Goal: Information Seeking & Learning: Learn about a topic

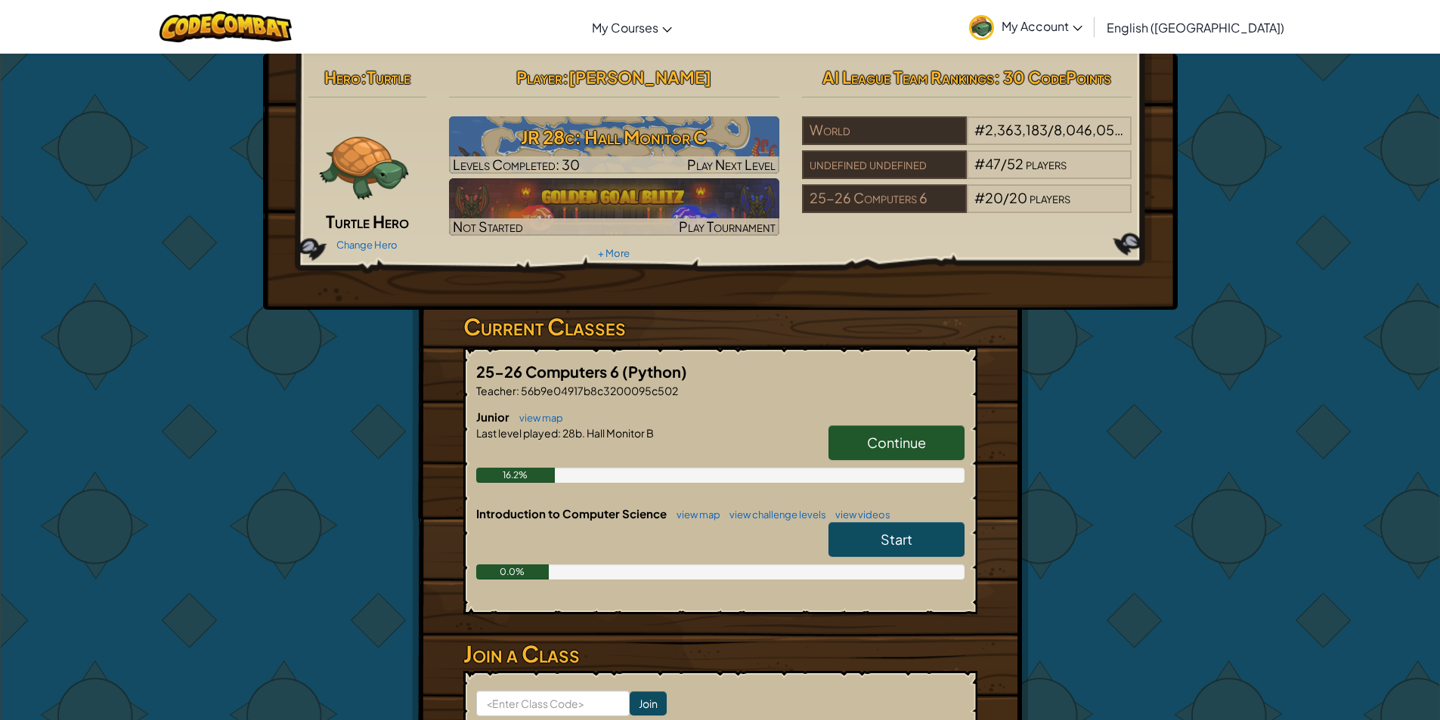
drag, startPoint x: 921, startPoint y: 442, endPoint x: 1000, endPoint y: 456, distance: 79.9
click at [1000, 456] on div "Hero : Turtle Turtle Hero Change Hero Player : [PERSON_NAME] 28c: [PERSON_NAME]…" at bounding box center [720, 444] width 617 height 781
click at [916, 443] on span "Continue" at bounding box center [896, 442] width 59 height 17
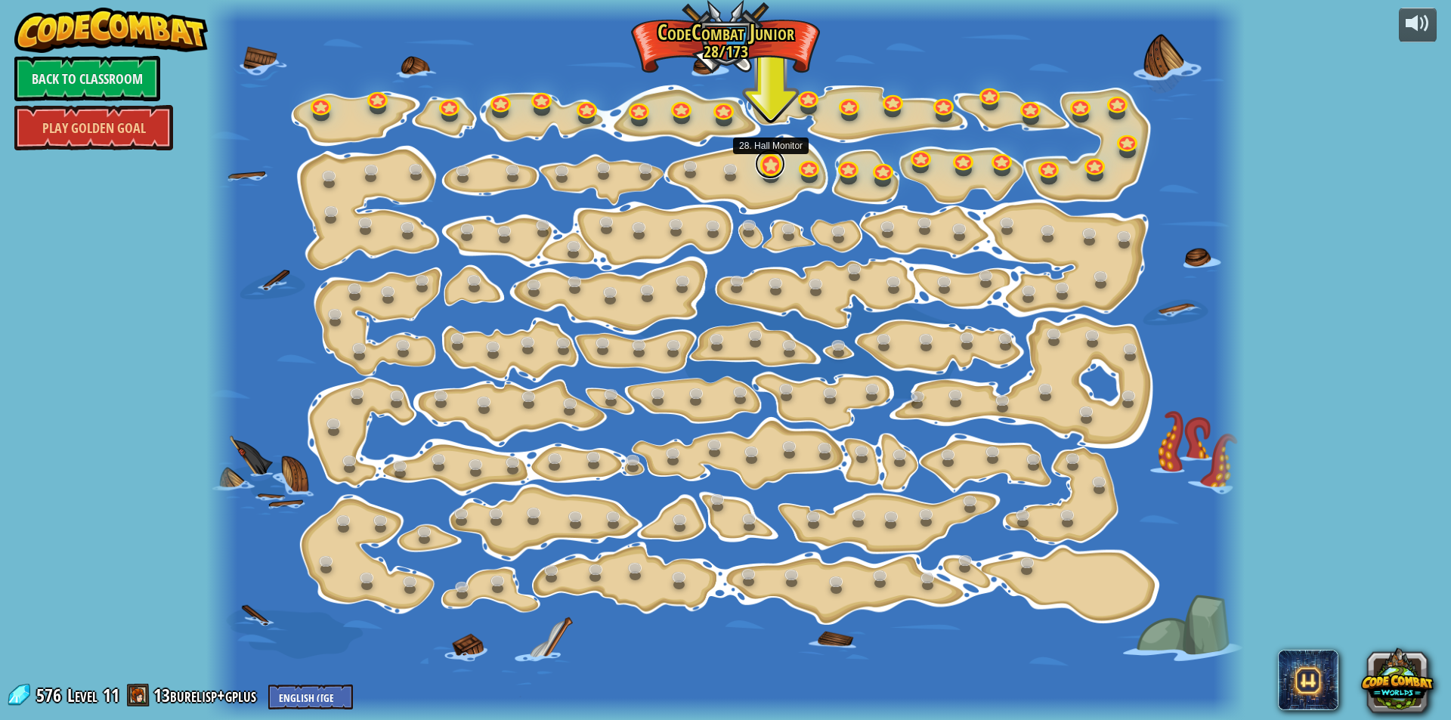
click at [765, 159] on link at bounding box center [770, 164] width 30 height 30
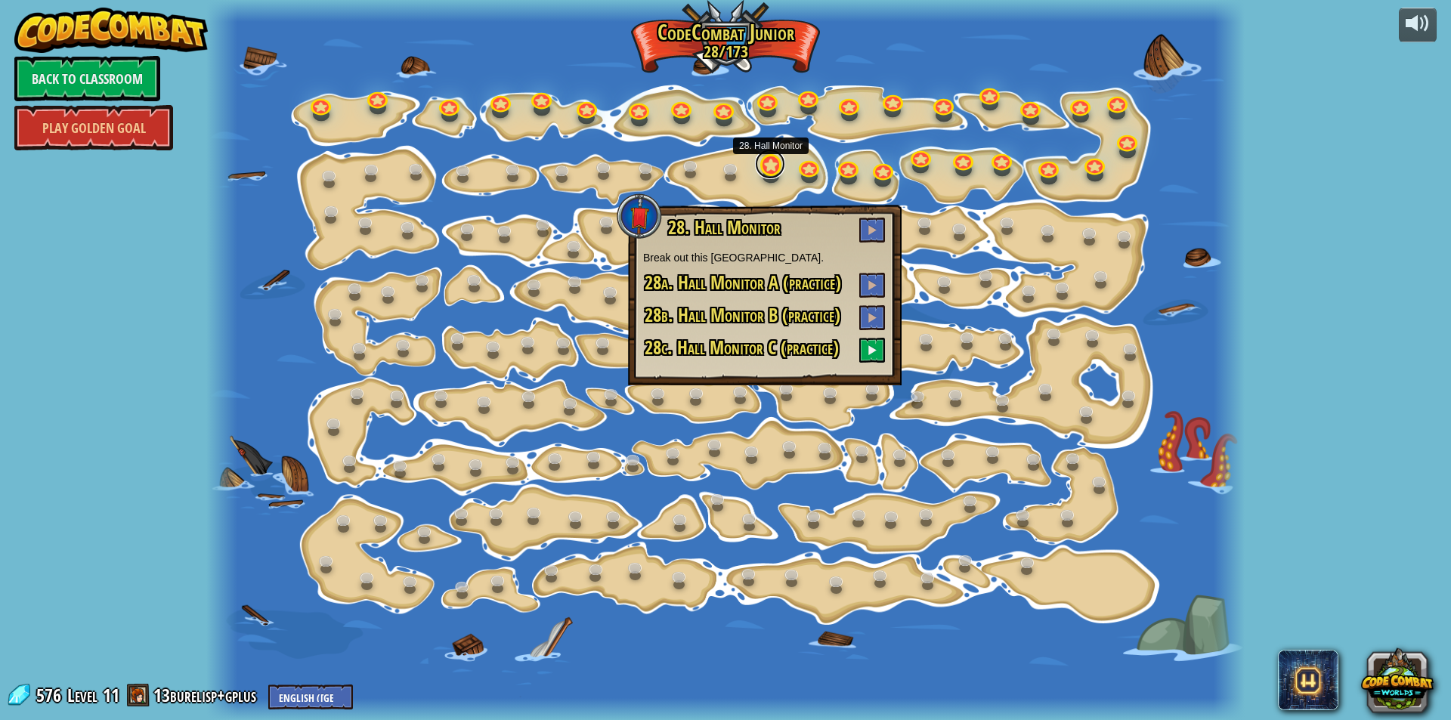
click at [770, 165] on link at bounding box center [770, 164] width 30 height 30
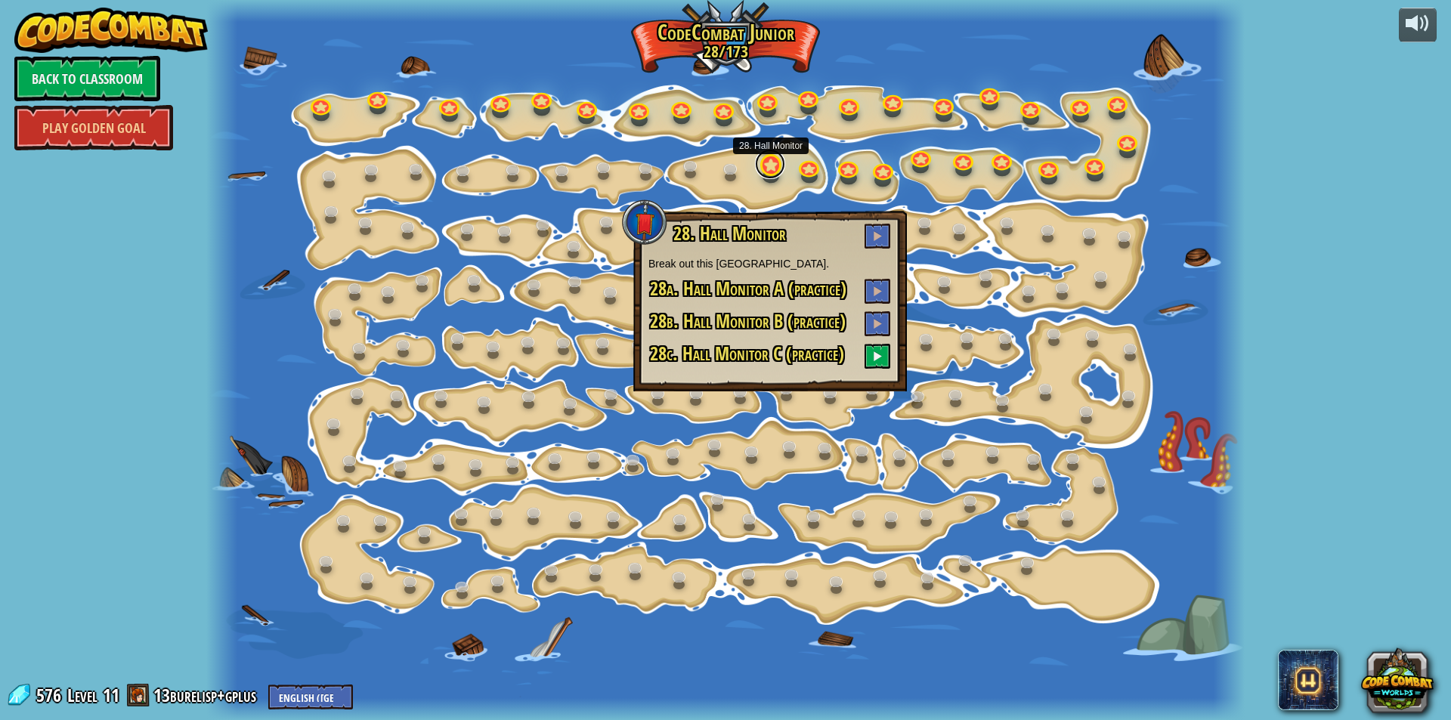
click at [770, 165] on link at bounding box center [770, 164] width 30 height 30
drag, startPoint x: 876, startPoint y: 337, endPoint x: 875, endPoint y: 360, distance: 22.7
click at [875, 360] on div "28. Hall Monitor Break out this hallway island. 28a. Hall Monitor A (practice) …" at bounding box center [769, 296] width 243 height 145
click at [876, 354] on span at bounding box center [877, 356] width 11 height 11
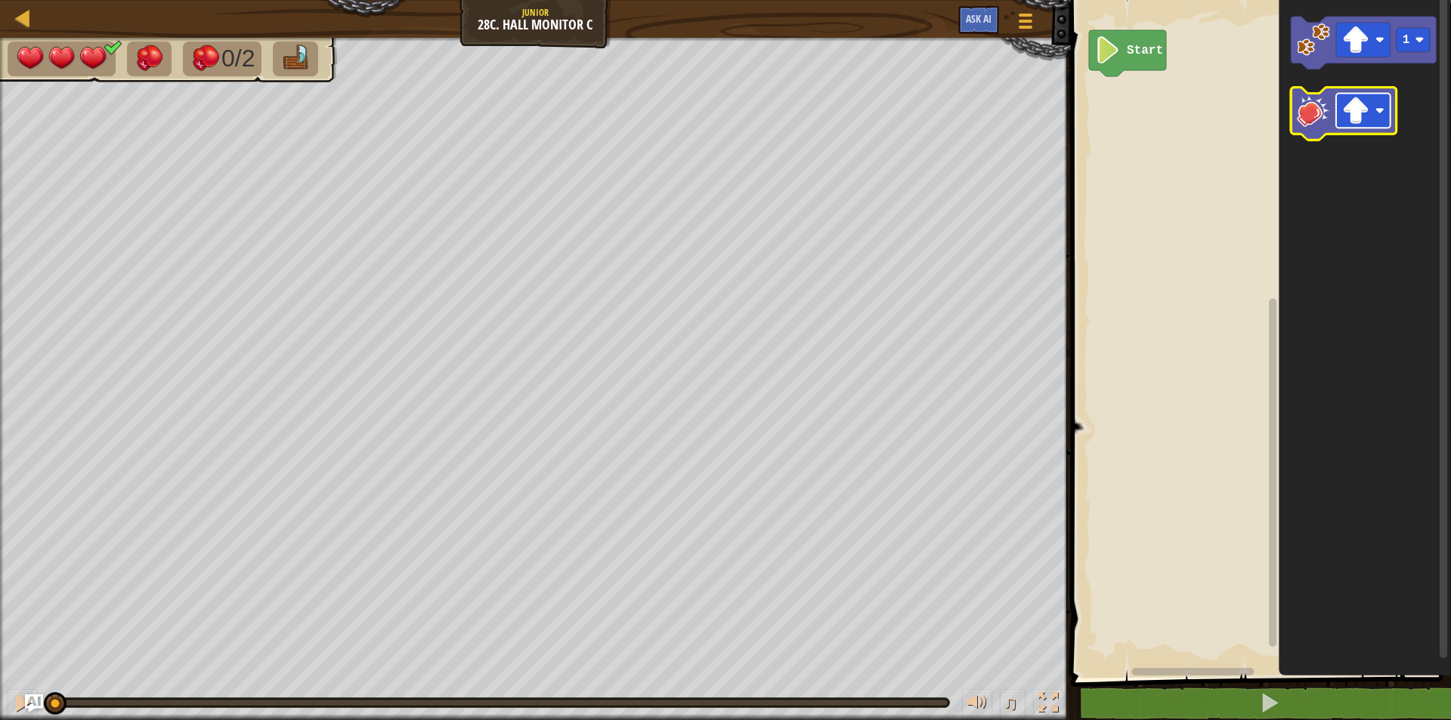
click at [1385, 118] on rect "Blockly Workspace" at bounding box center [1363, 111] width 54 height 35
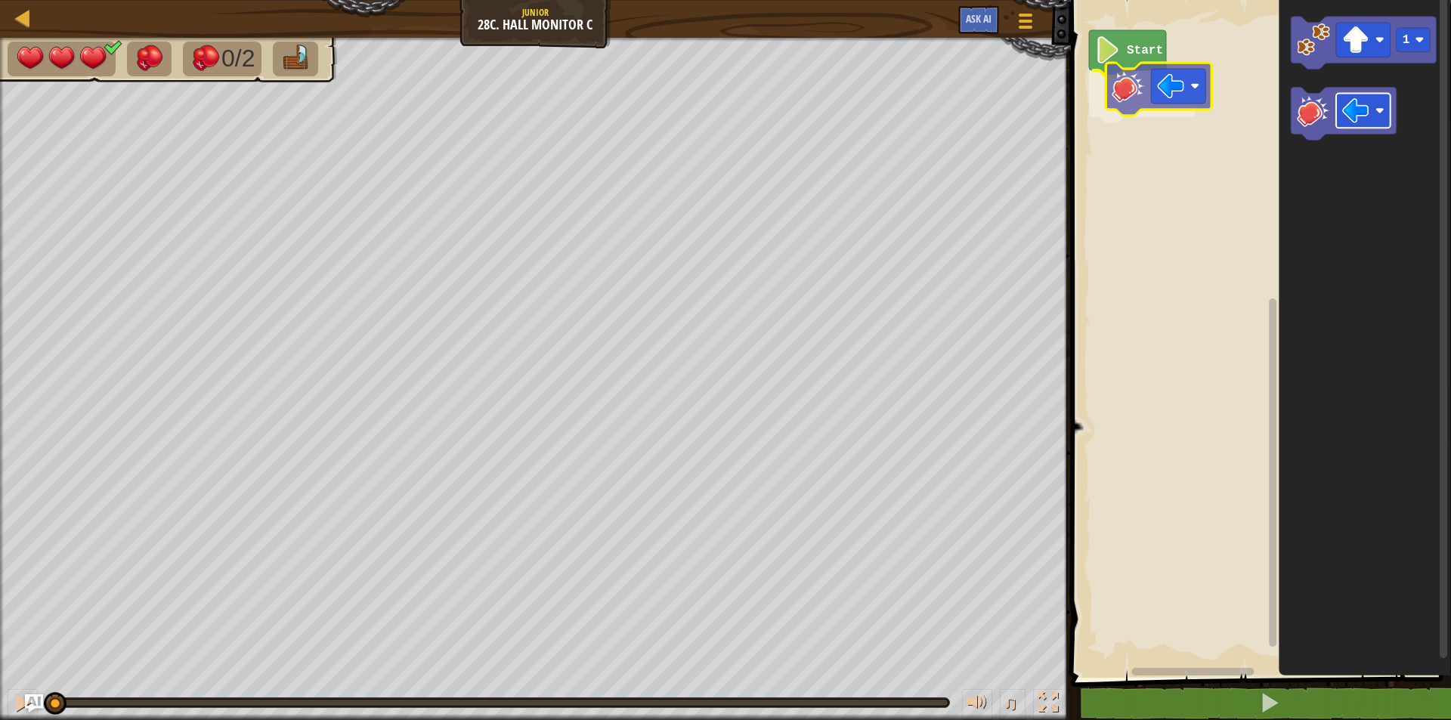
click at [1168, 75] on div "Start 1" at bounding box center [1258, 334] width 385 height 685
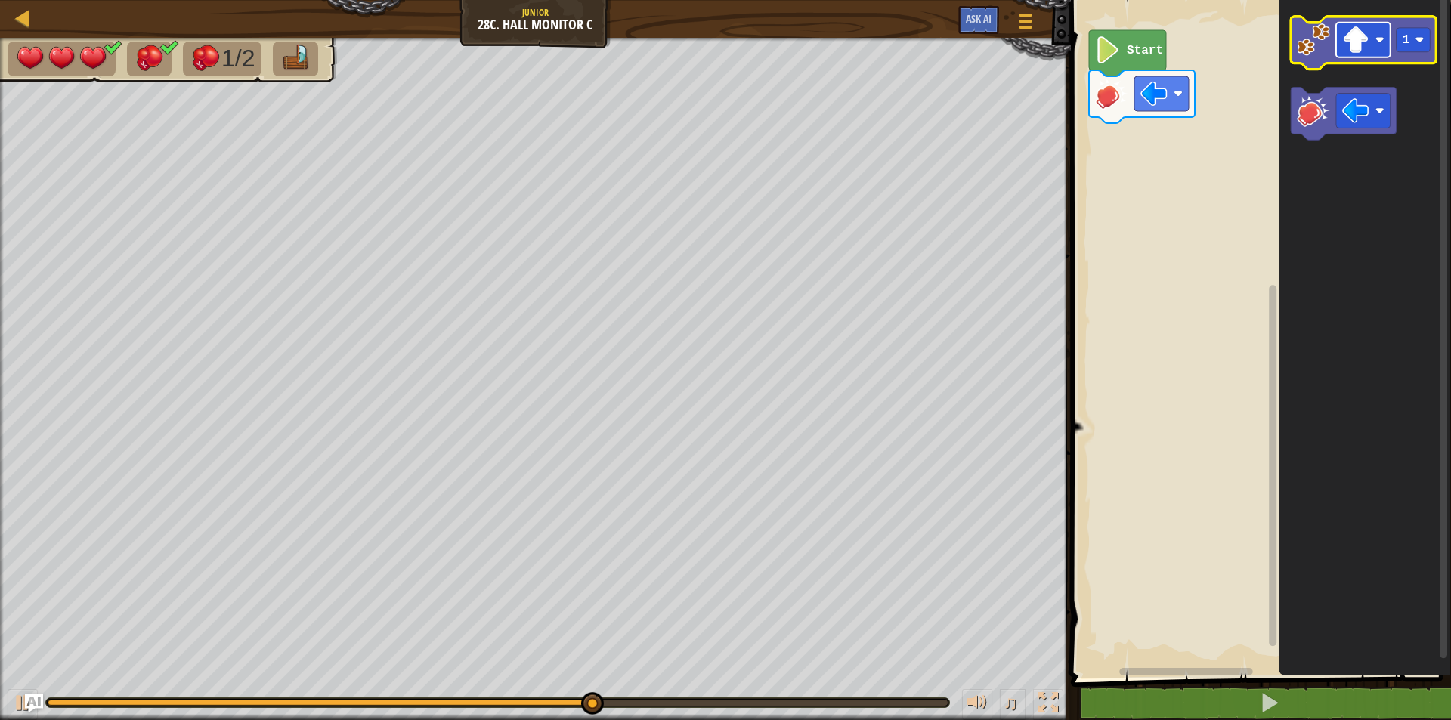
click at [1380, 51] on rect "Blockly Workspace" at bounding box center [1363, 40] width 54 height 35
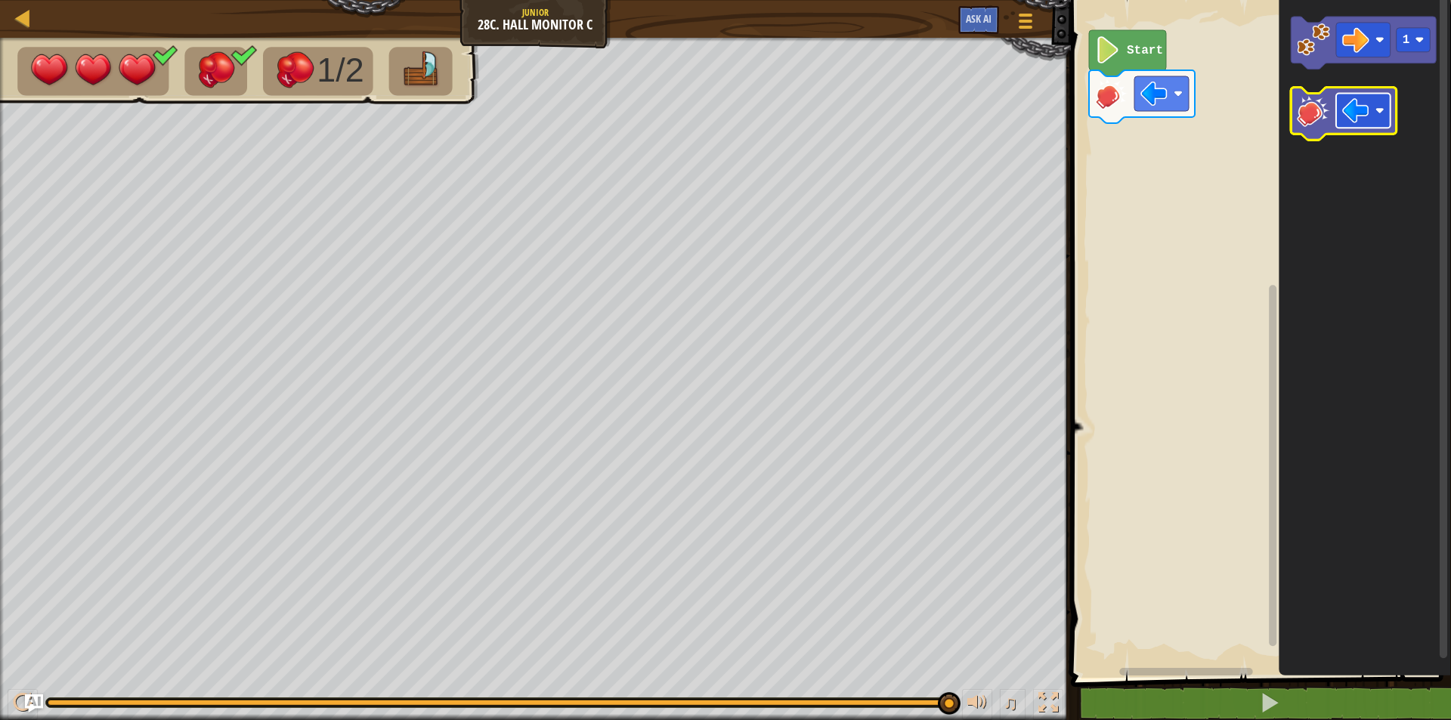
click at [1341, 102] on rect "Blockly Workspace" at bounding box center [1363, 111] width 54 height 35
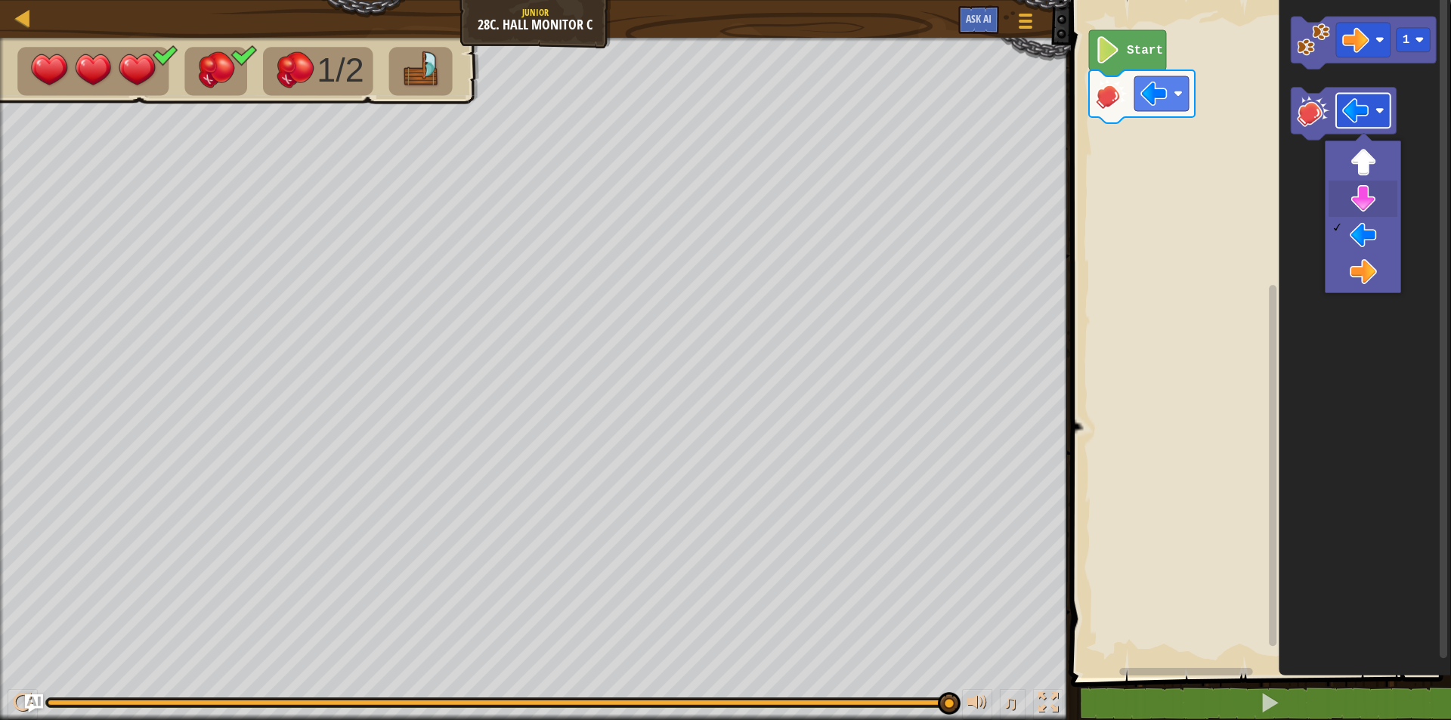
drag, startPoint x: 1375, startPoint y: 184, endPoint x: 1365, endPoint y: 127, distance: 58.3
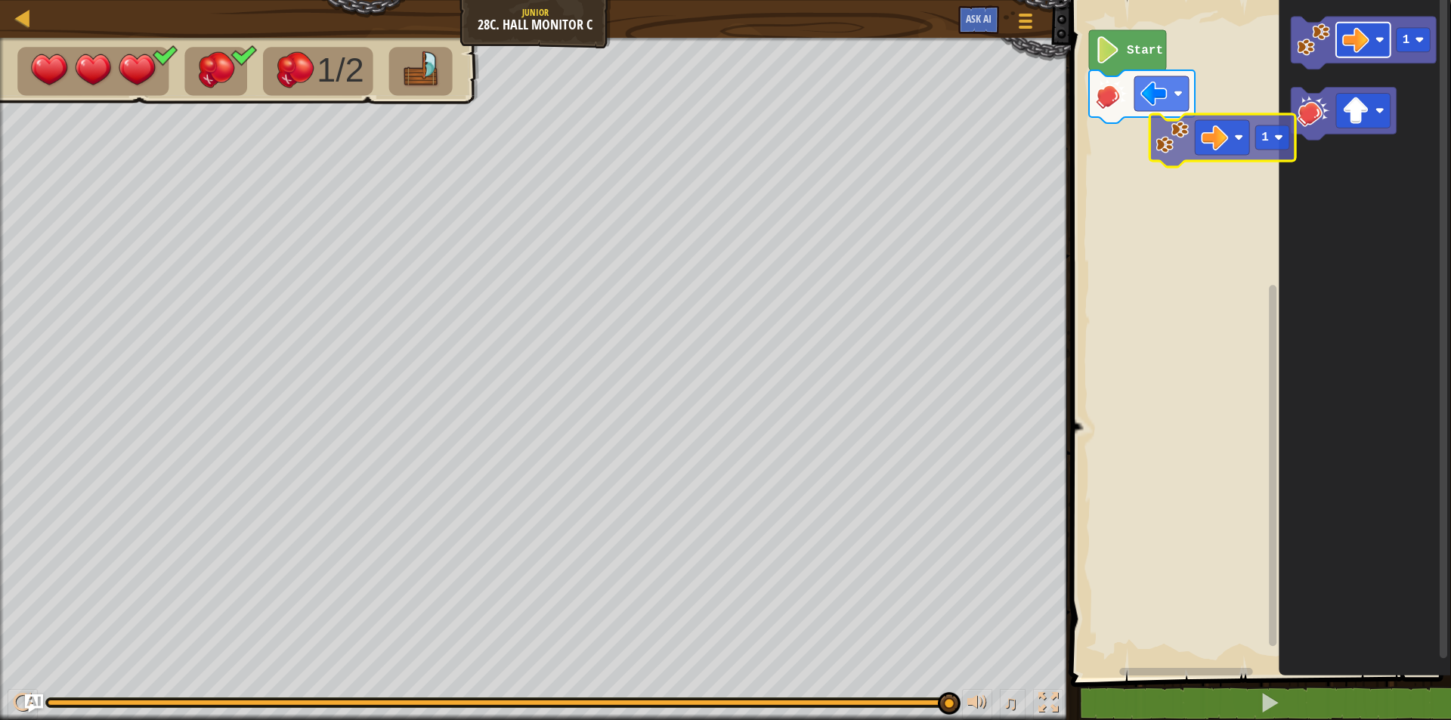
click at [1211, 131] on div "Start 1 1" at bounding box center [1258, 334] width 385 height 685
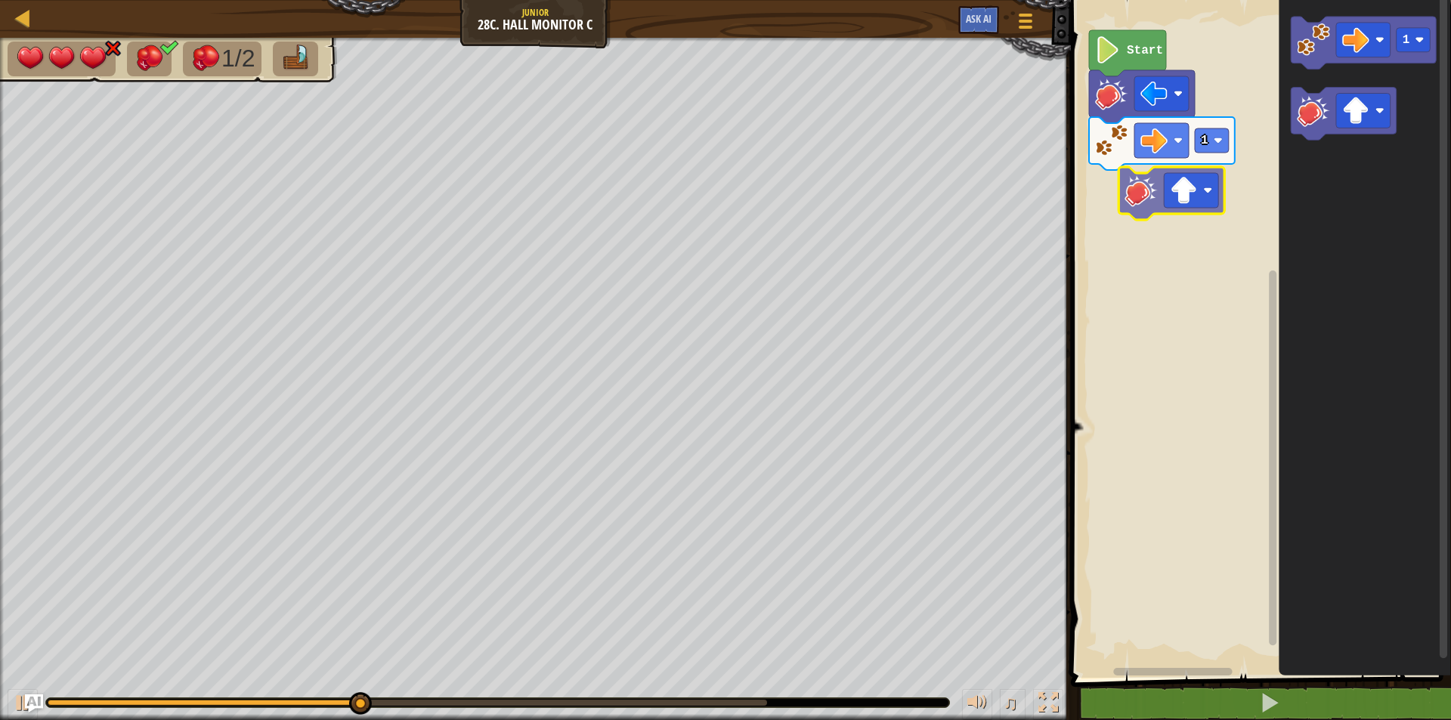
click at [1146, 184] on div "1 Start 1" at bounding box center [1258, 334] width 385 height 685
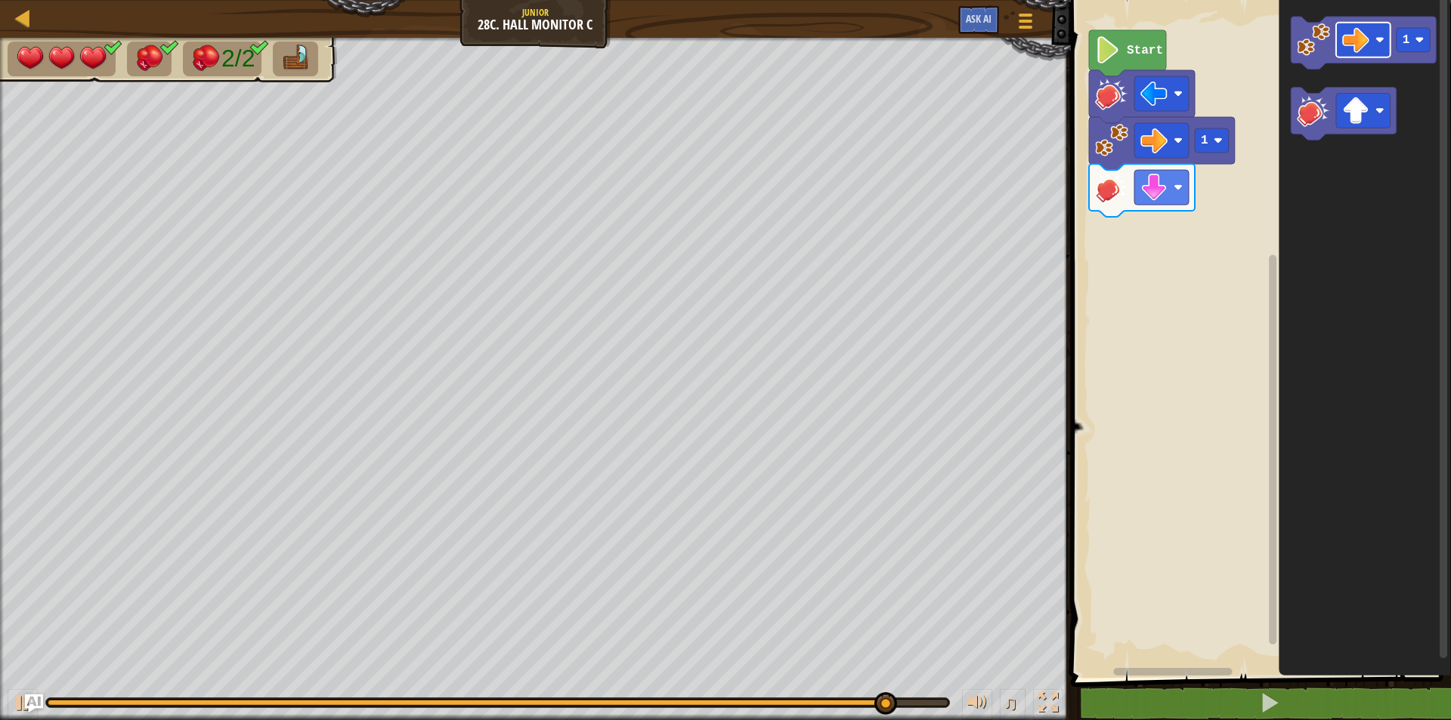
click at [1224, 193] on div "Start 1 1" at bounding box center [1258, 334] width 385 height 685
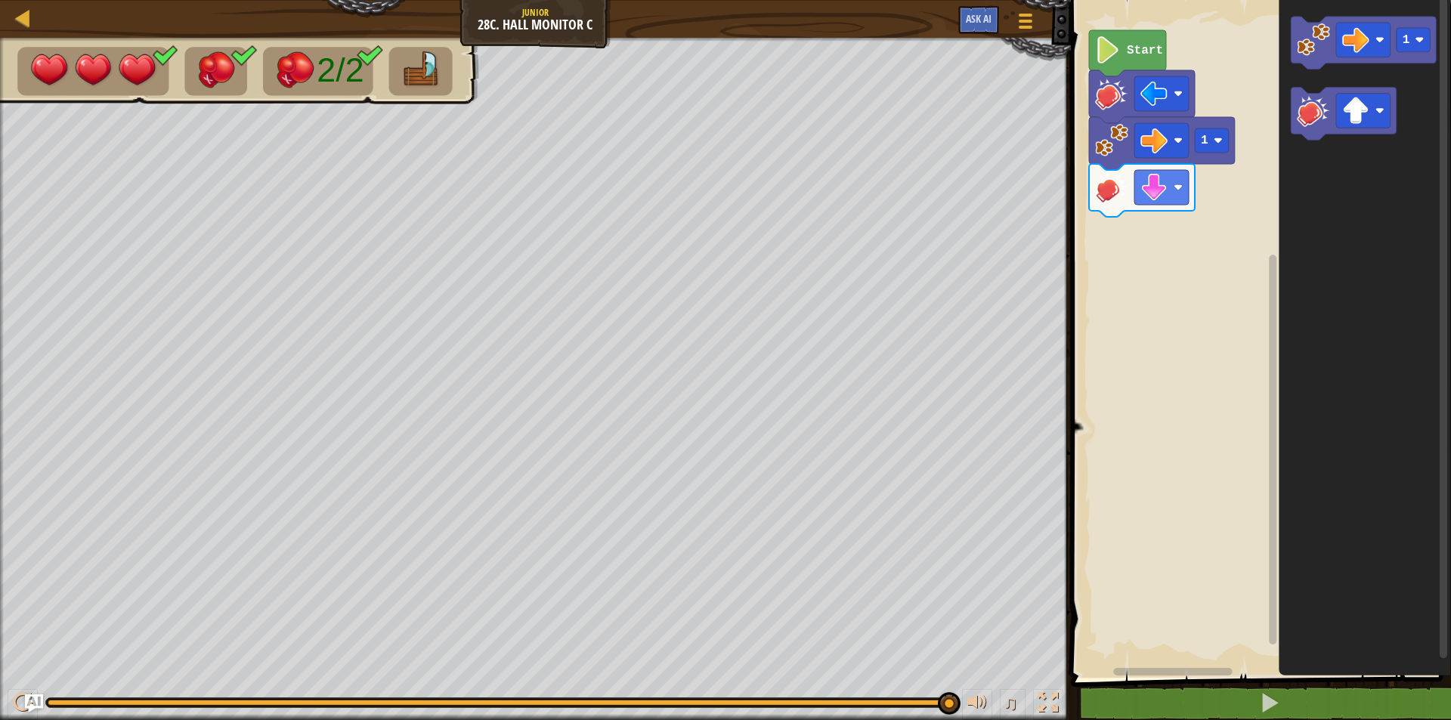
click at [1283, 131] on icon "1" at bounding box center [1365, 334] width 172 height 685
click at [1338, 39] on rect "Blockly Workspace" at bounding box center [1363, 40] width 54 height 35
click at [1154, 241] on div "Start 1 1 1 1" at bounding box center [1258, 334] width 385 height 685
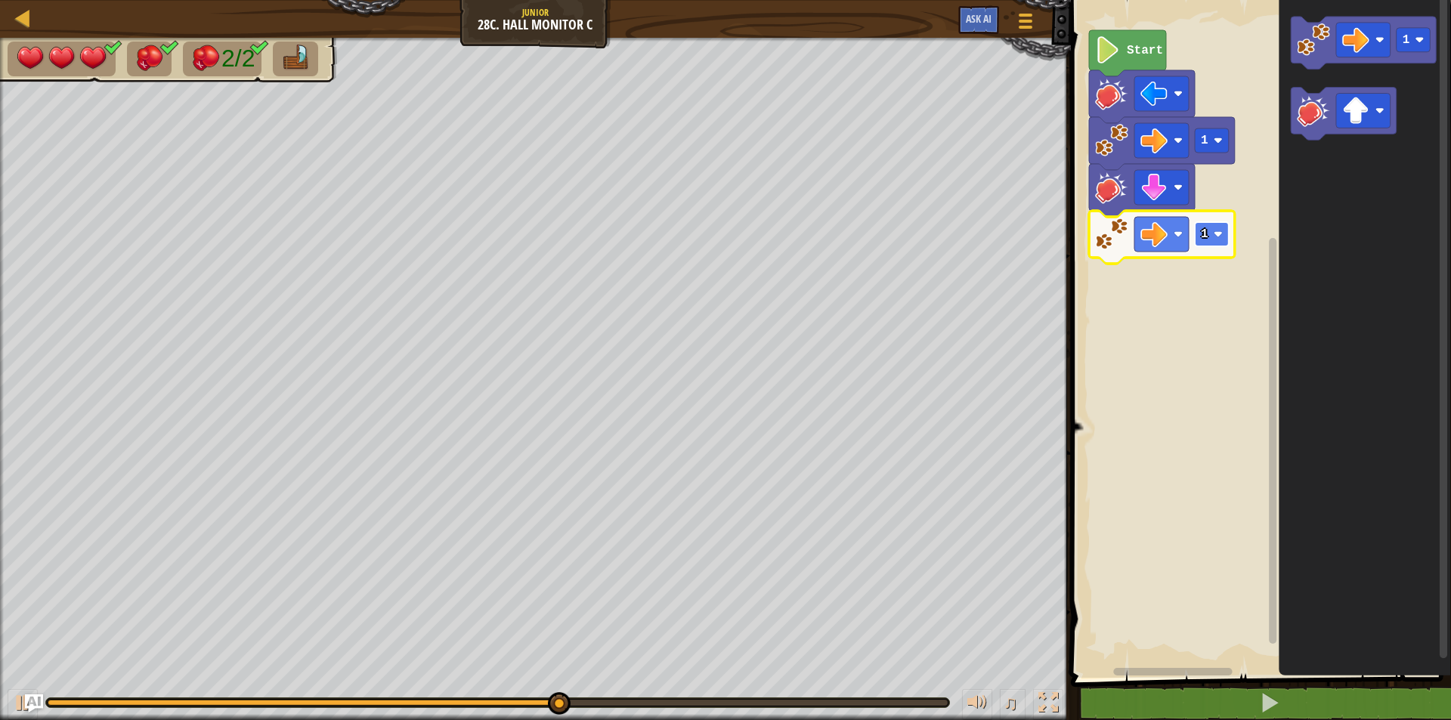
click at [1215, 225] on rect "Blockly Workspace" at bounding box center [1212, 234] width 34 height 24
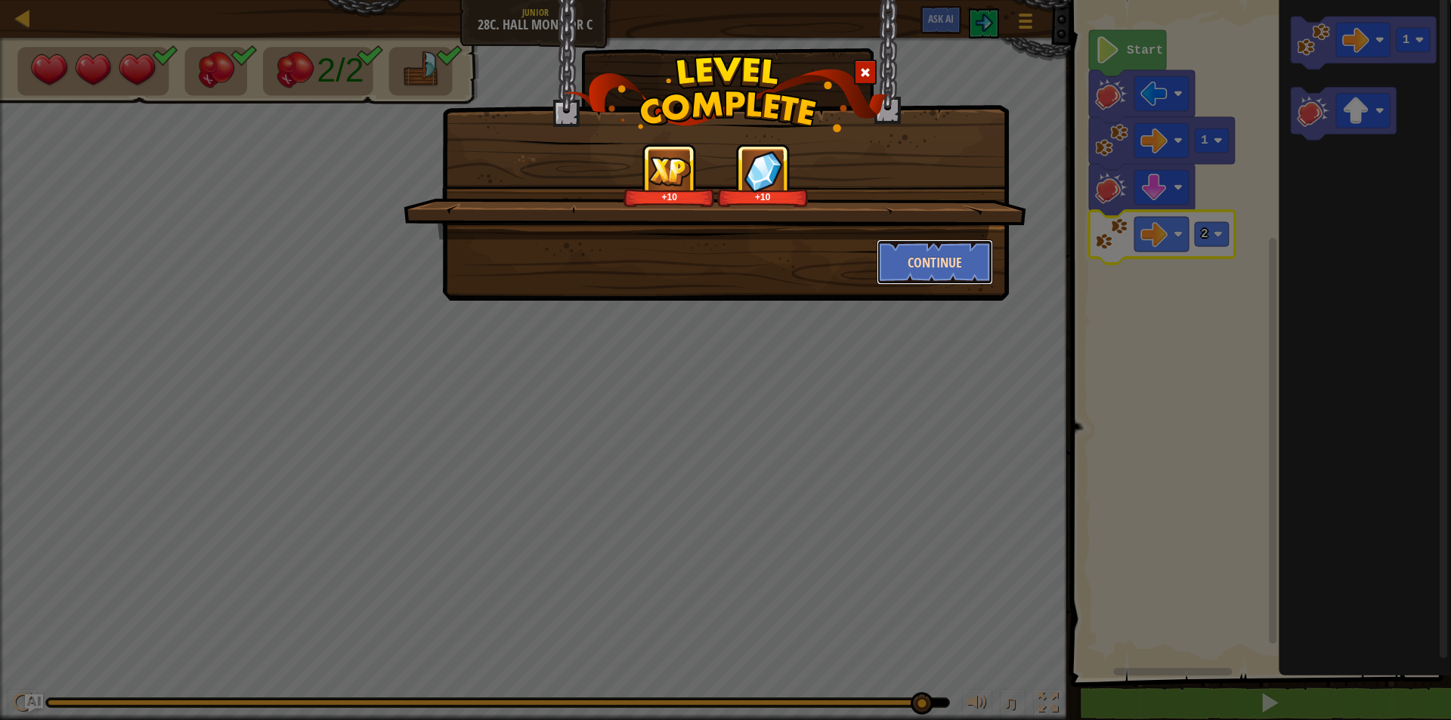
click at [939, 254] on button "Continue" at bounding box center [935, 262] width 117 height 45
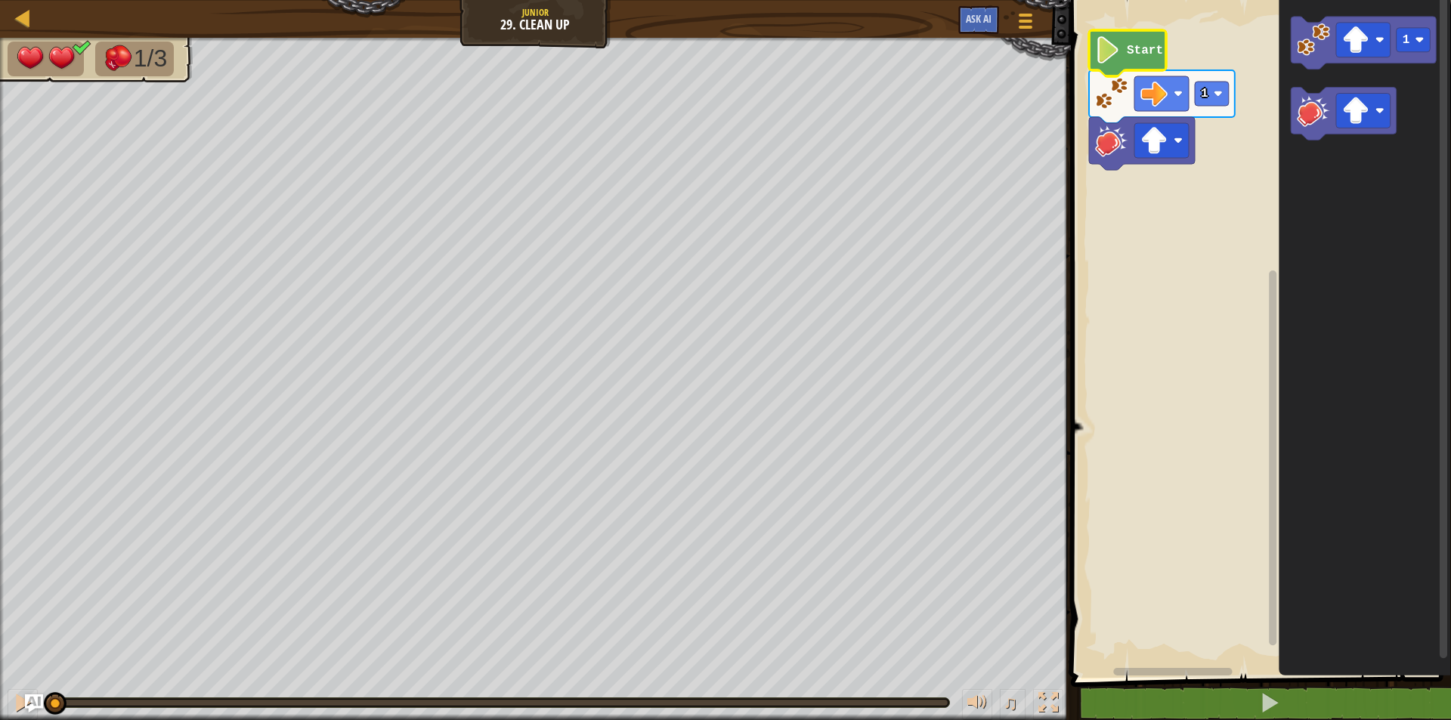
click at [1127, 45] on text "Start" at bounding box center [1145, 51] width 36 height 14
click at [1345, 51] on image "Blockly Workspace" at bounding box center [1355, 39] width 27 height 27
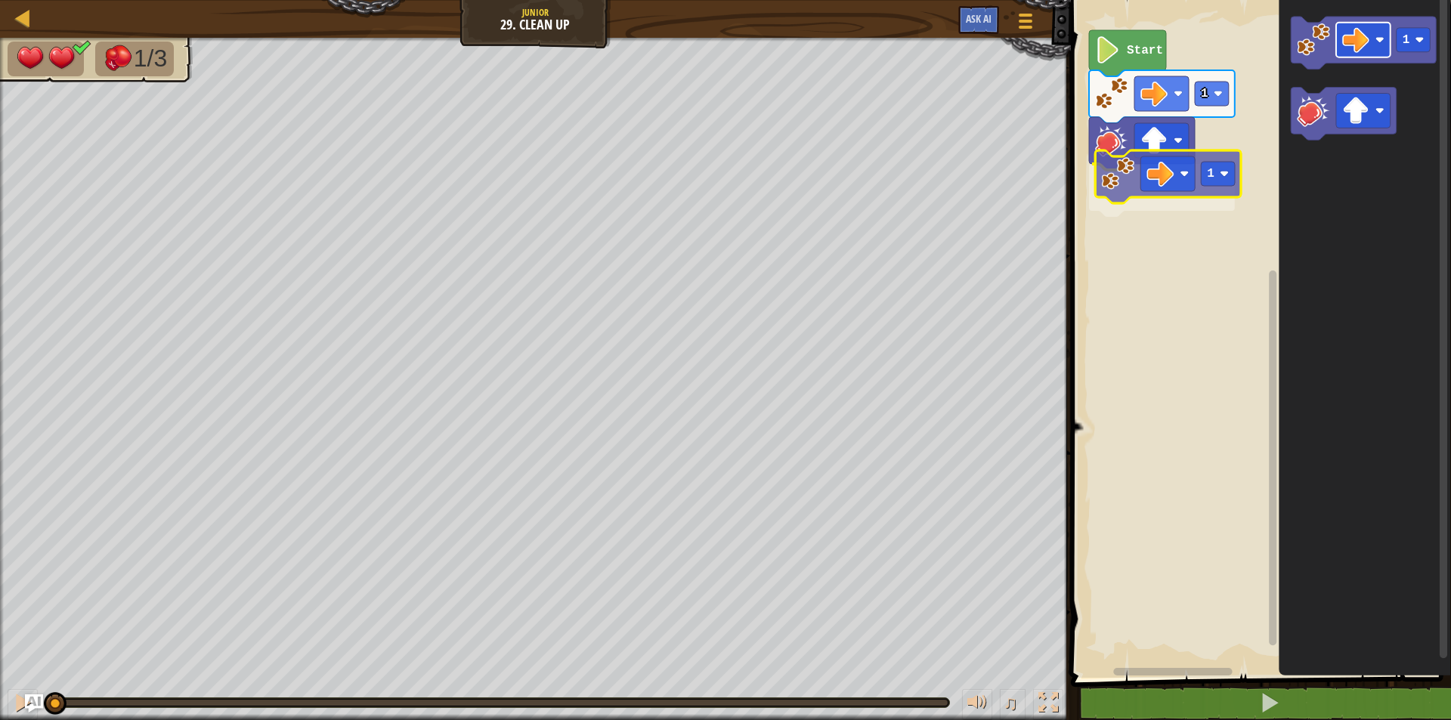
click at [1149, 174] on div "1 1 Start 1 1" at bounding box center [1258, 334] width 385 height 685
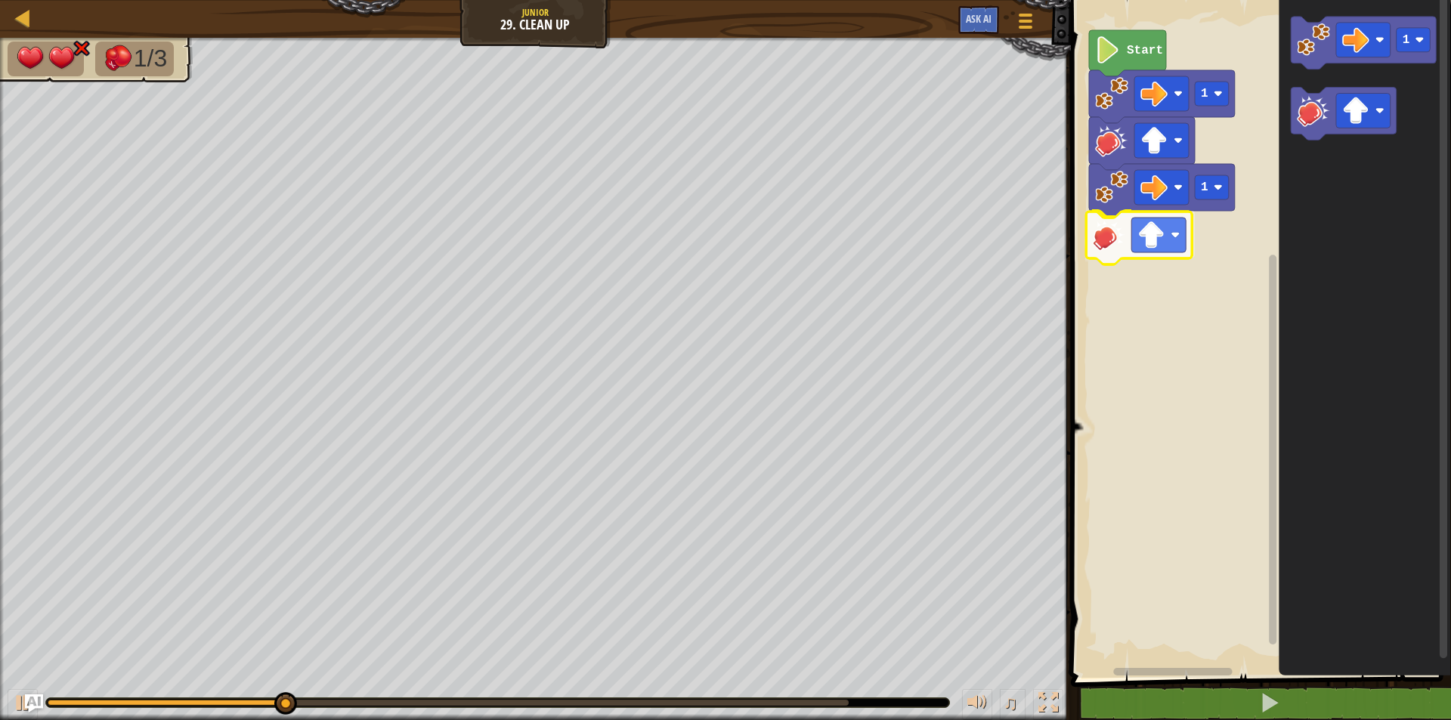
click at [1133, 220] on div "1 1 Start 1" at bounding box center [1258, 334] width 385 height 685
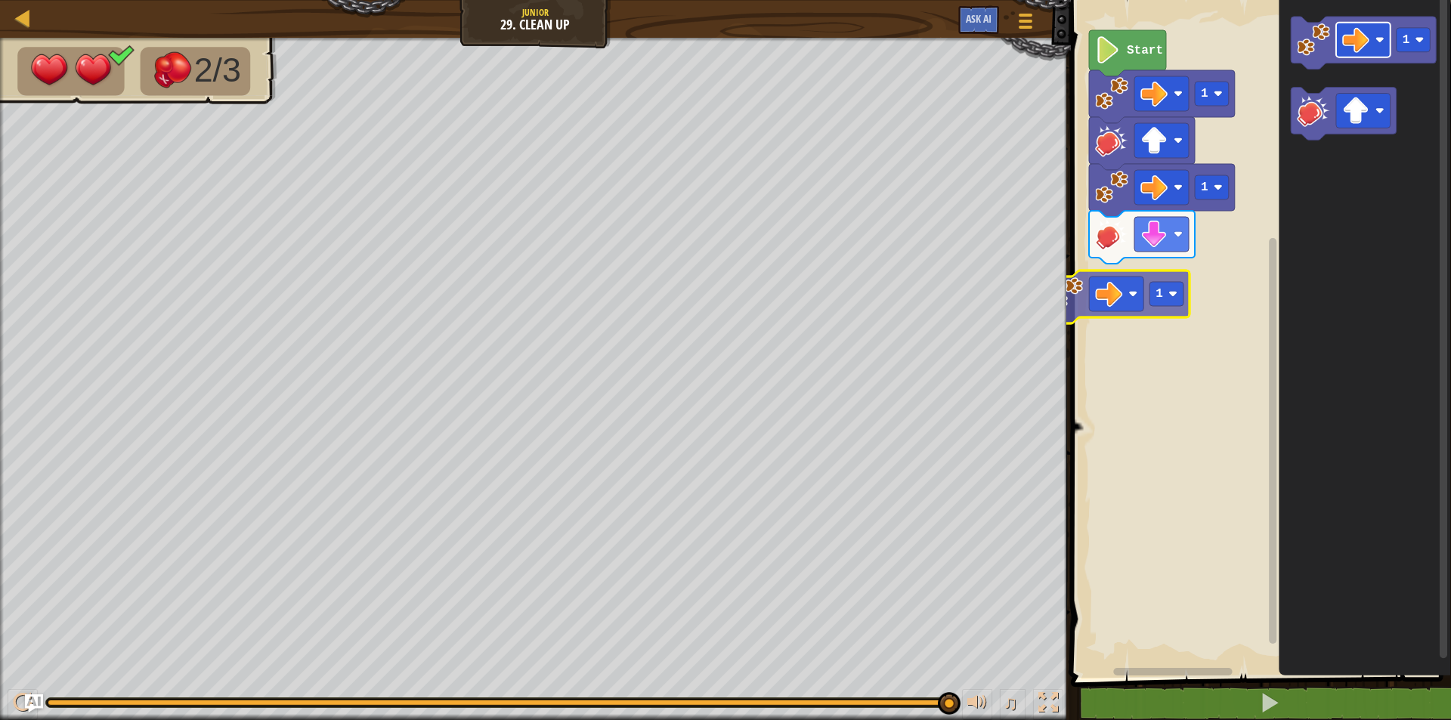
click at [1122, 286] on div "Start 1 1 1 1 1" at bounding box center [1258, 334] width 385 height 685
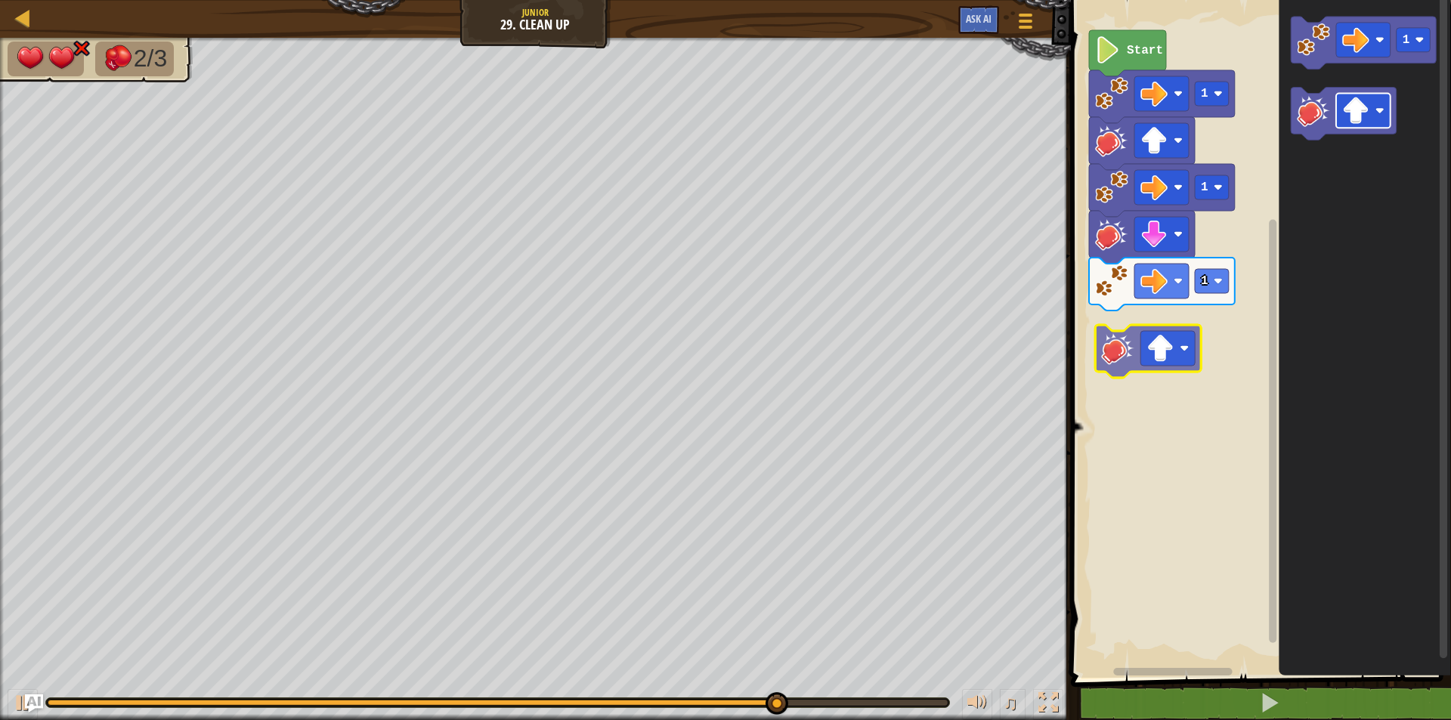
click at [1152, 341] on div "1 1 1 Start 1" at bounding box center [1258, 334] width 385 height 685
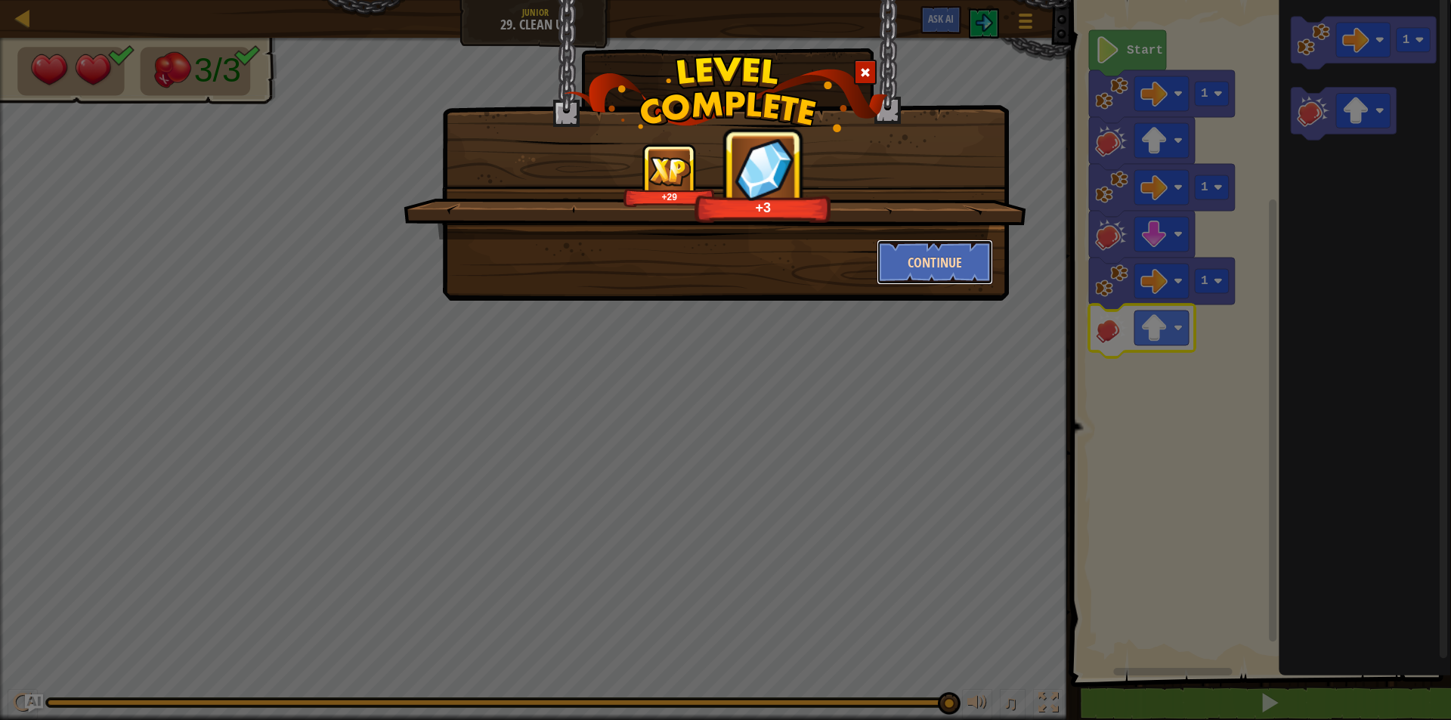
click at [910, 263] on button "Continue" at bounding box center [935, 262] width 117 height 45
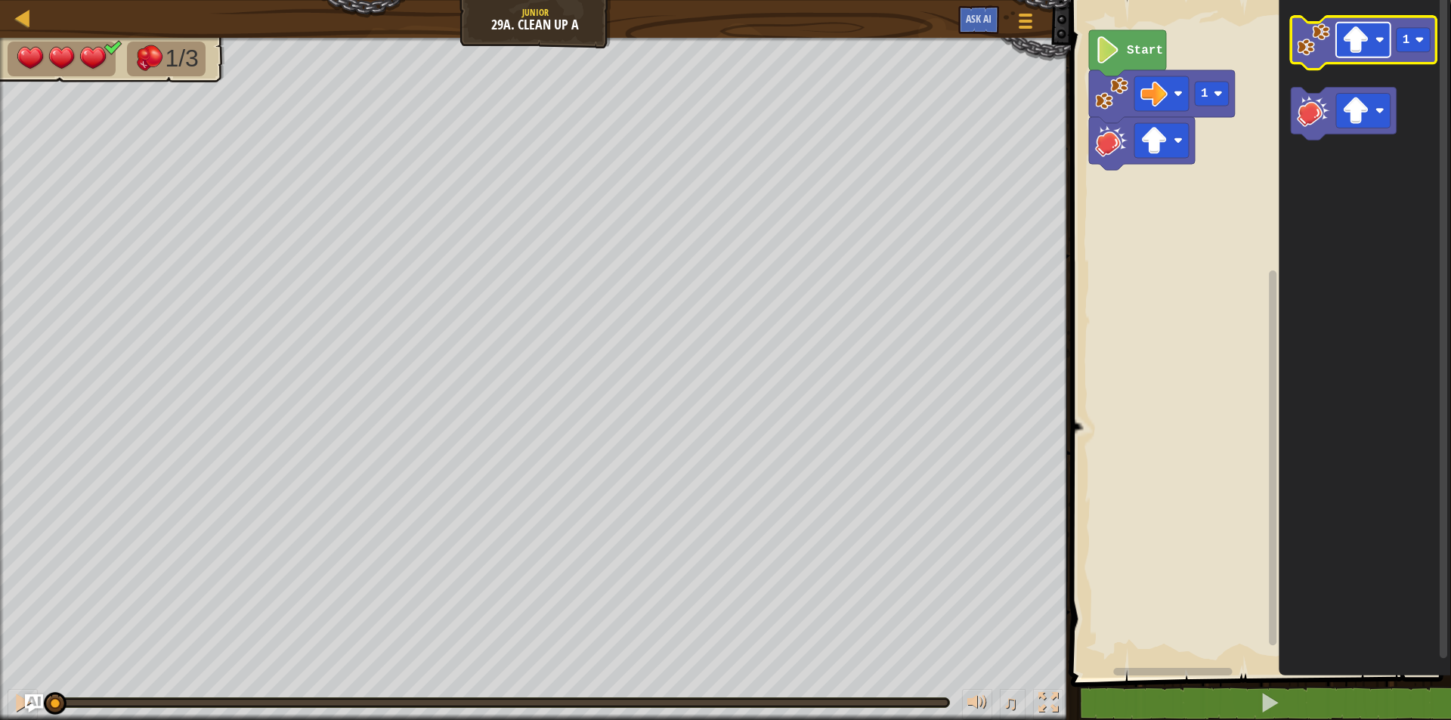
click at [1375, 54] on rect "Blockly Workspace" at bounding box center [1363, 40] width 54 height 35
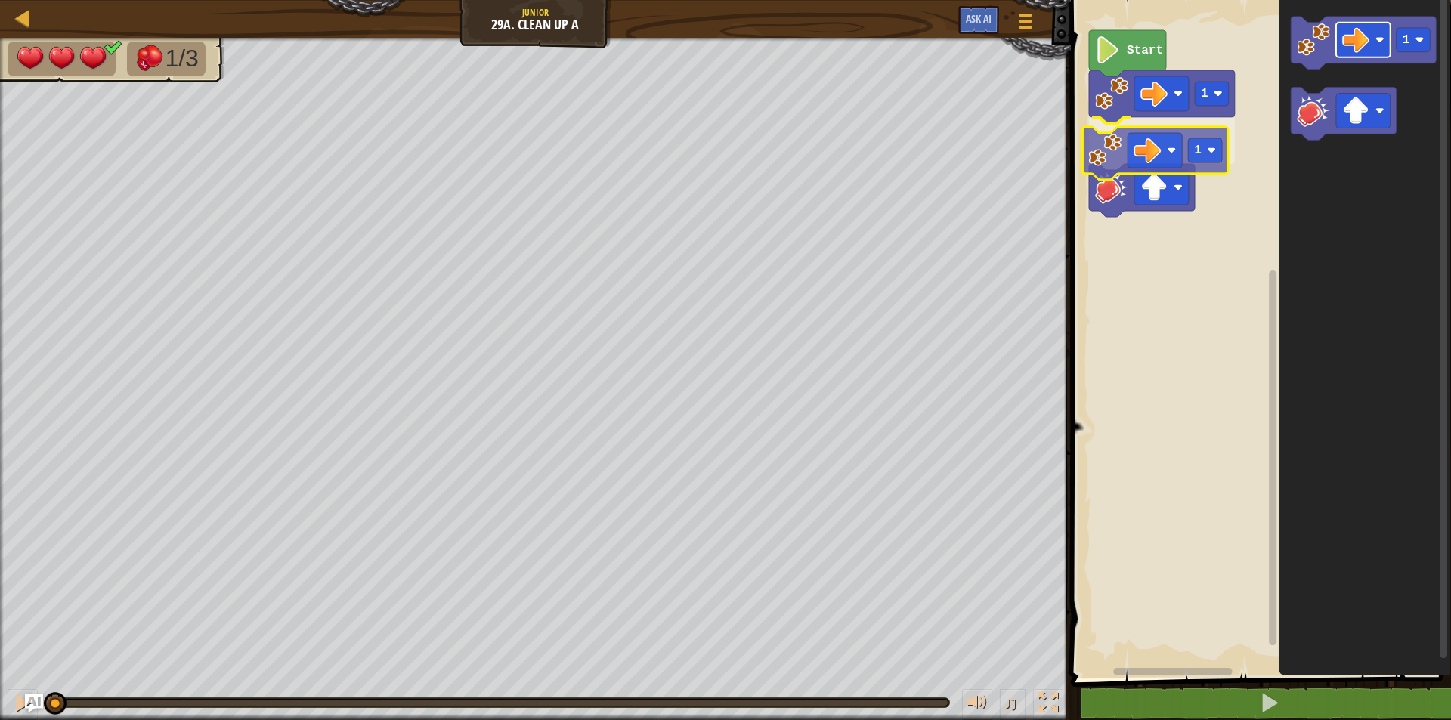
click at [1159, 175] on div "1 1 Start 1 1" at bounding box center [1258, 334] width 385 height 685
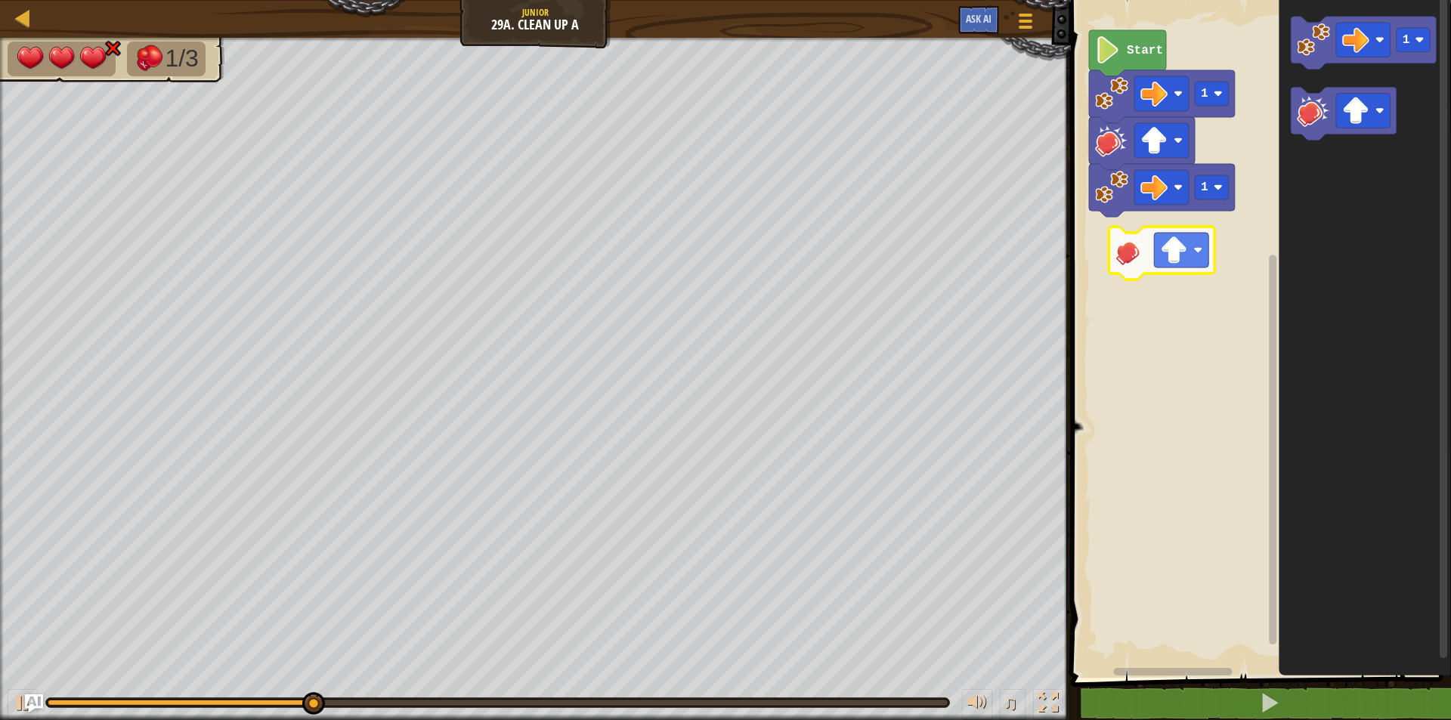
click at [1125, 222] on div "1 1 Start 1" at bounding box center [1258, 334] width 385 height 685
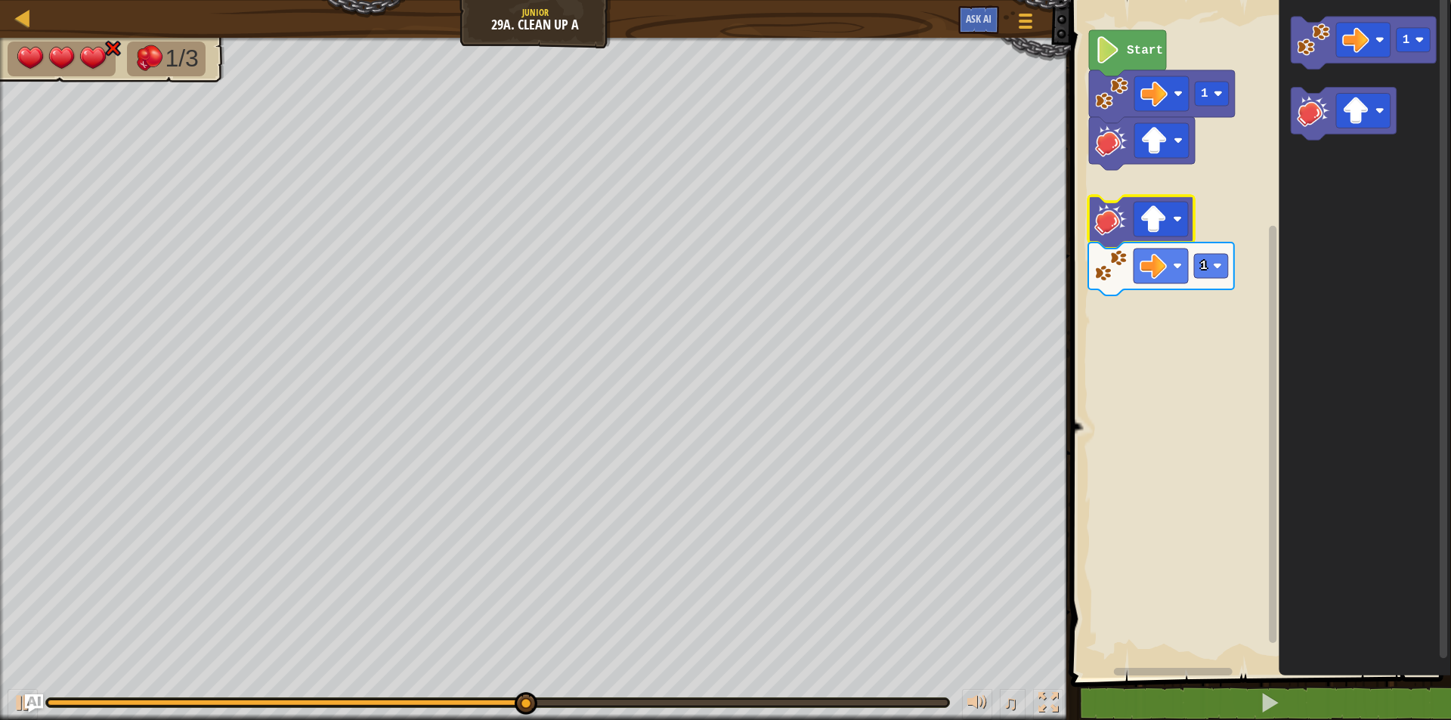
click at [1137, 239] on icon "Blockly Workspace" at bounding box center [1141, 222] width 106 height 53
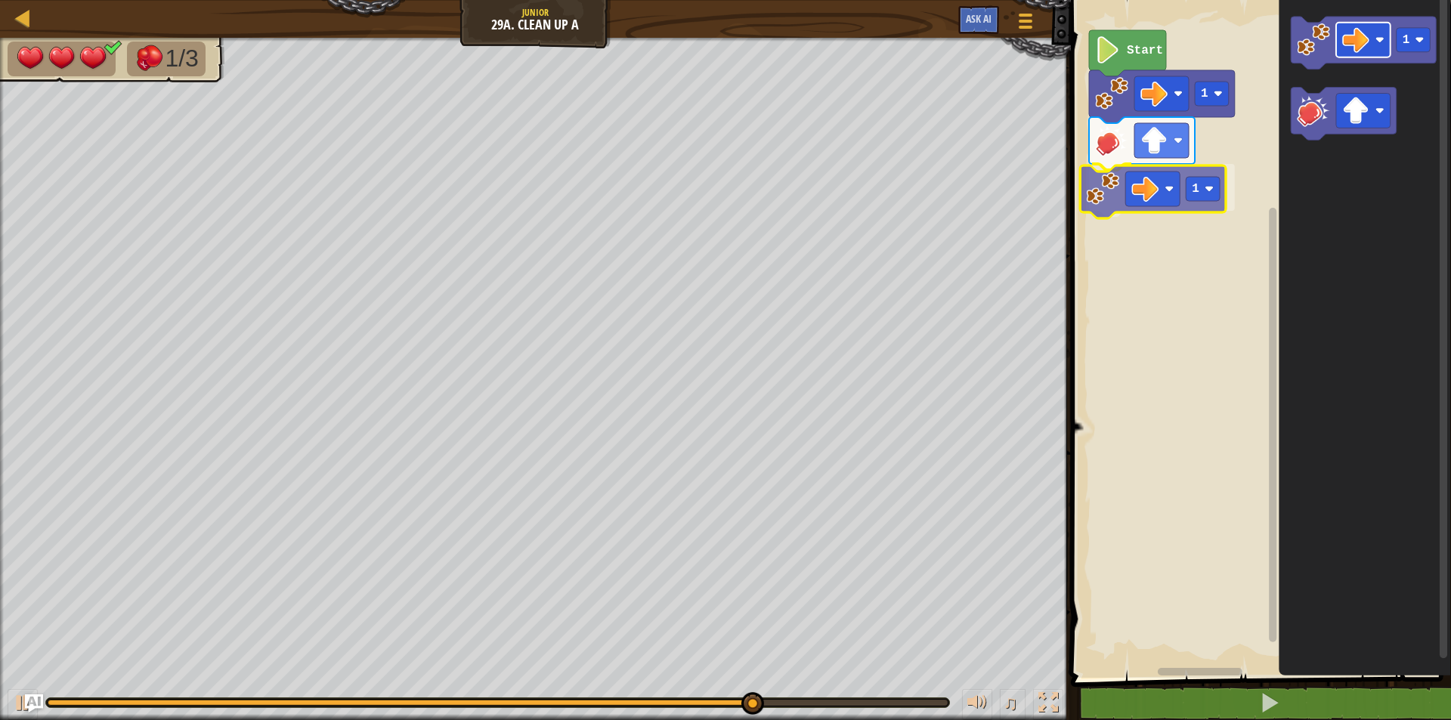
click at [1146, 206] on div "1 1 Start 1 1" at bounding box center [1258, 334] width 385 height 685
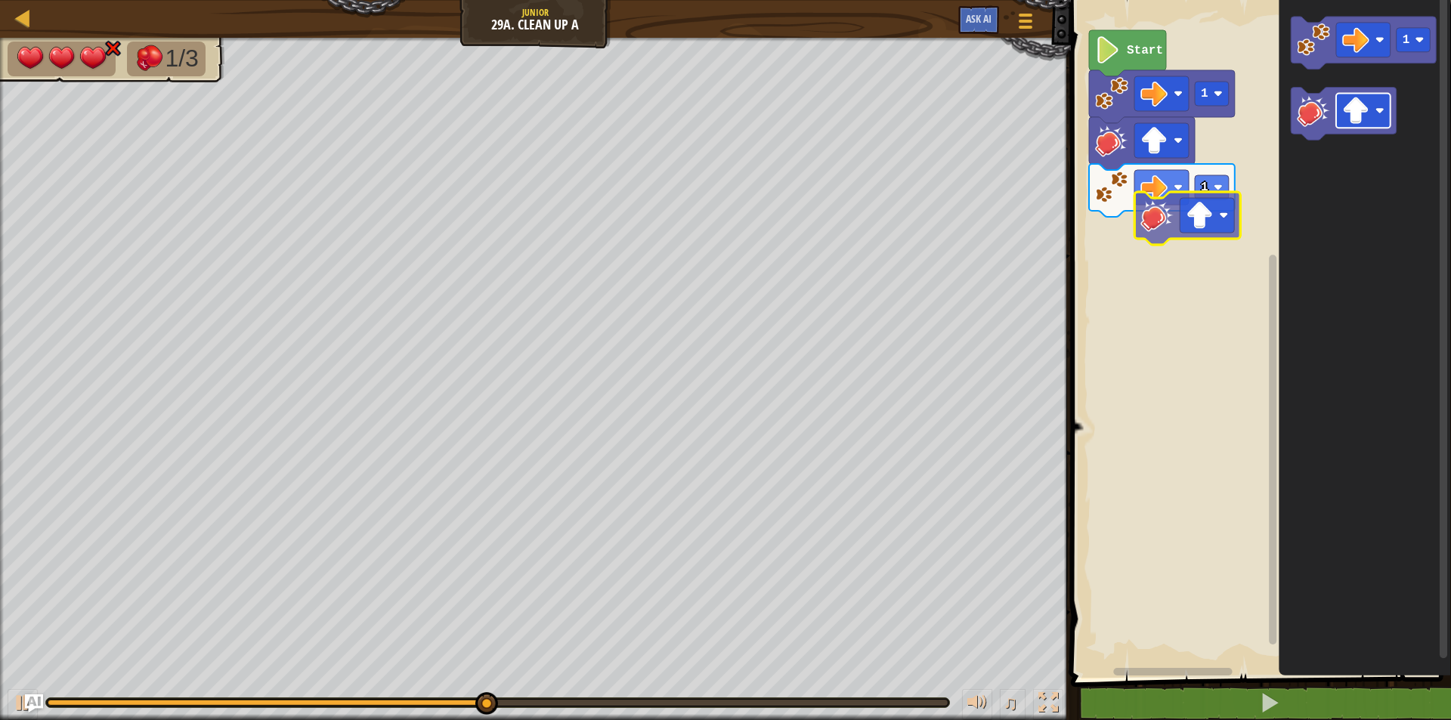
click at [1192, 248] on div "1 1 Start 1" at bounding box center [1258, 334] width 385 height 685
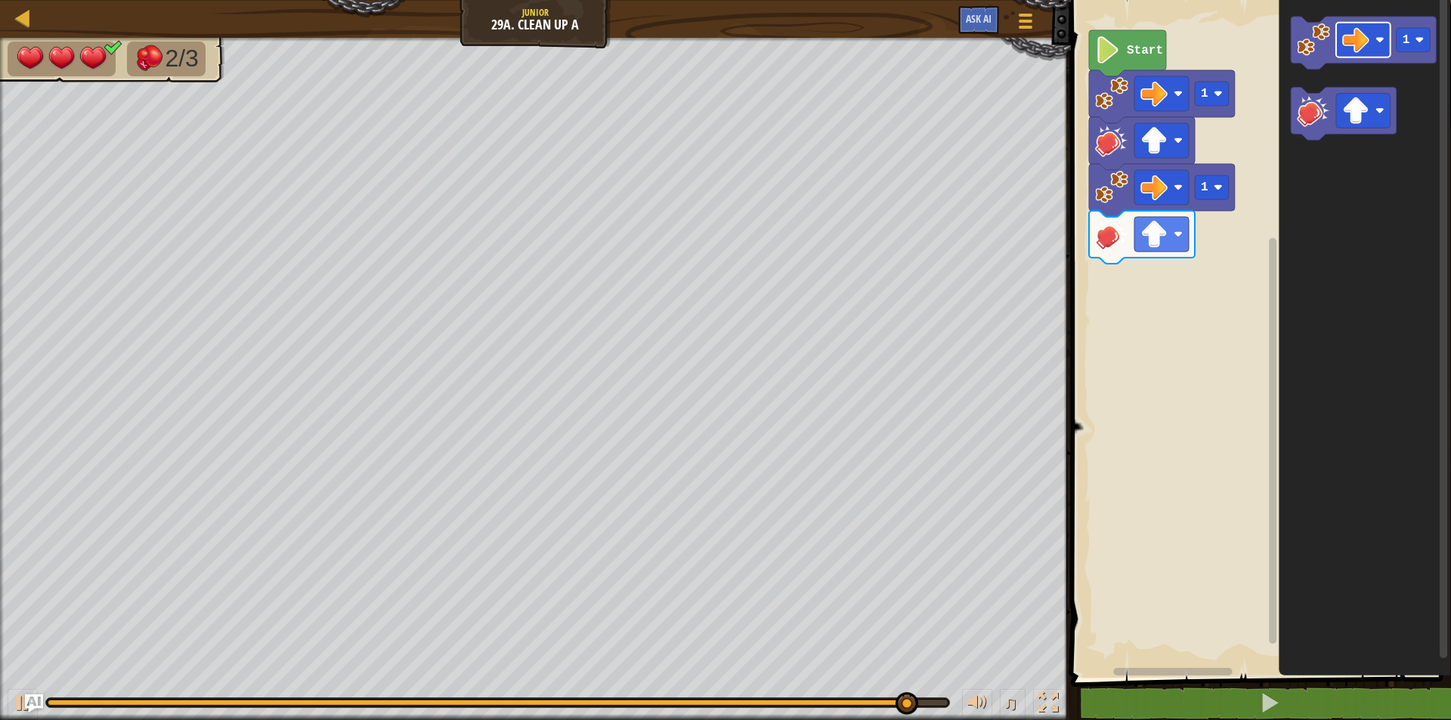
click at [1198, 246] on div "1 1 Start 1" at bounding box center [1258, 334] width 385 height 685
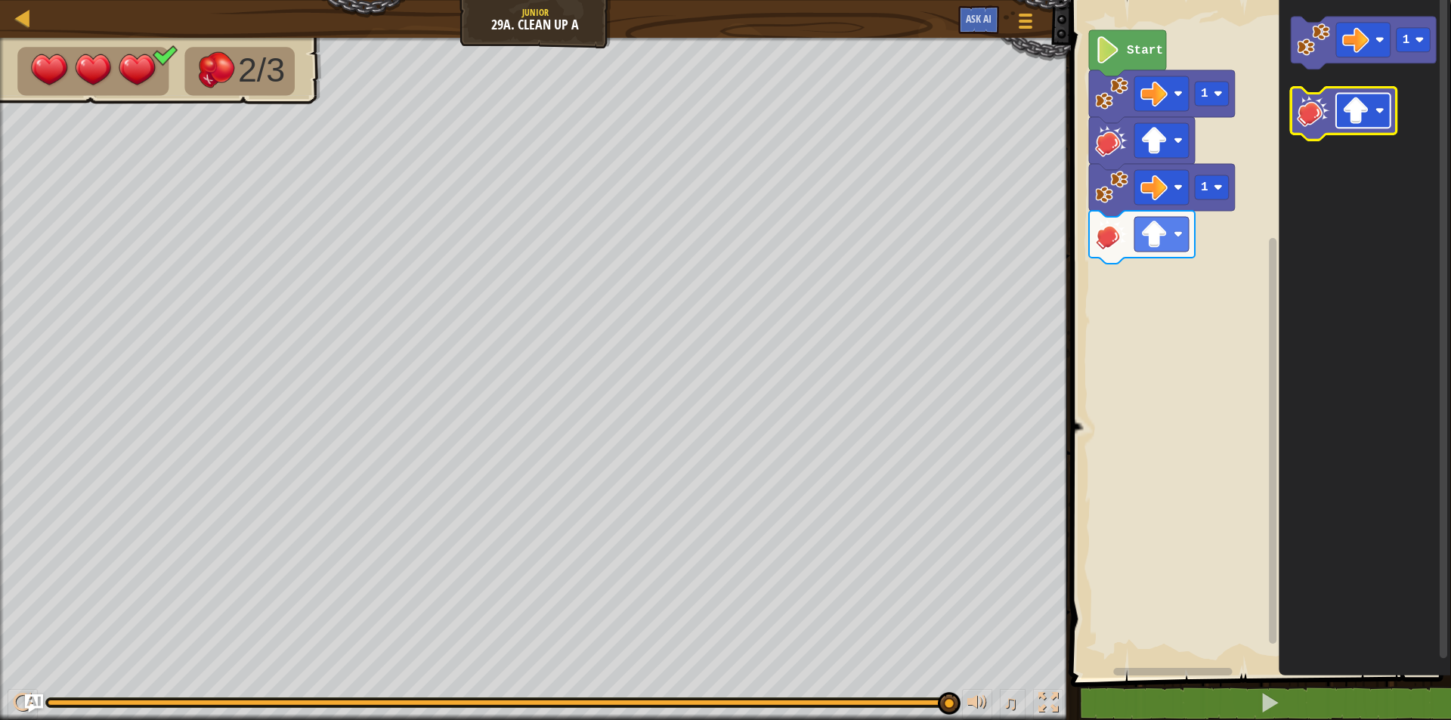
click at [1350, 112] on image "Blockly Workspace" at bounding box center [1355, 110] width 27 height 27
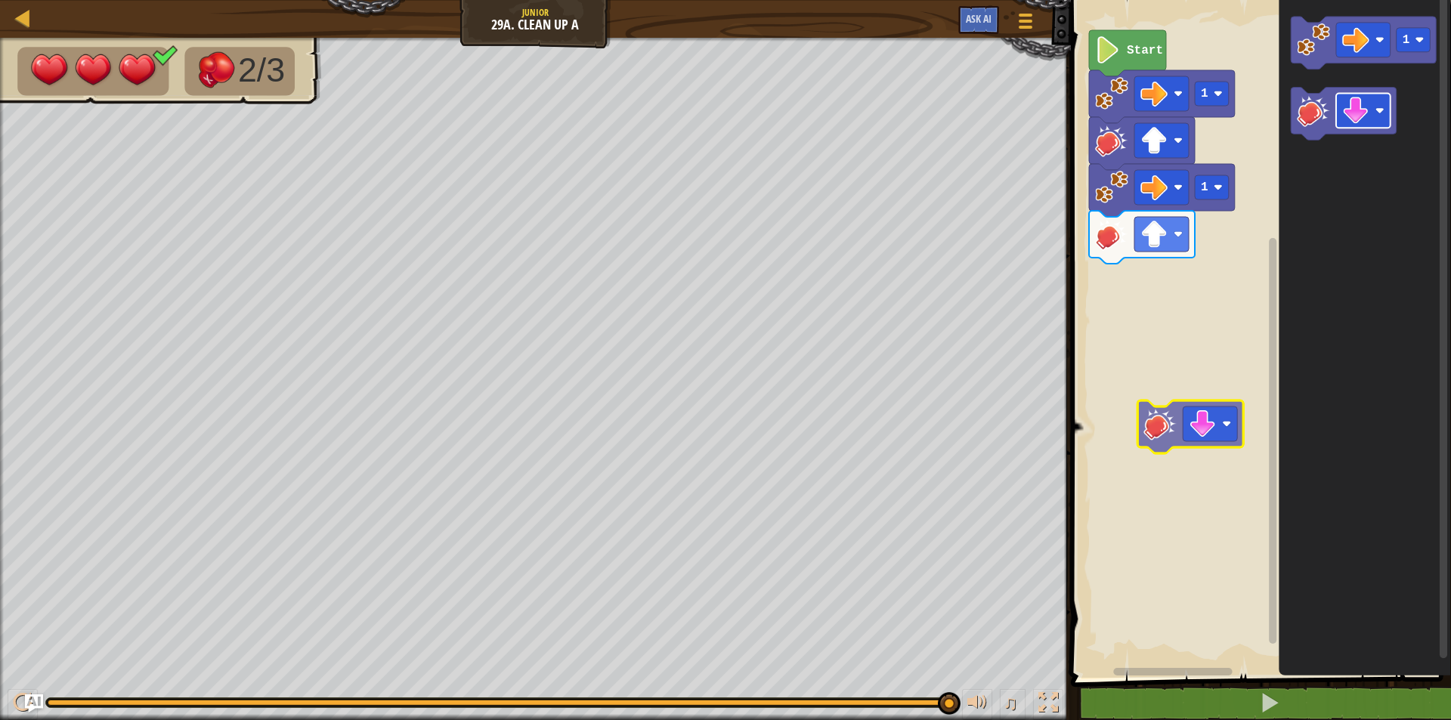
click at [1225, 430] on div "1 1 Start 1" at bounding box center [1258, 334] width 385 height 685
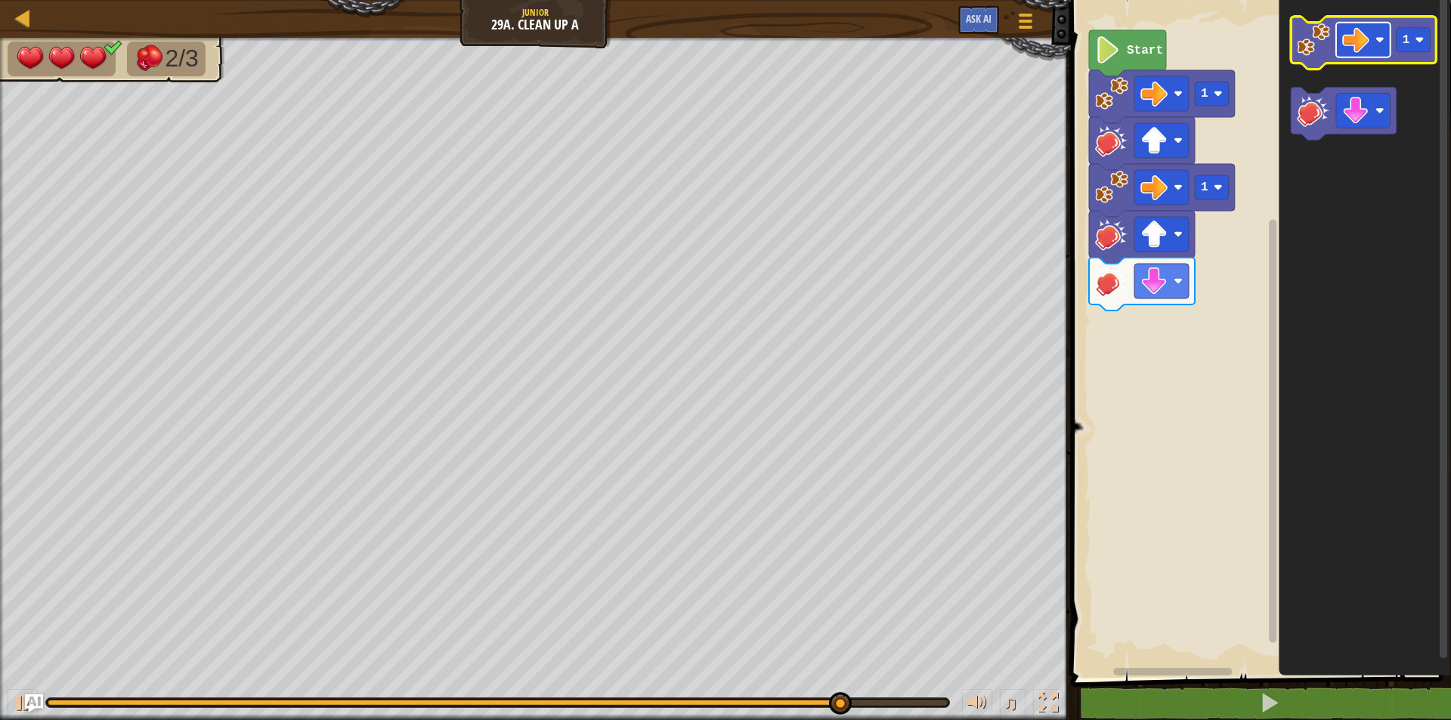
click at [1375, 34] on rect "Blockly Workspace" at bounding box center [1363, 40] width 54 height 35
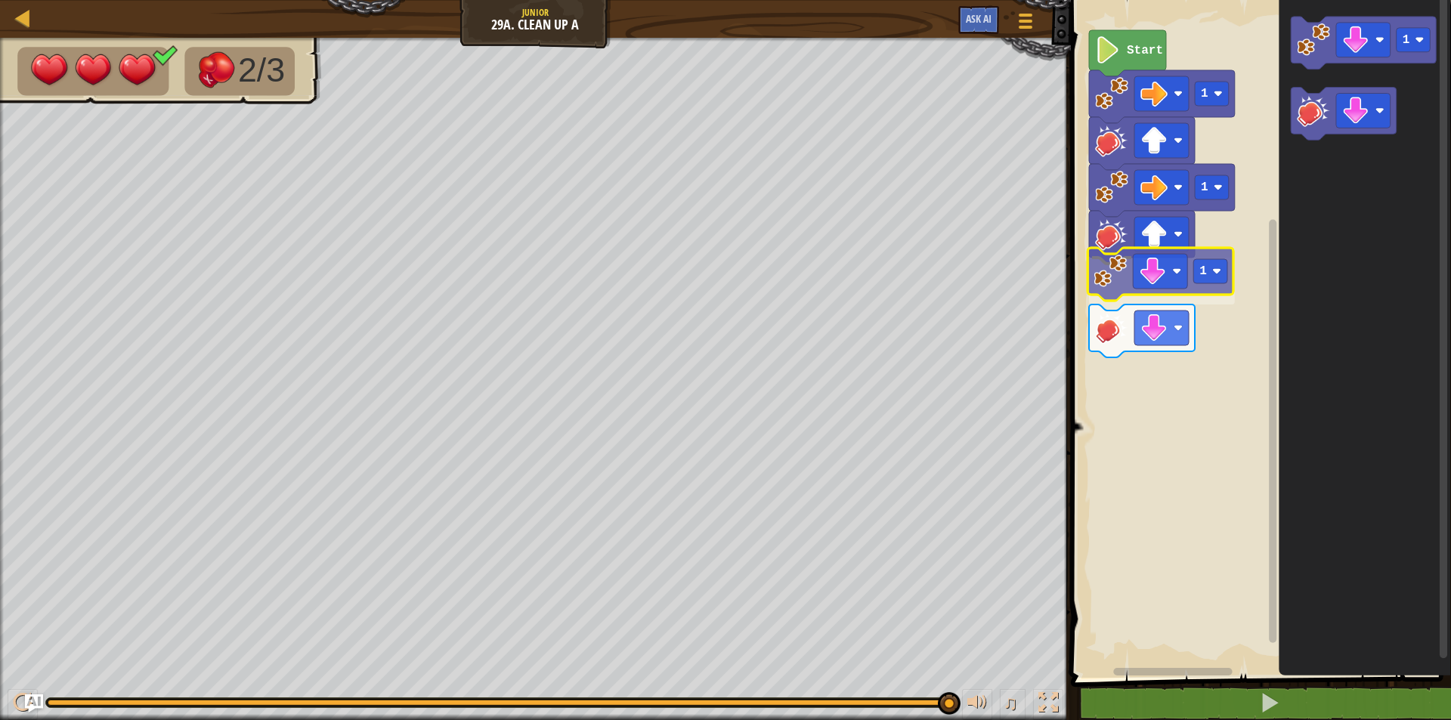
click at [1155, 293] on div "1 1 1 Start 1 1" at bounding box center [1258, 334] width 385 height 685
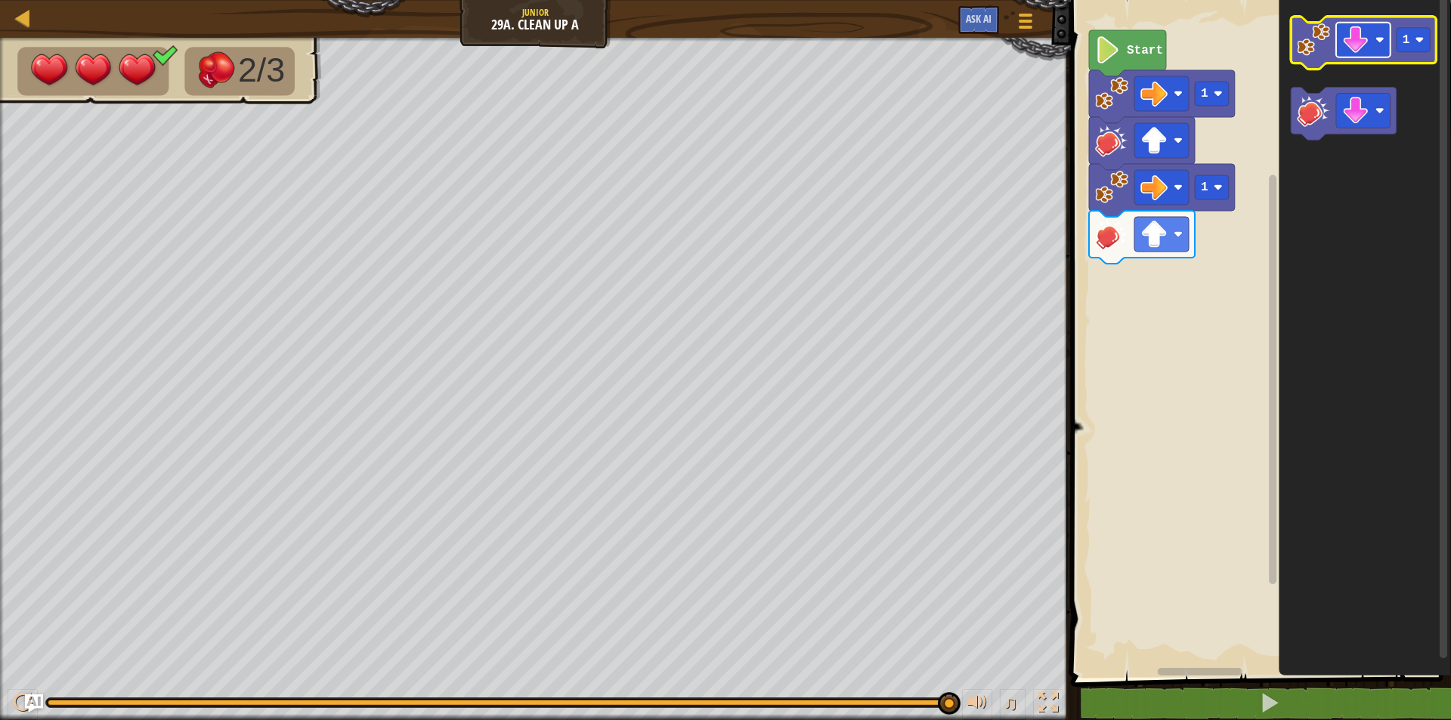
click at [1353, 47] on image "Blockly Workspace" at bounding box center [1355, 39] width 27 height 27
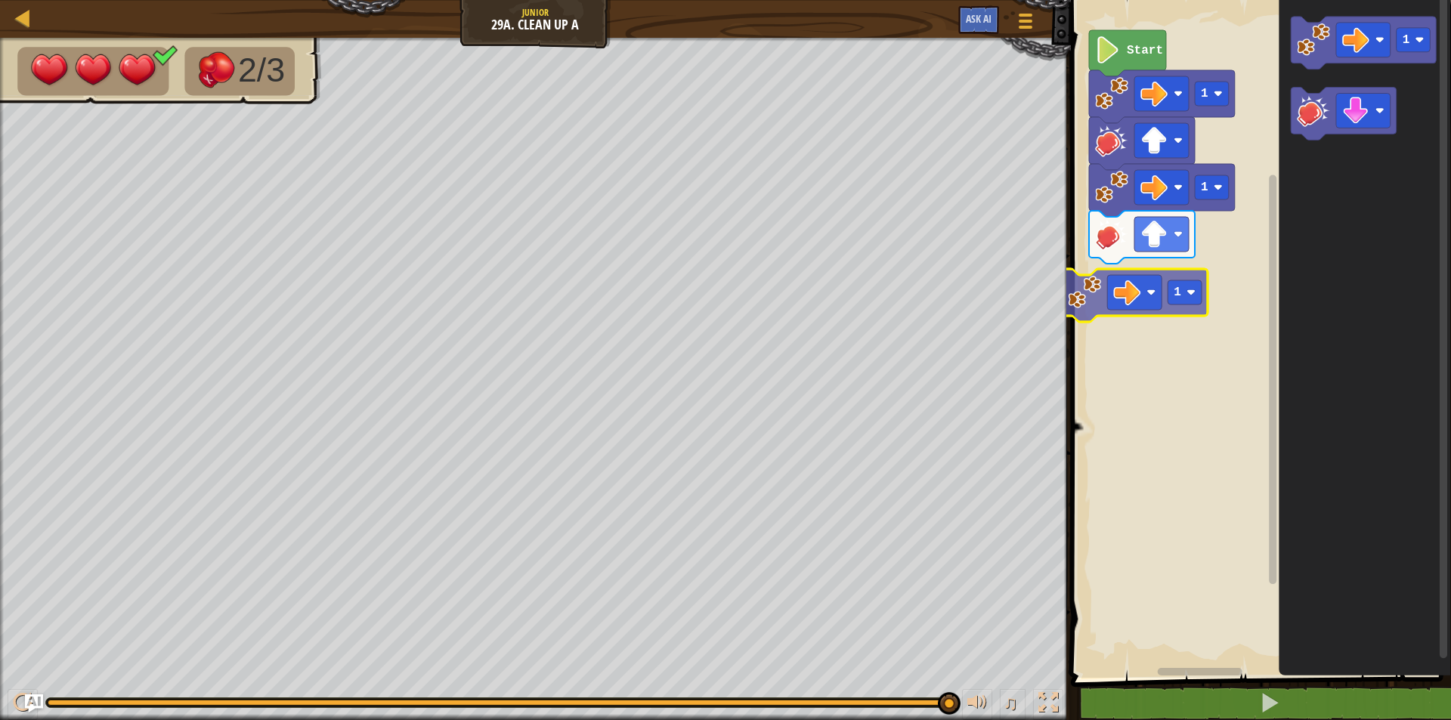
click at [1124, 313] on div "1 1 Start 1 1 1" at bounding box center [1258, 334] width 385 height 685
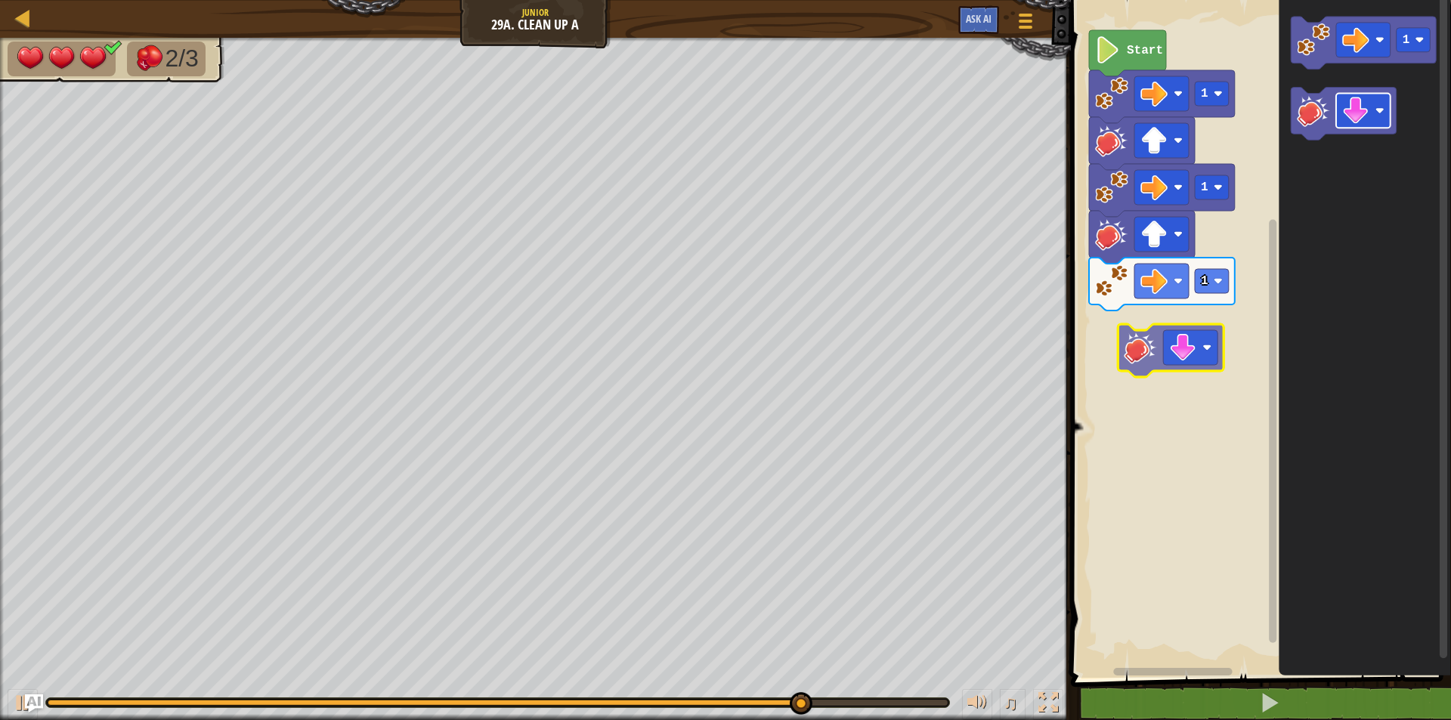
click at [1173, 328] on div "1 1 1 Start 1" at bounding box center [1258, 334] width 385 height 685
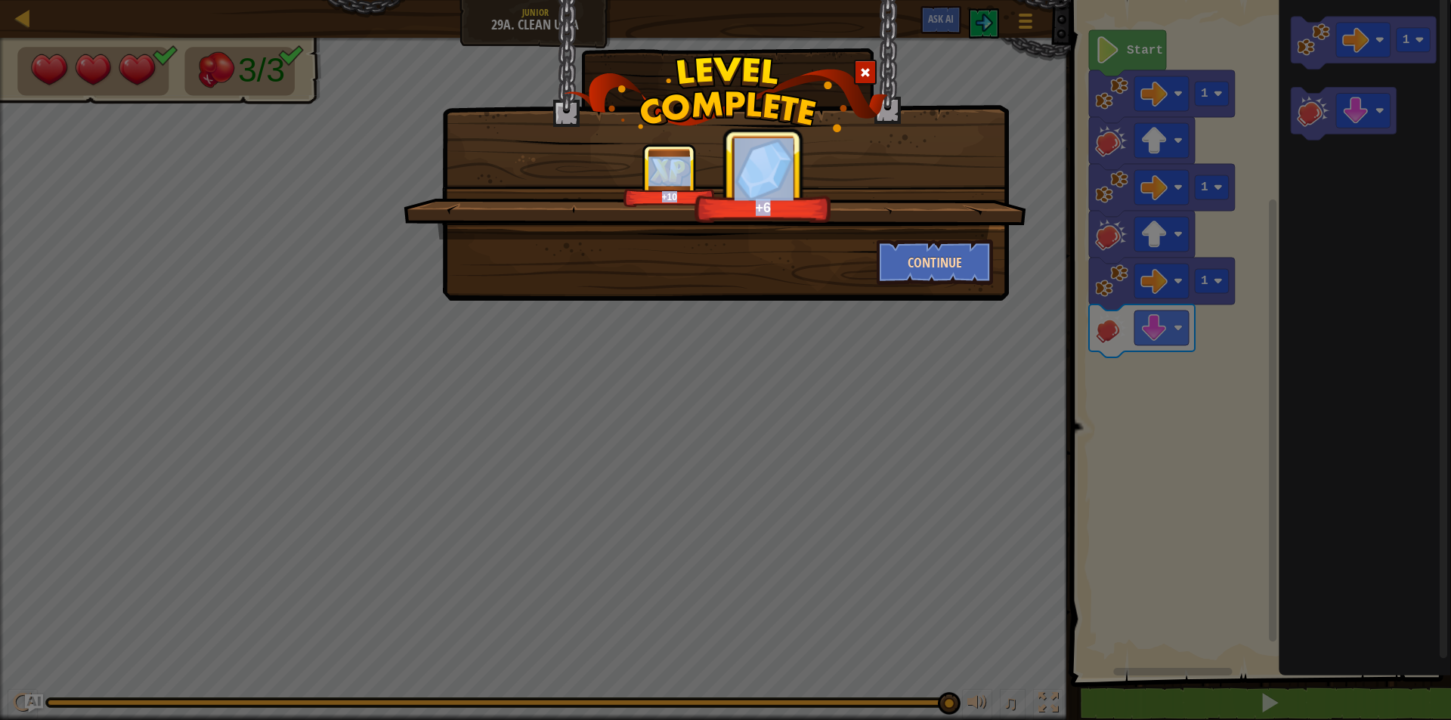
click at [913, 241] on div "+10 +6 Continue" at bounding box center [725, 214] width 535 height 141
click at [908, 269] on button "Continue" at bounding box center [935, 262] width 117 height 45
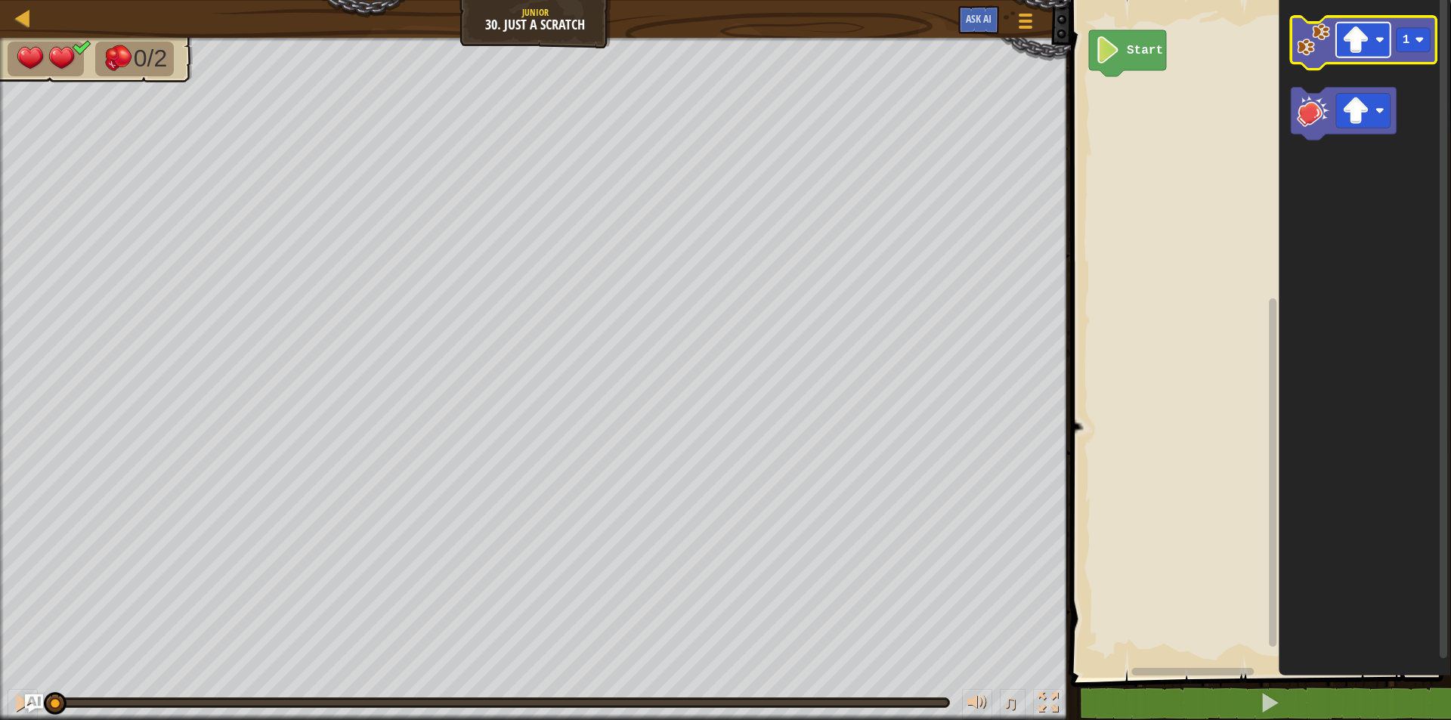
click at [1338, 45] on rect "Blockly Workspace" at bounding box center [1363, 40] width 54 height 35
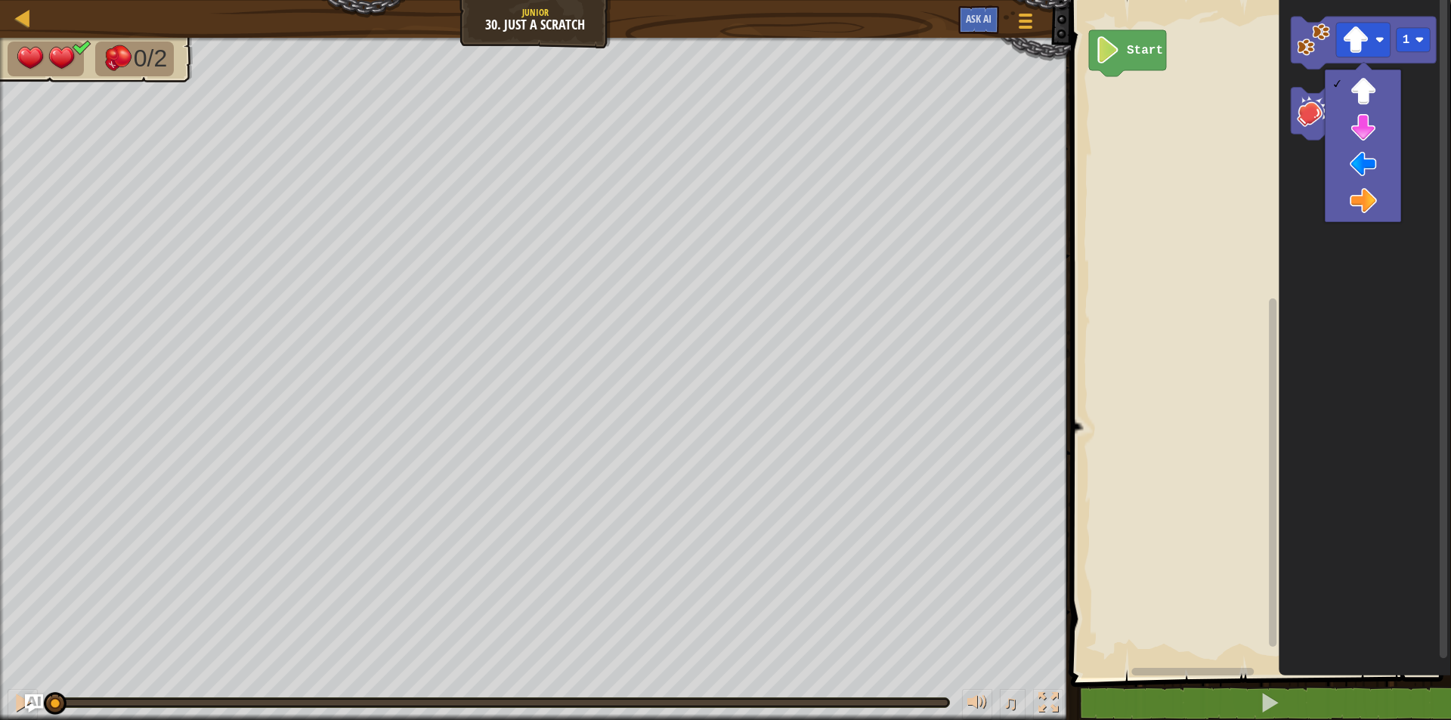
click at [1358, 220] on div at bounding box center [1363, 146] width 76 height 153
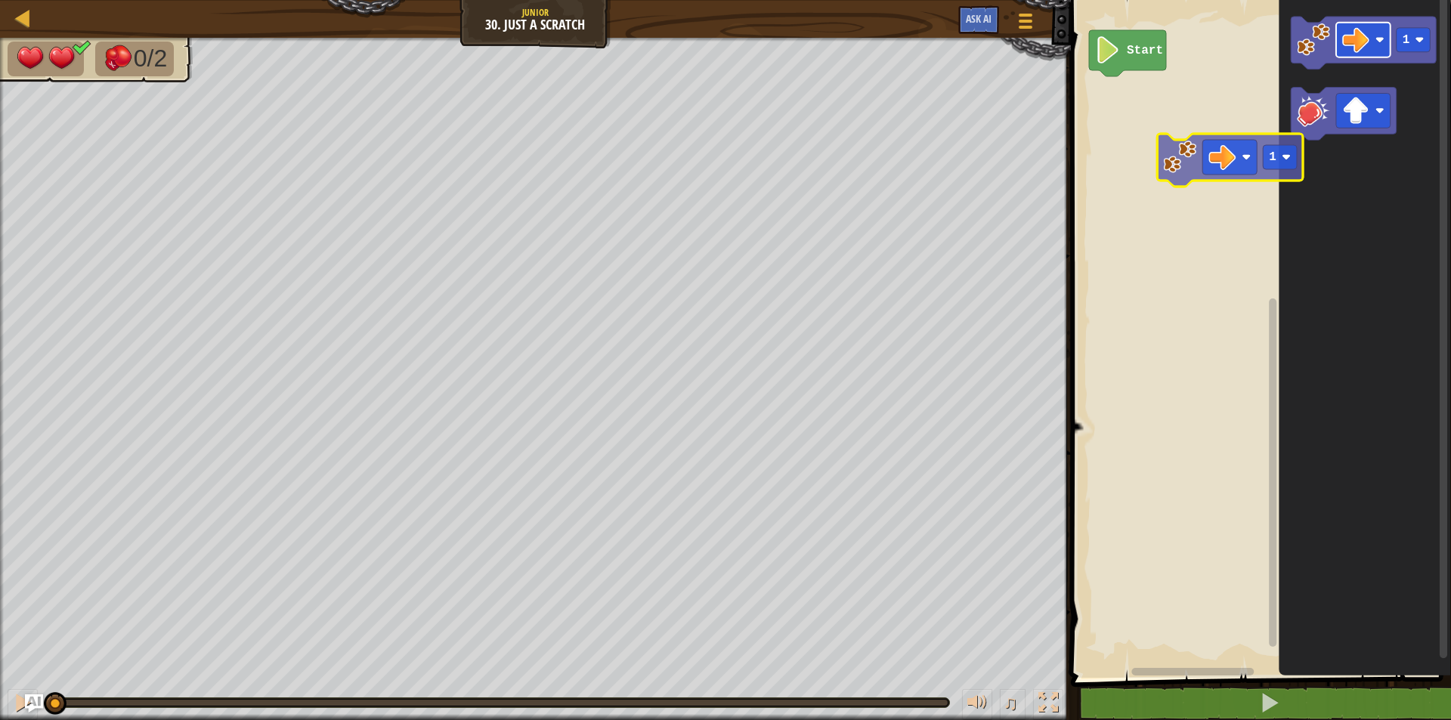
click at [1216, 142] on div "Start 1 1" at bounding box center [1258, 334] width 385 height 685
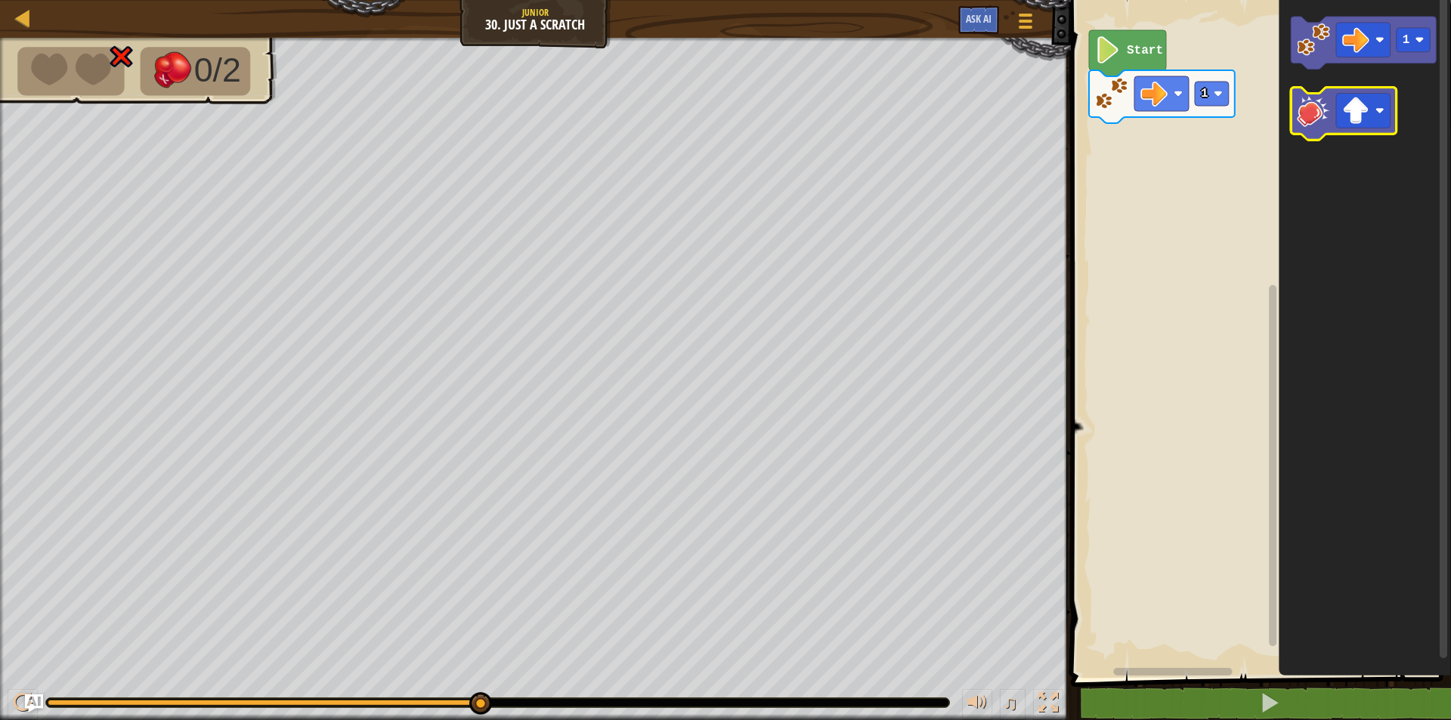
click at [1328, 122] on image "Blockly Workspace" at bounding box center [1313, 110] width 33 height 33
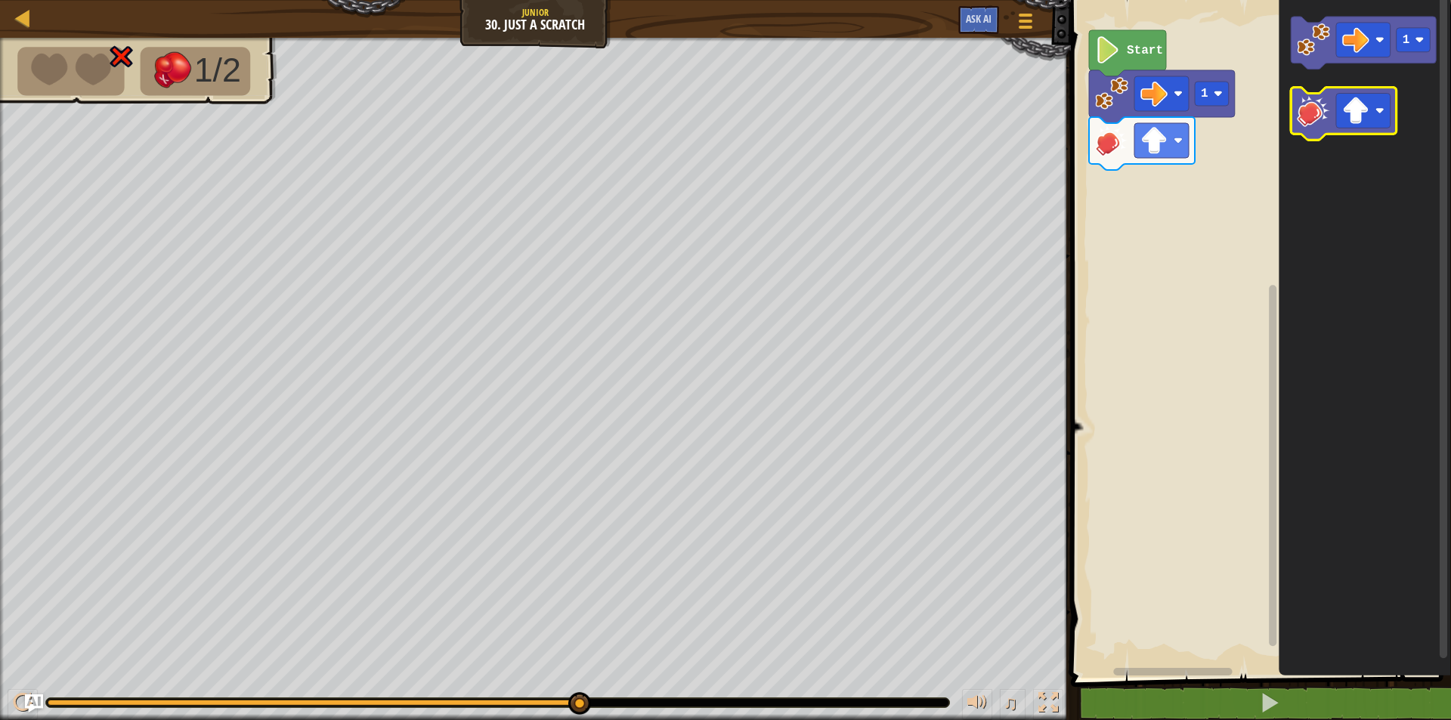
click at [1323, 113] on image "Blockly Workspace" at bounding box center [1313, 110] width 33 height 33
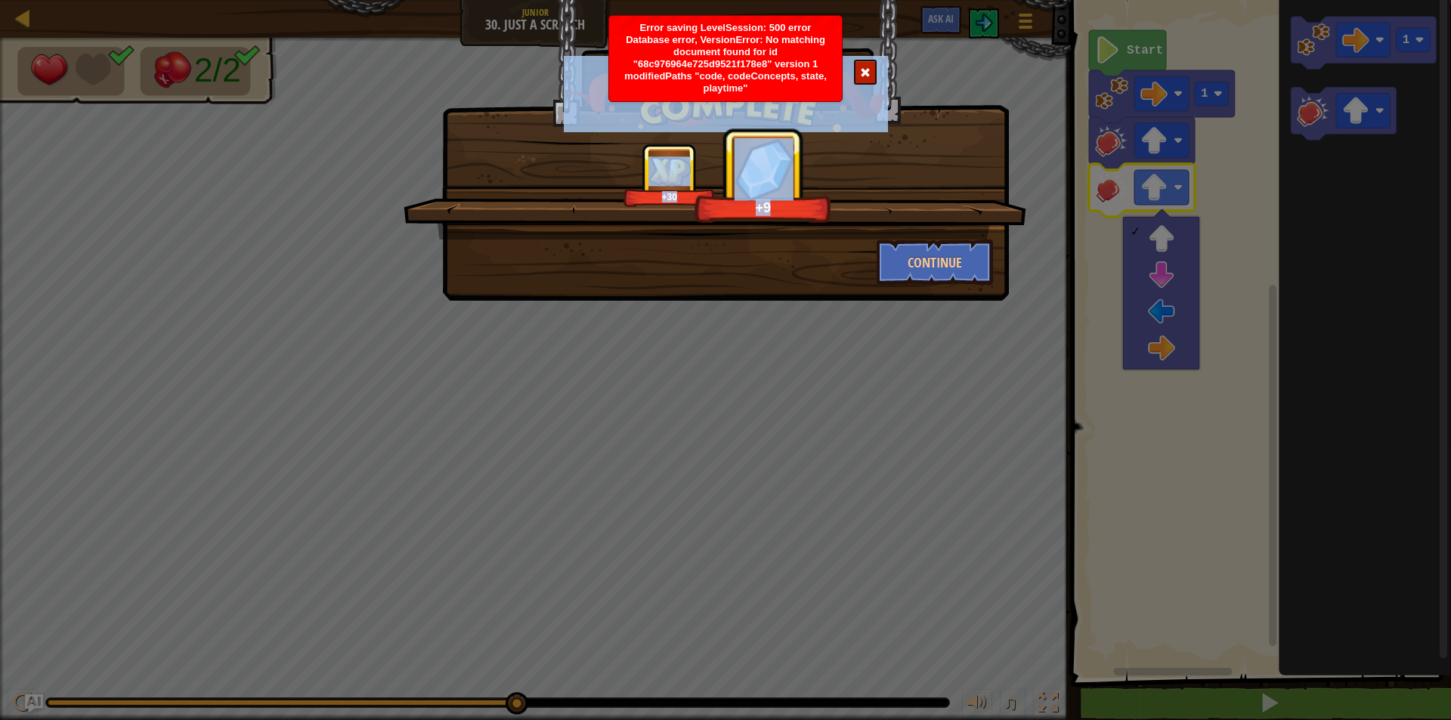
click at [867, 66] on div at bounding box center [865, 72] width 23 height 25
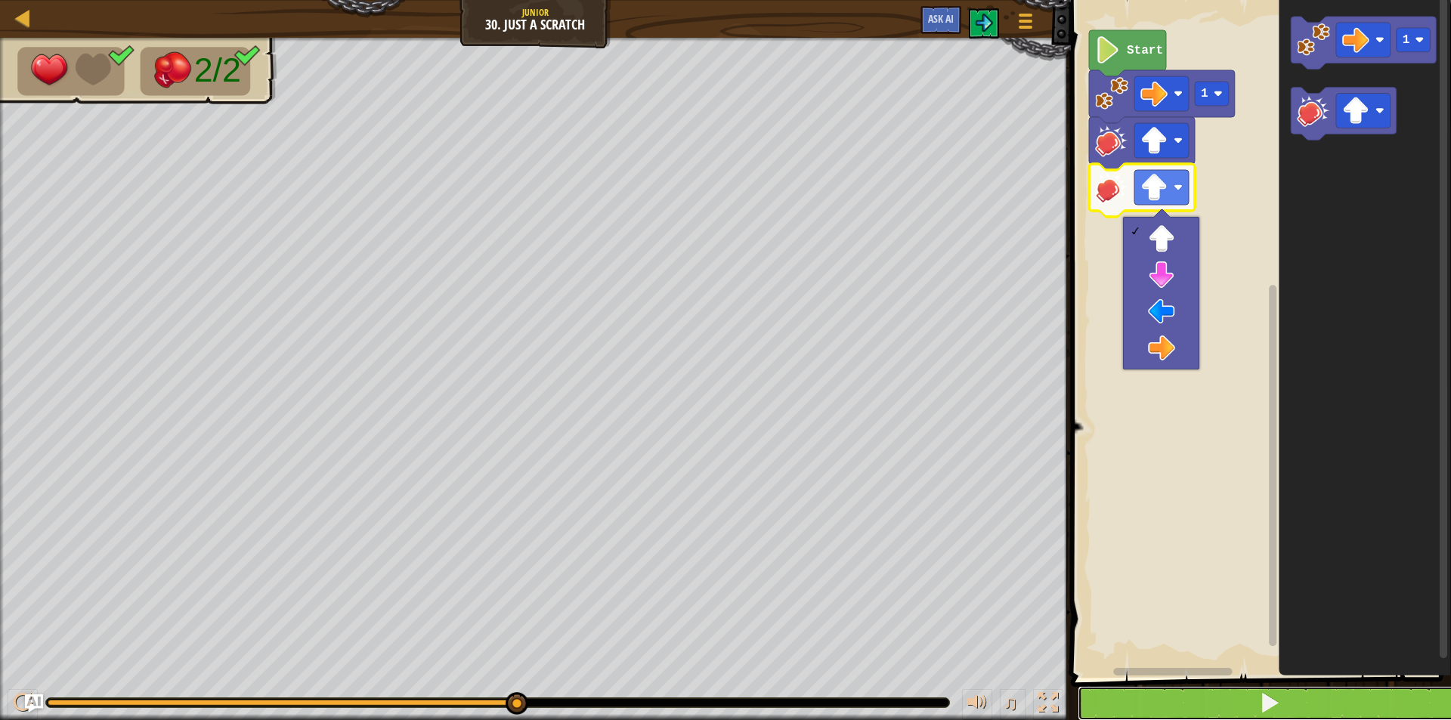
click at [1211, 708] on button at bounding box center [1270, 703] width 385 height 35
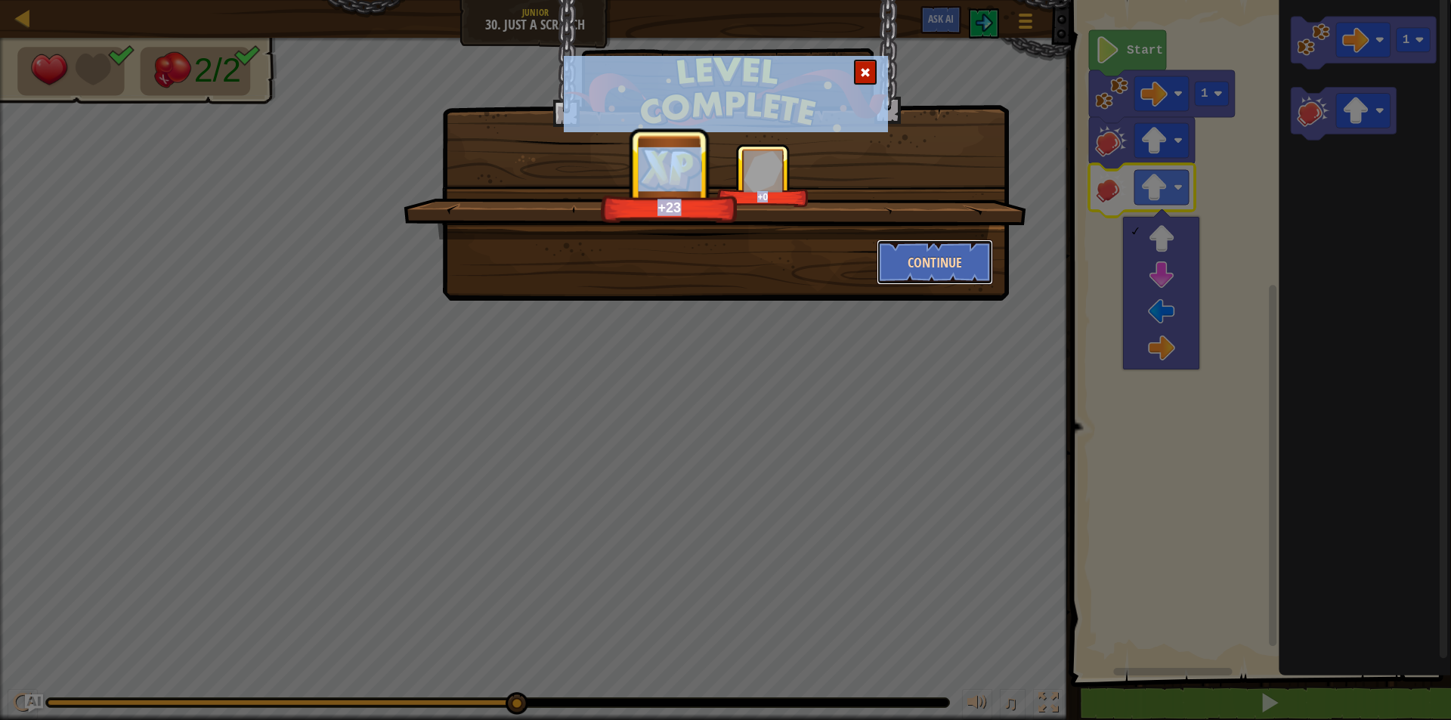
click at [890, 264] on button "Continue" at bounding box center [935, 262] width 117 height 45
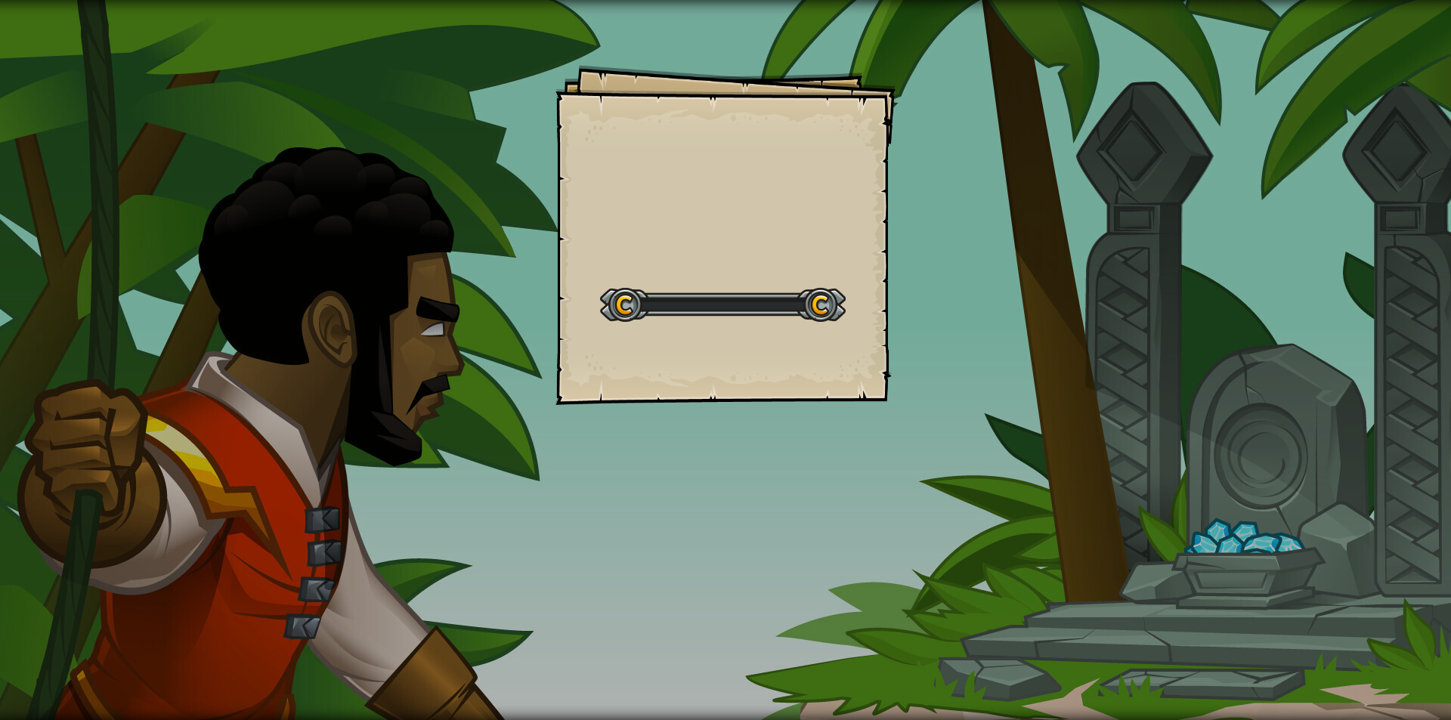
click at [890, 265] on div "Goals Start Level Error loading from server. Try refreshing the page. You'll ne…" at bounding box center [725, 235] width 340 height 340
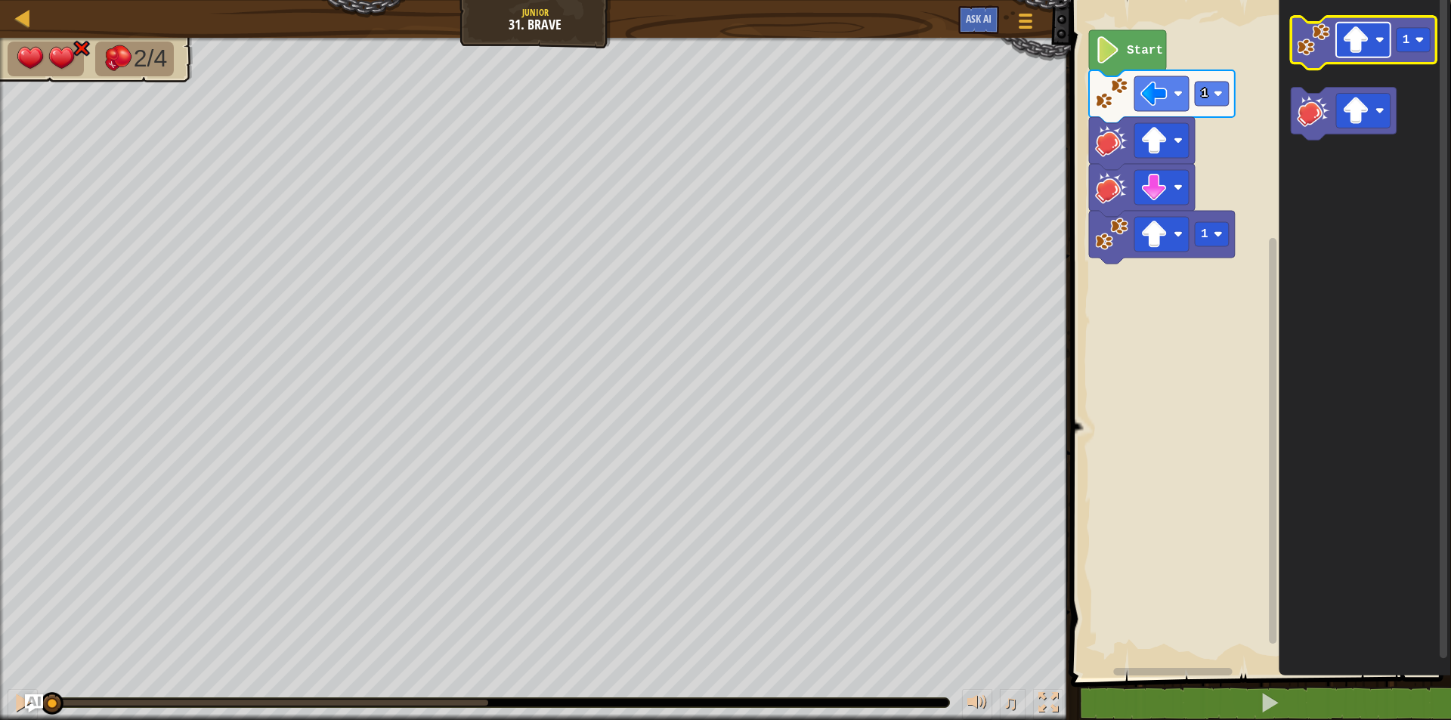
click at [1338, 48] on rect "Blockly Workspace" at bounding box center [1363, 40] width 54 height 35
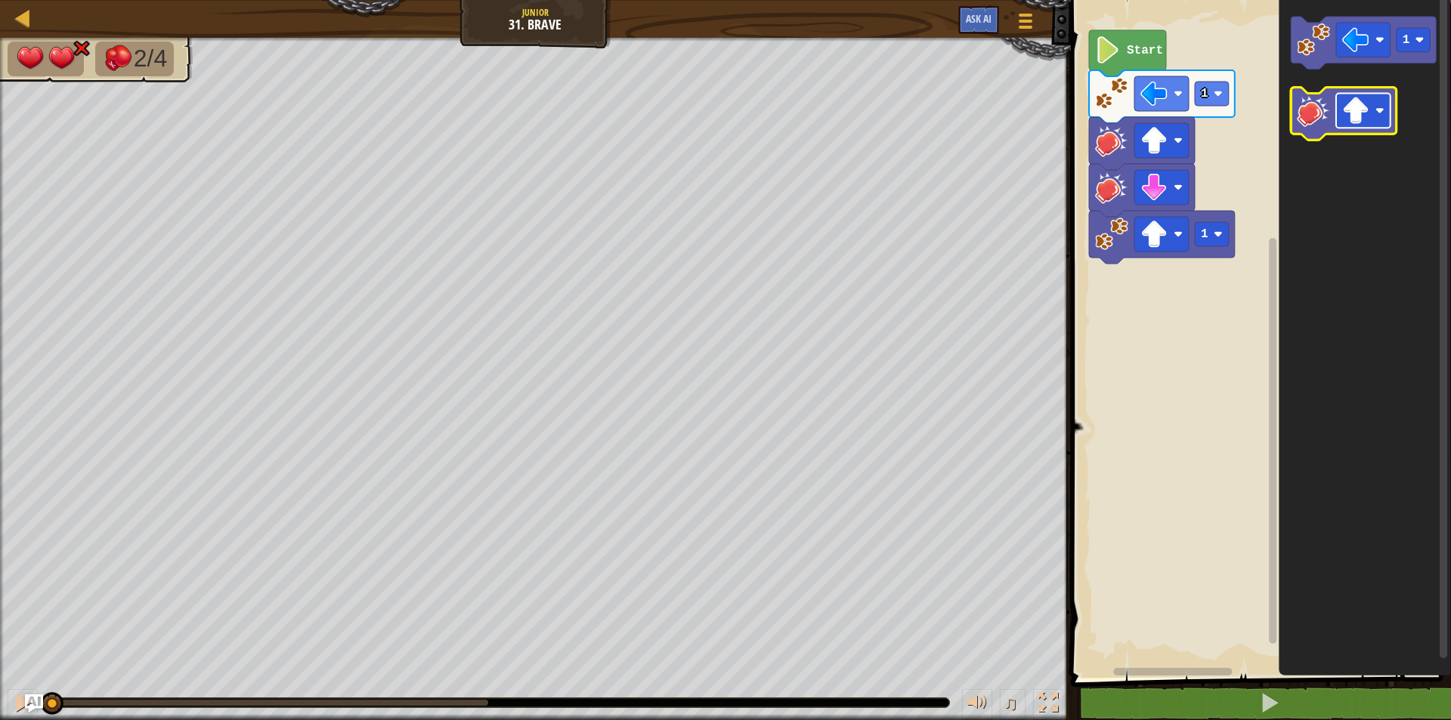
click at [1355, 96] on rect "Blockly Workspace" at bounding box center [1363, 111] width 54 height 35
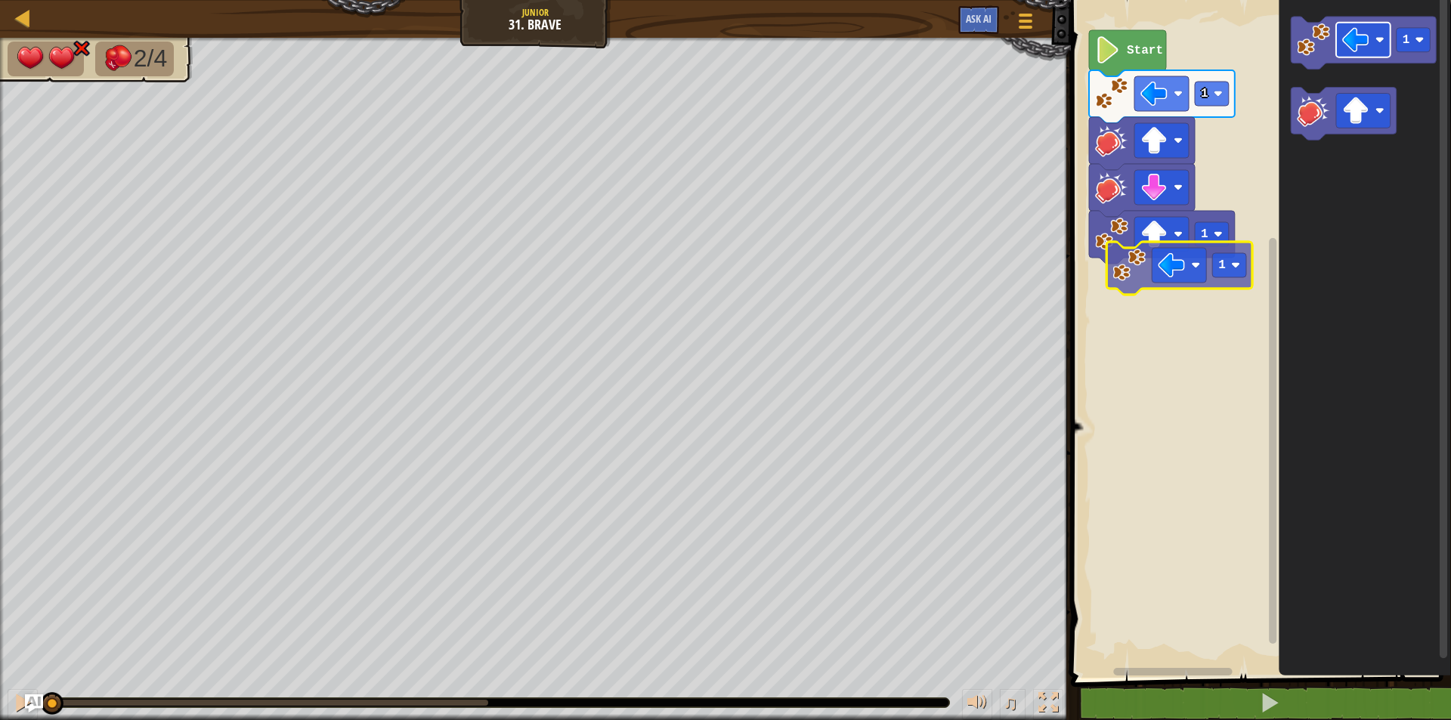
click at [1183, 250] on div "1 1 Start 1 1 1" at bounding box center [1258, 334] width 385 height 685
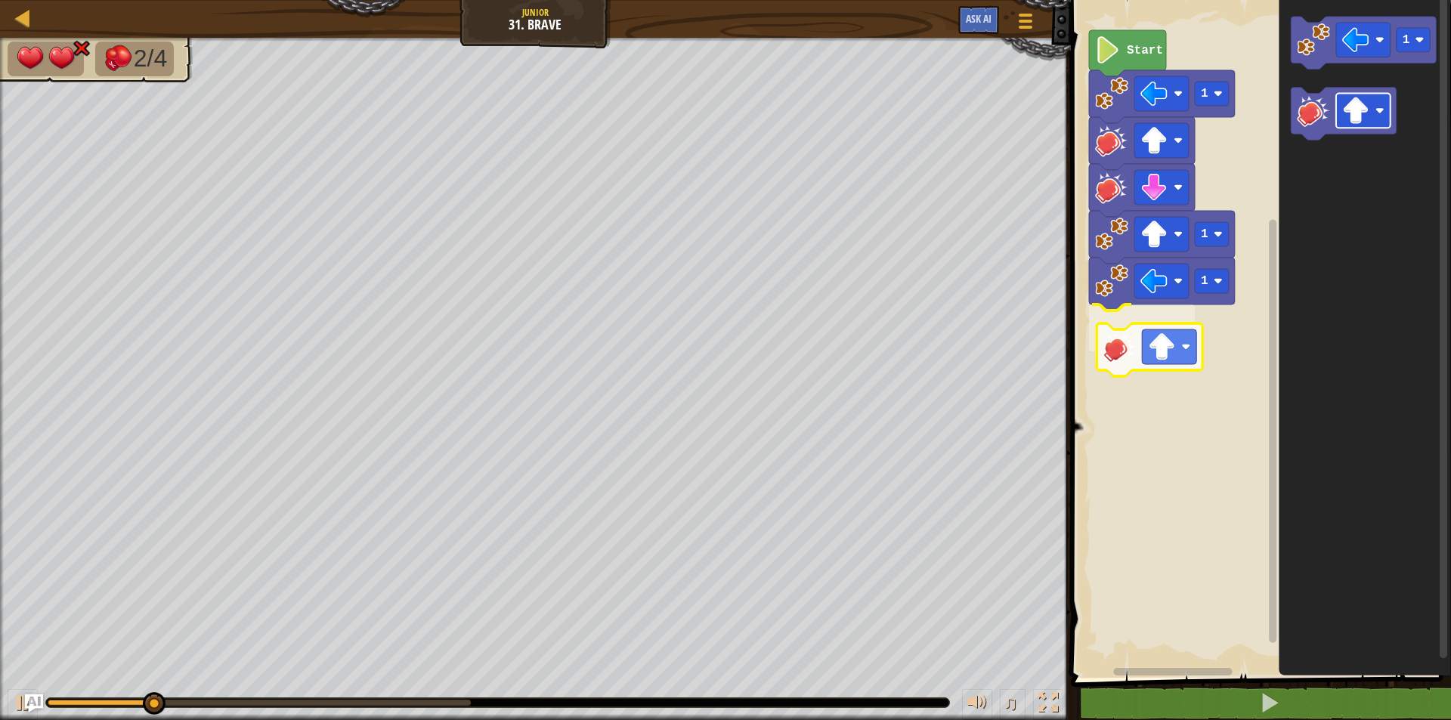
click at [1171, 341] on div "1 1 1 Start 1" at bounding box center [1258, 334] width 385 height 685
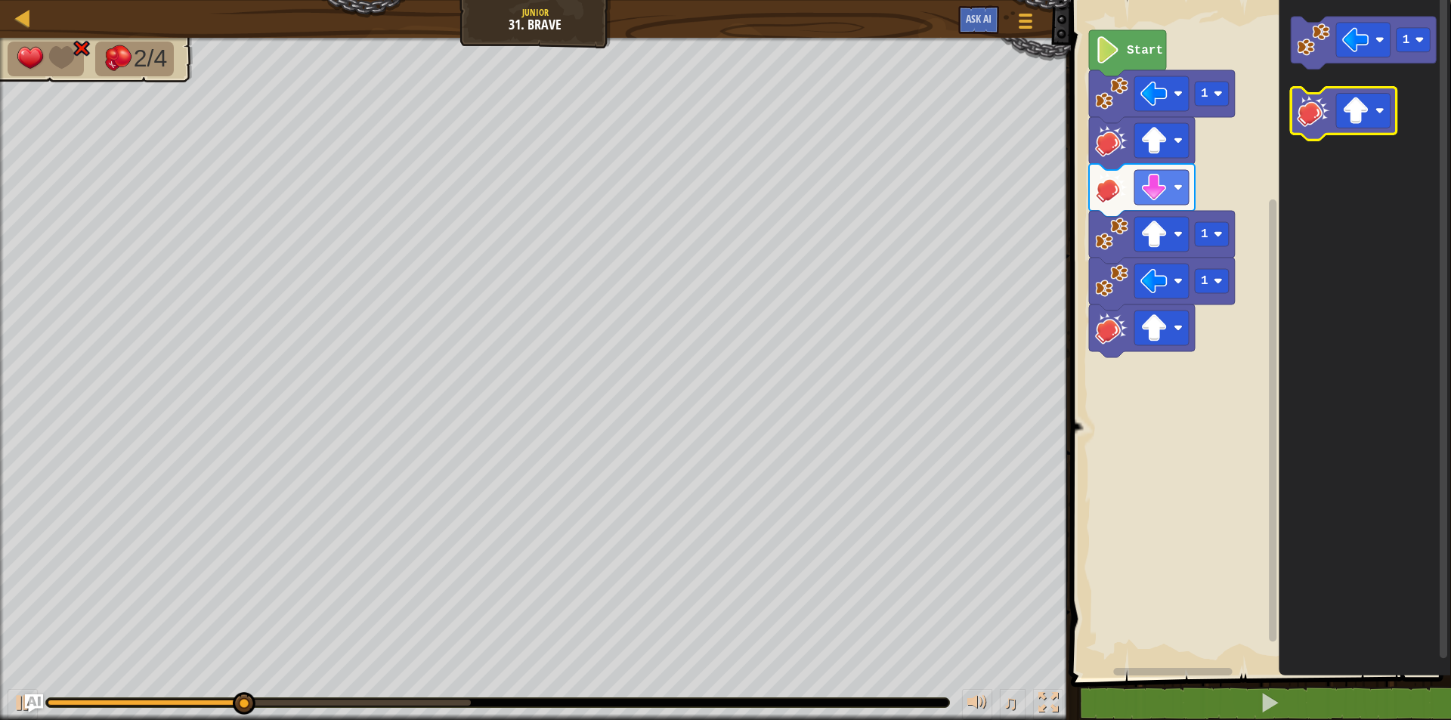
click at [1330, 109] on icon "Blockly Workspace" at bounding box center [1344, 114] width 106 height 53
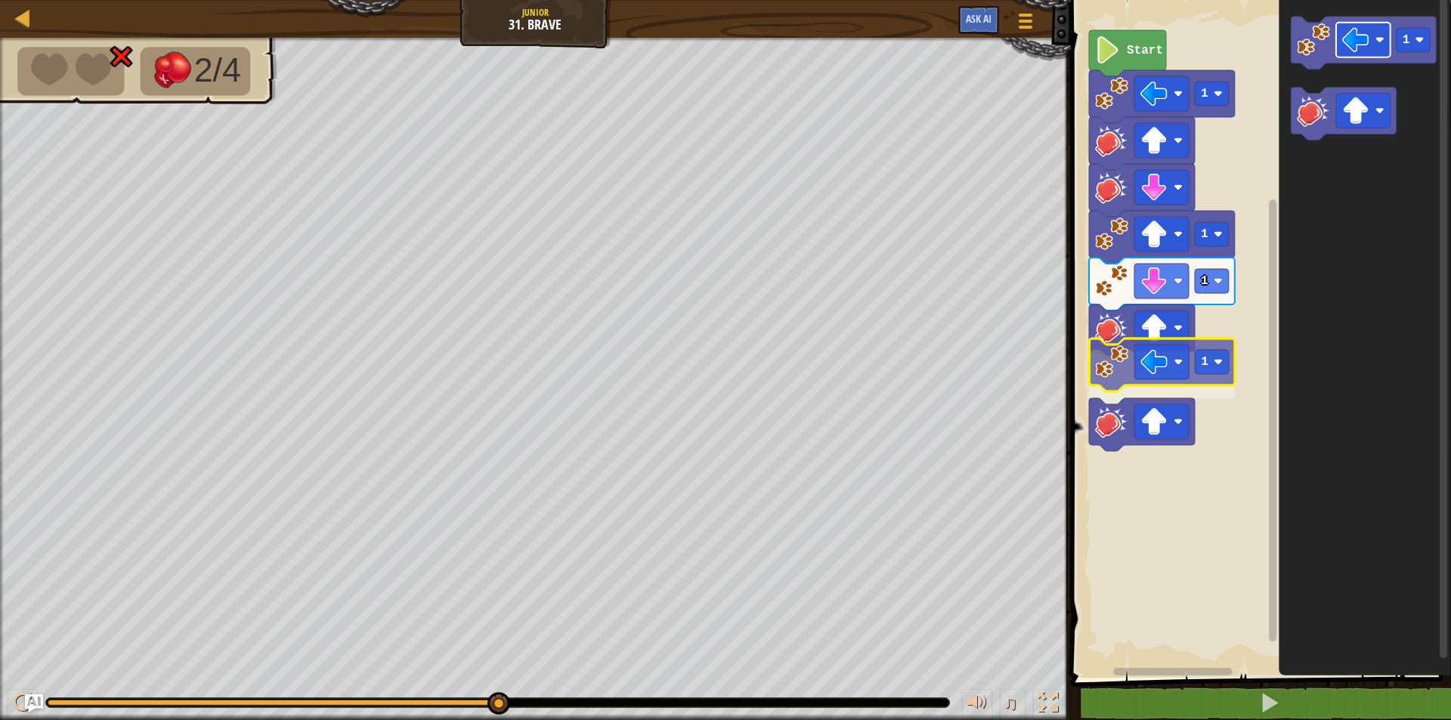
click at [1152, 371] on div "Start 1 1 1 1 1 1" at bounding box center [1258, 334] width 385 height 685
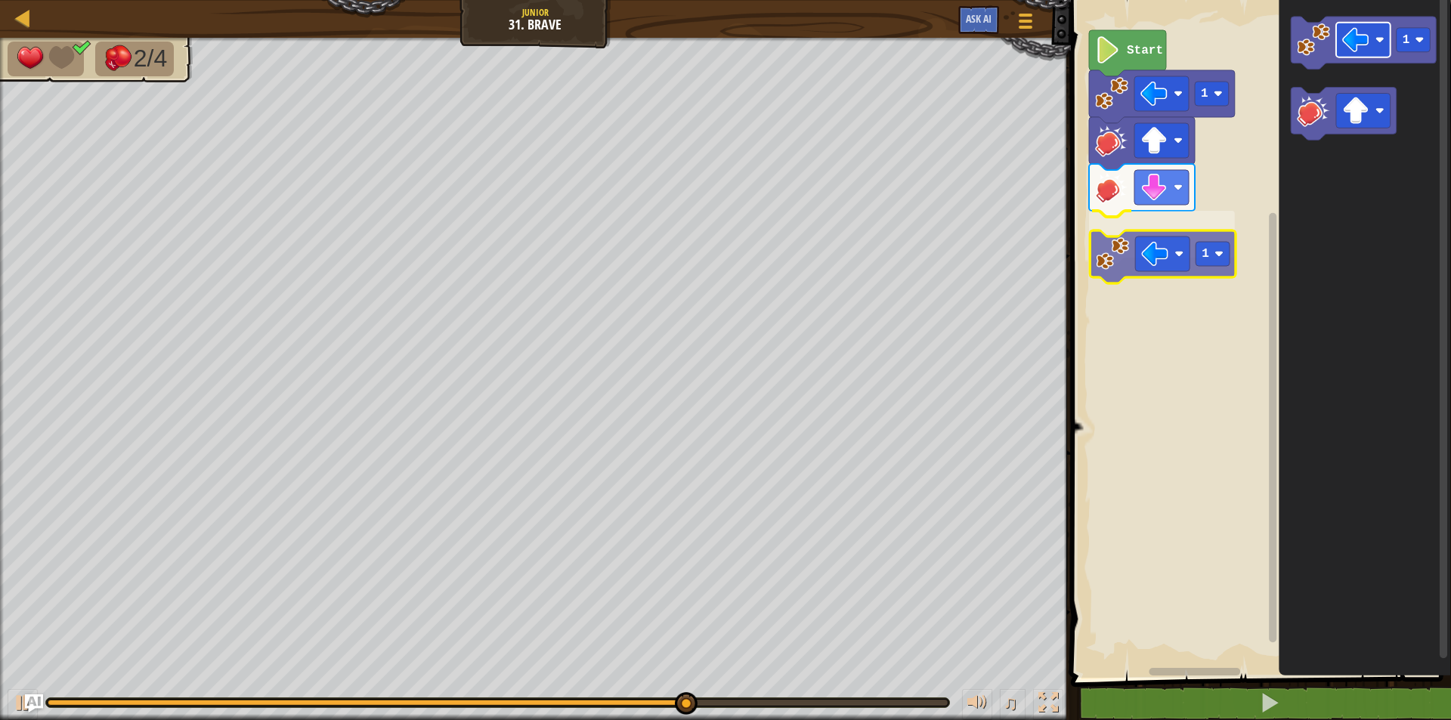
click at [1156, 251] on div "Start 1 1 1 1" at bounding box center [1258, 334] width 385 height 685
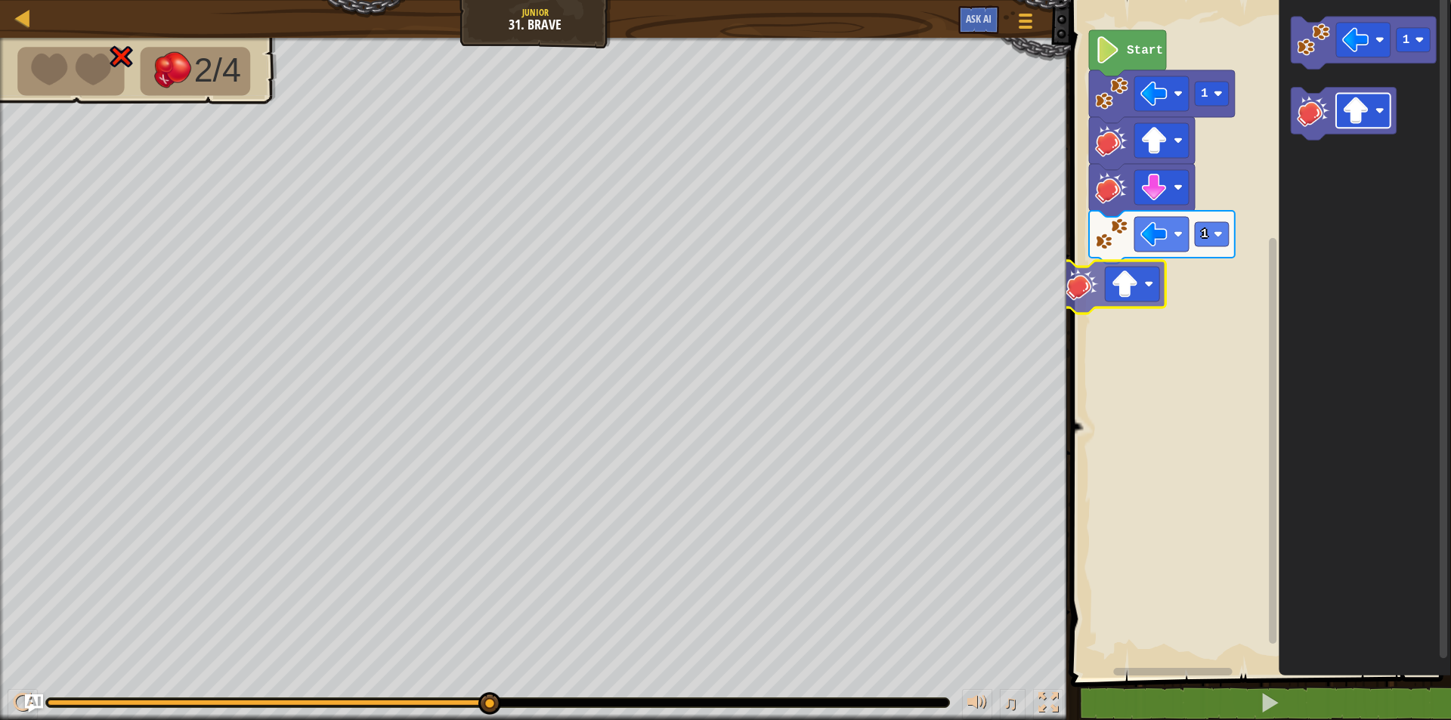
click at [1122, 296] on div "Start 1 1 1" at bounding box center [1258, 334] width 385 height 685
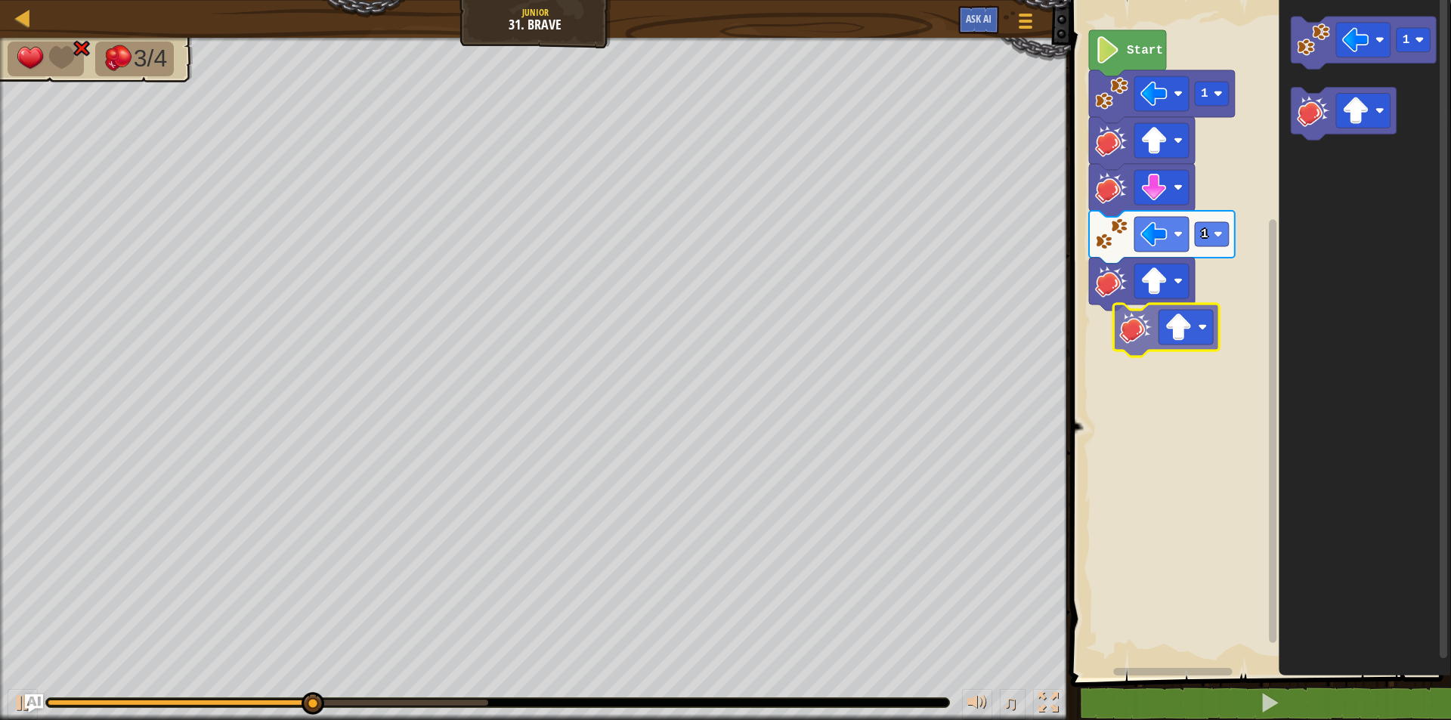
click at [1137, 338] on div "1 1 Start 1" at bounding box center [1258, 334] width 385 height 685
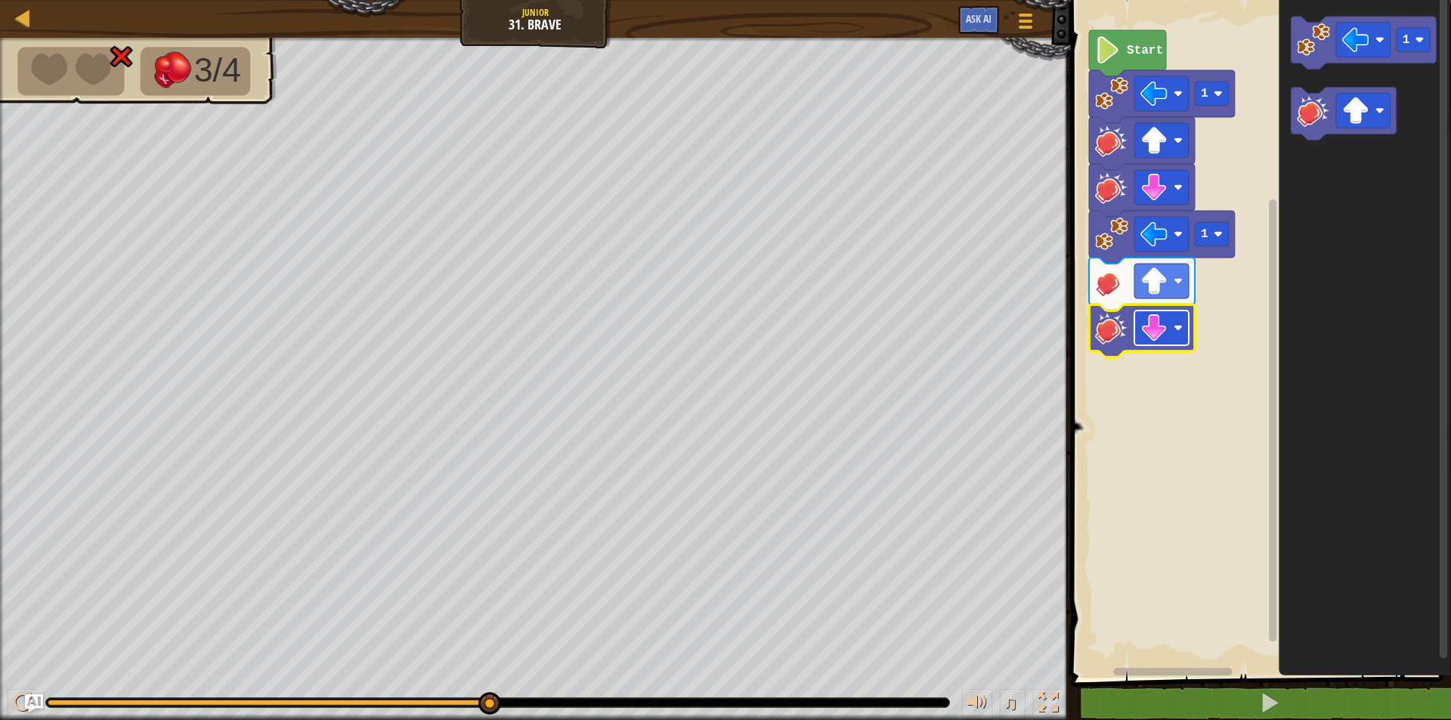
click at [1156, 334] on image "Blockly Workspace" at bounding box center [1153, 327] width 27 height 27
click at [1161, 328] on image "Blockly Workspace" at bounding box center [1153, 327] width 27 height 27
click at [1175, 328] on image "Blockly Workspace" at bounding box center [1178, 327] width 9 height 9
click at [1162, 334] on image "Blockly Workspace" at bounding box center [1153, 327] width 27 height 27
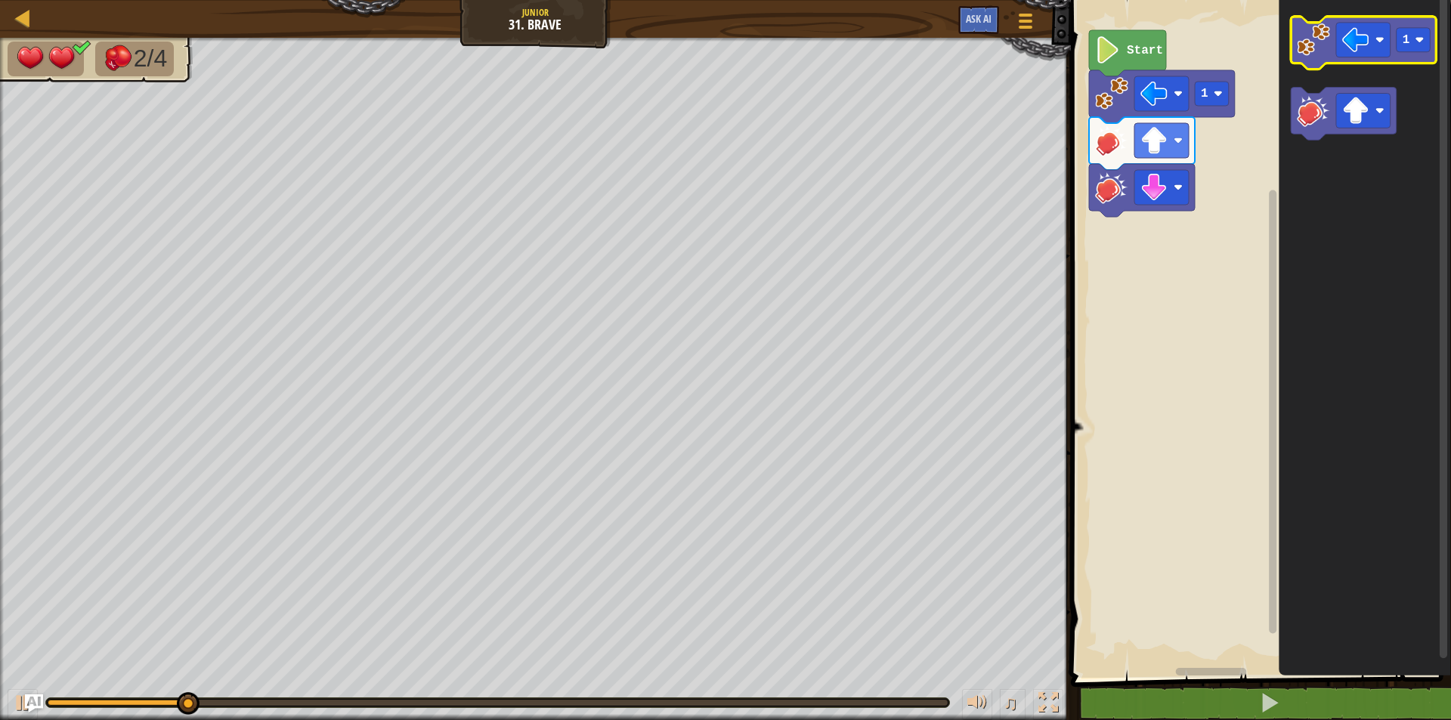
click at [1337, 62] on icon "Blockly Workspace" at bounding box center [1364, 43] width 146 height 53
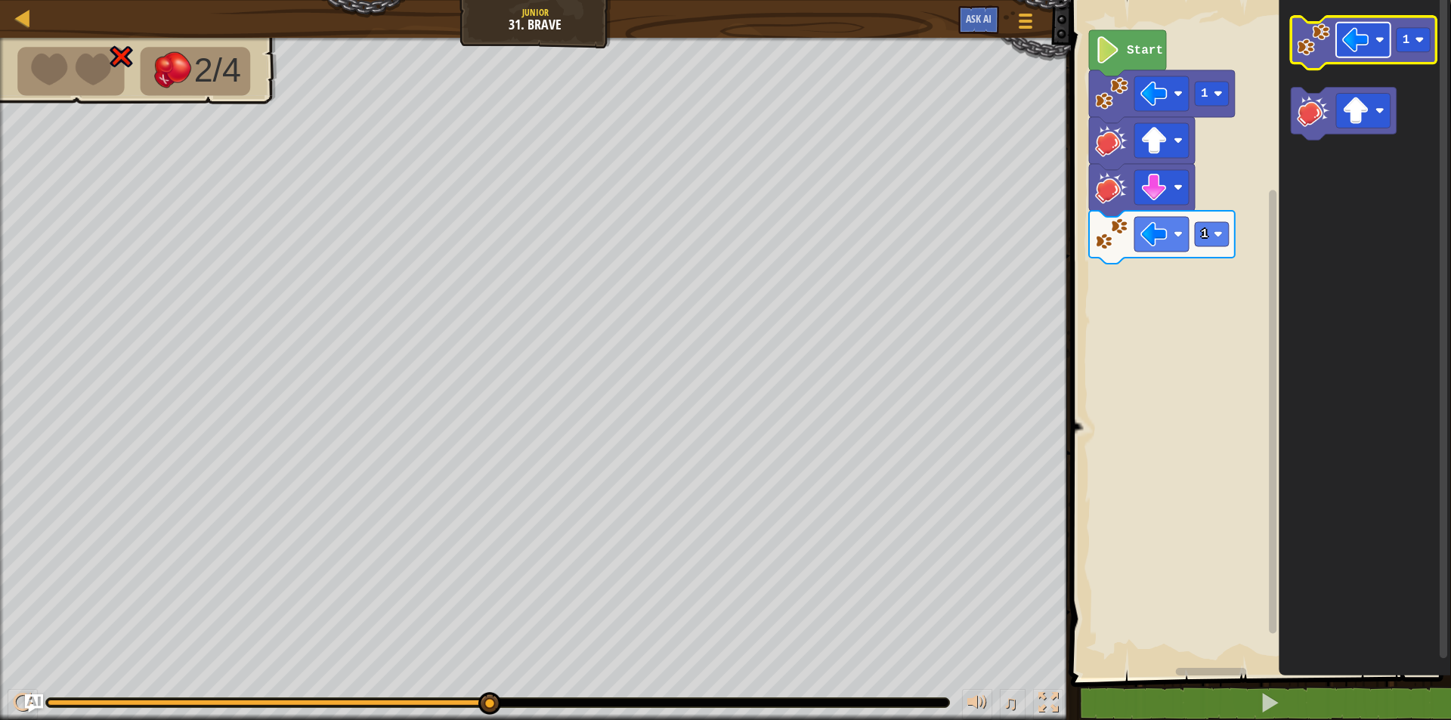
click at [1356, 54] on rect "Blockly Workspace" at bounding box center [1363, 40] width 54 height 35
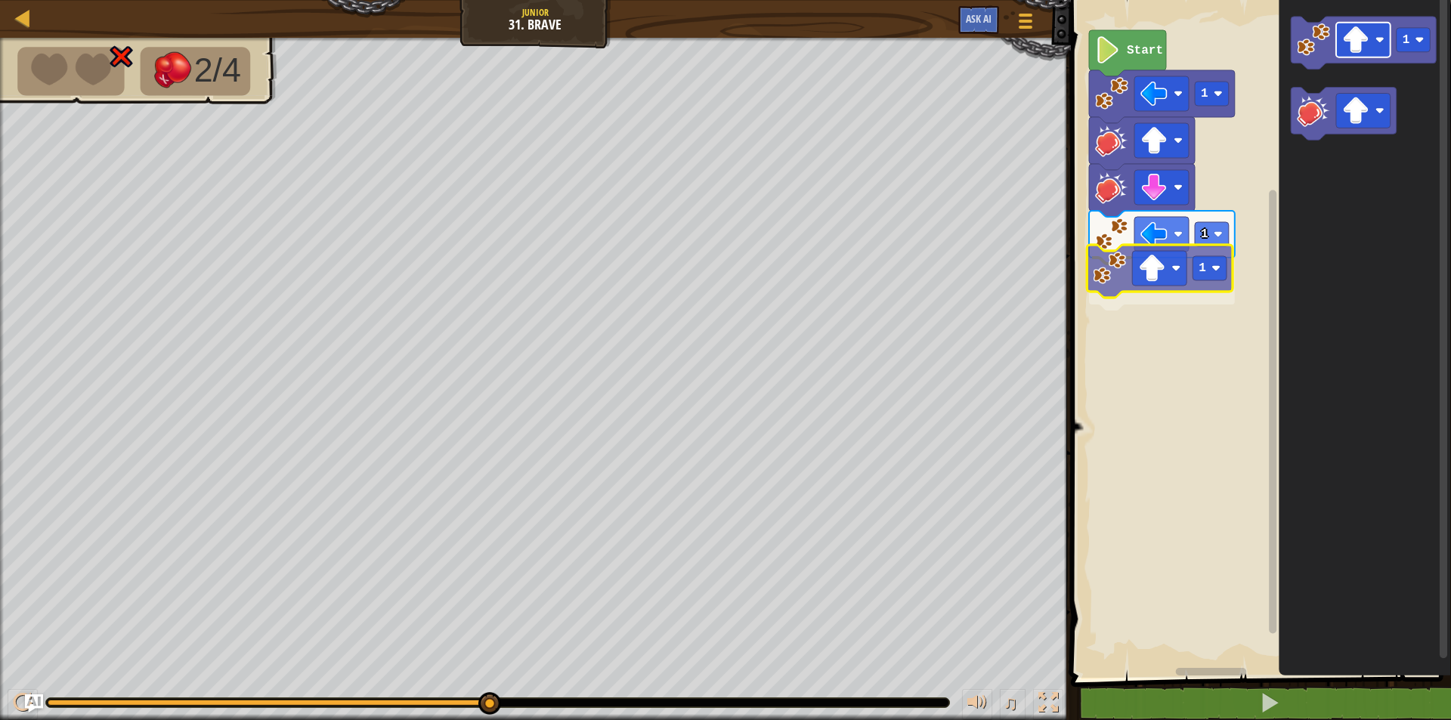
click at [1142, 281] on div "Start 1 1 1 1 1" at bounding box center [1258, 334] width 385 height 685
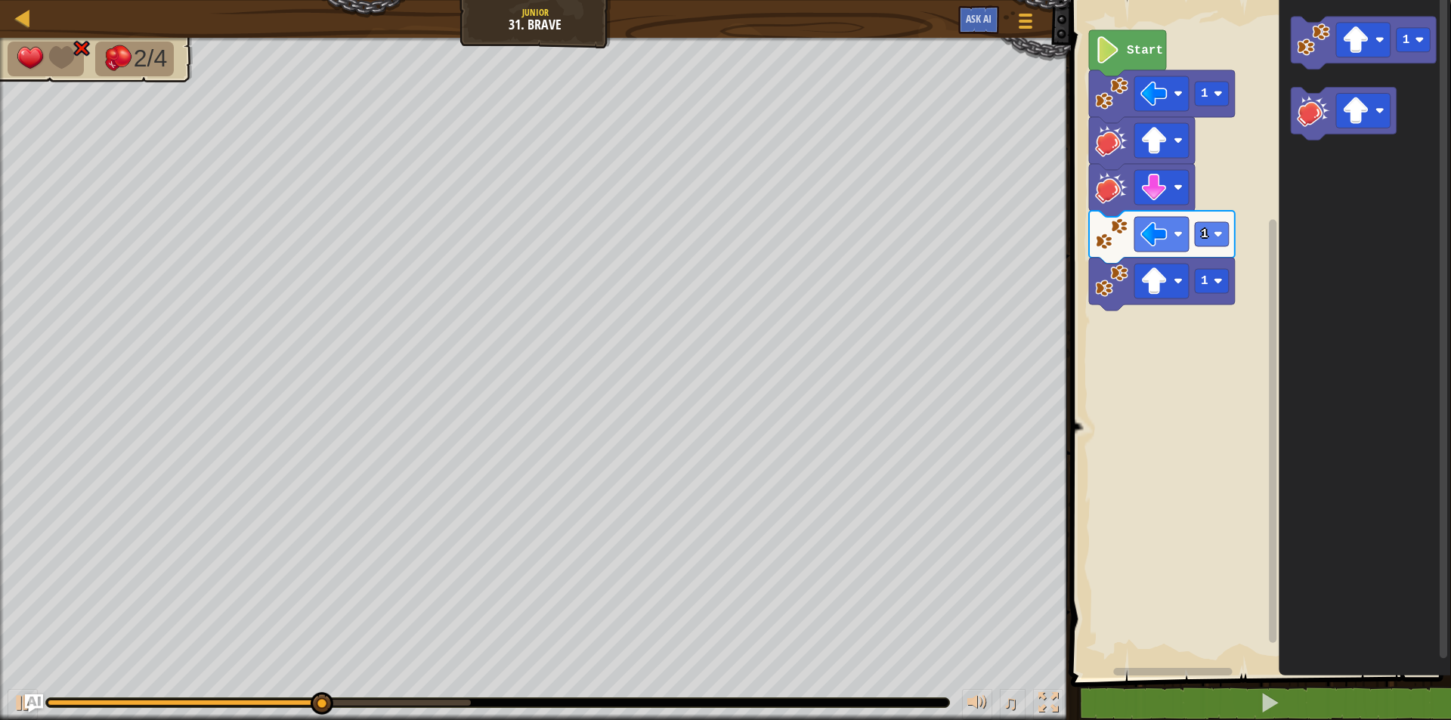
click at [1183, 305] on div "Start 1 1 1 1" at bounding box center [1258, 334] width 385 height 685
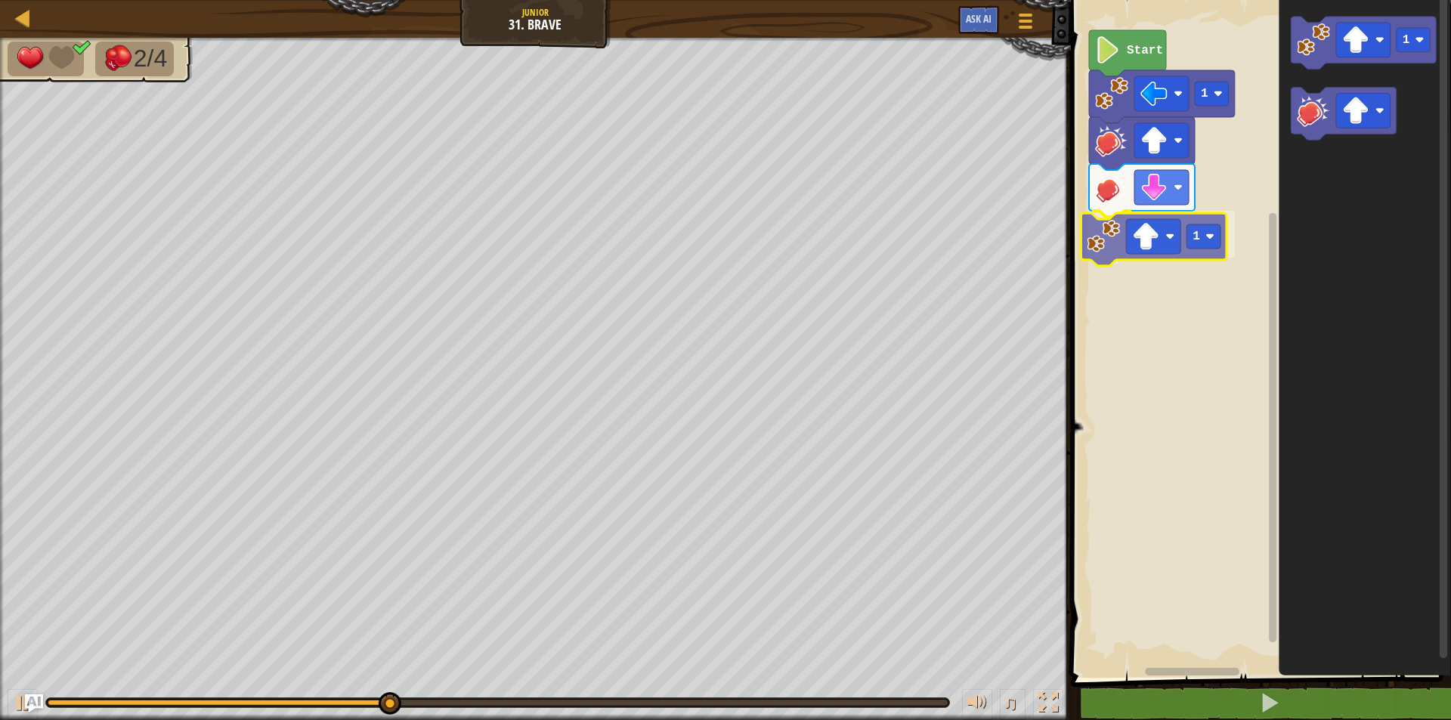
click at [1141, 258] on div "Start 1 1 1 1" at bounding box center [1258, 334] width 385 height 685
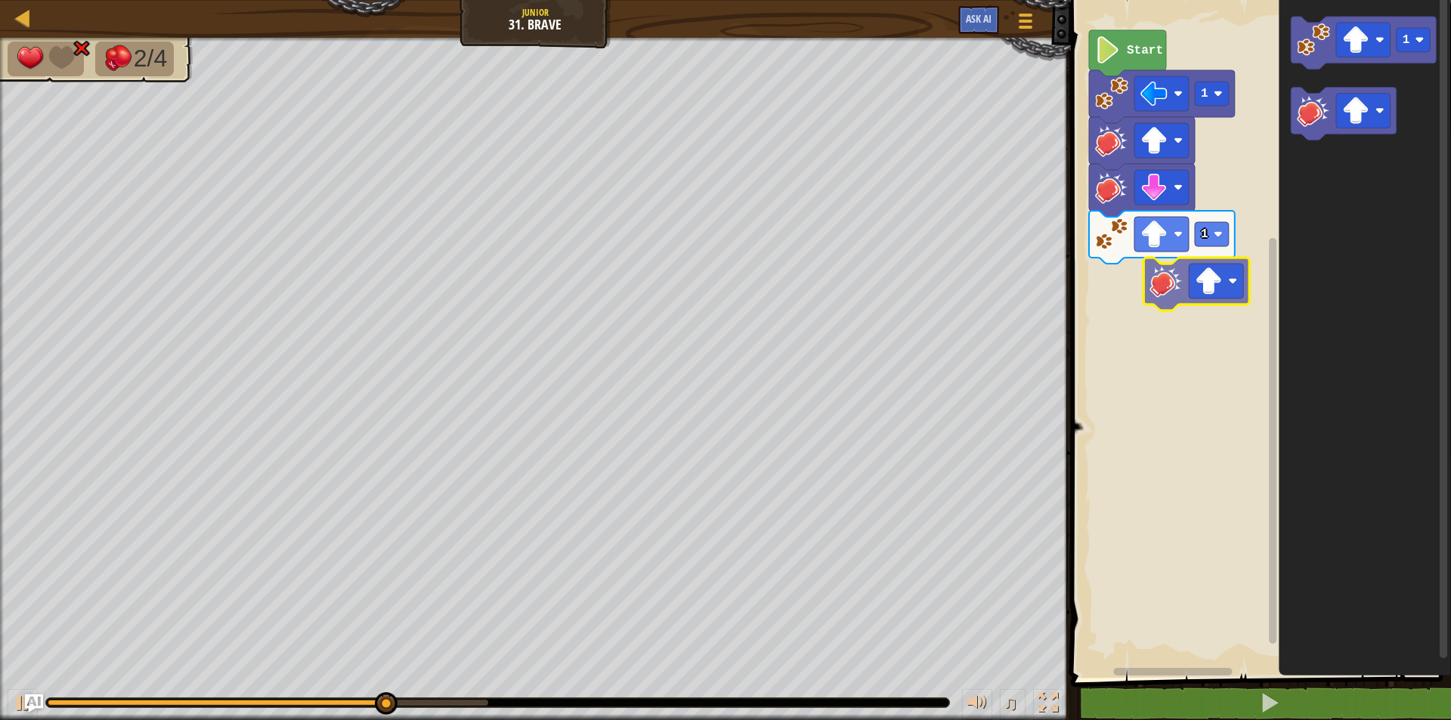
click at [1164, 292] on div "Start 1 1 1" at bounding box center [1258, 334] width 385 height 685
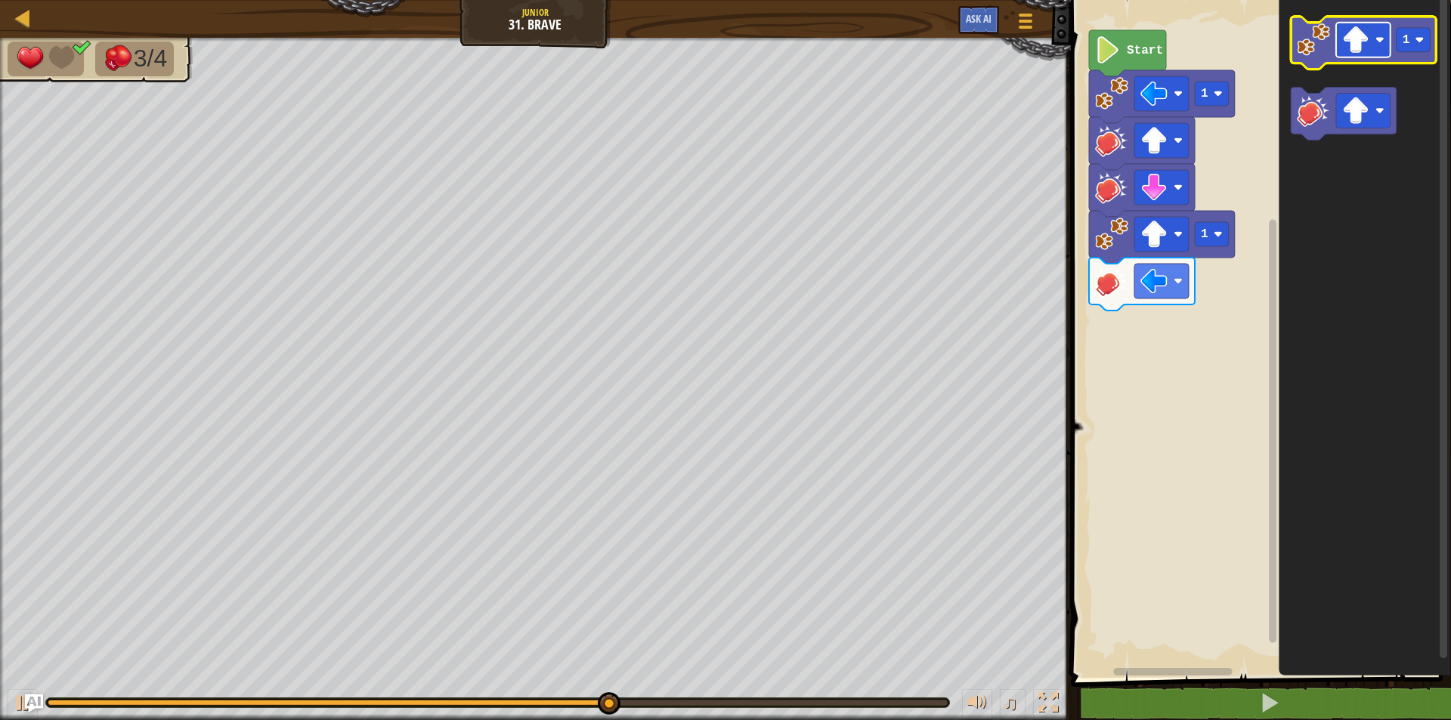
click at [1337, 54] on rect "Blockly Workspace" at bounding box center [1363, 40] width 54 height 35
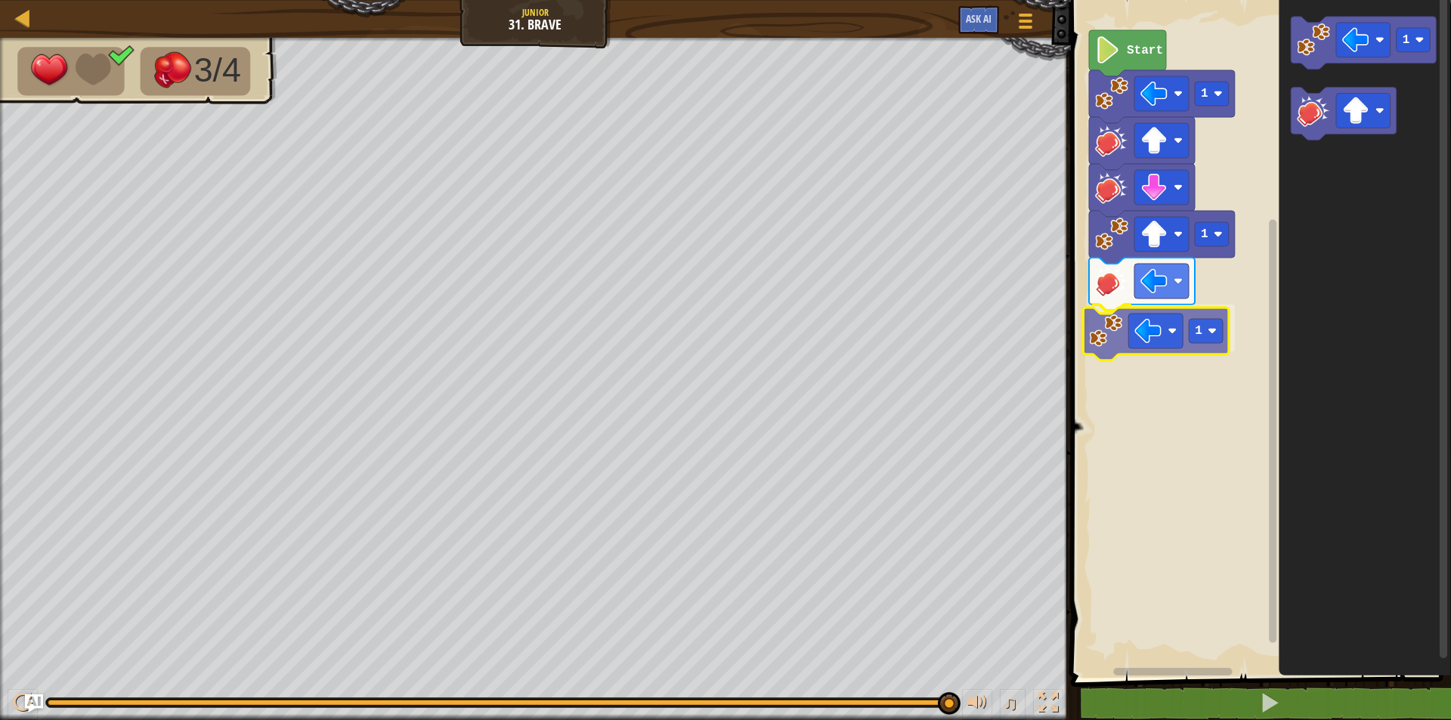
click at [1160, 357] on div "Start 1 1 1 1 1" at bounding box center [1258, 334] width 385 height 685
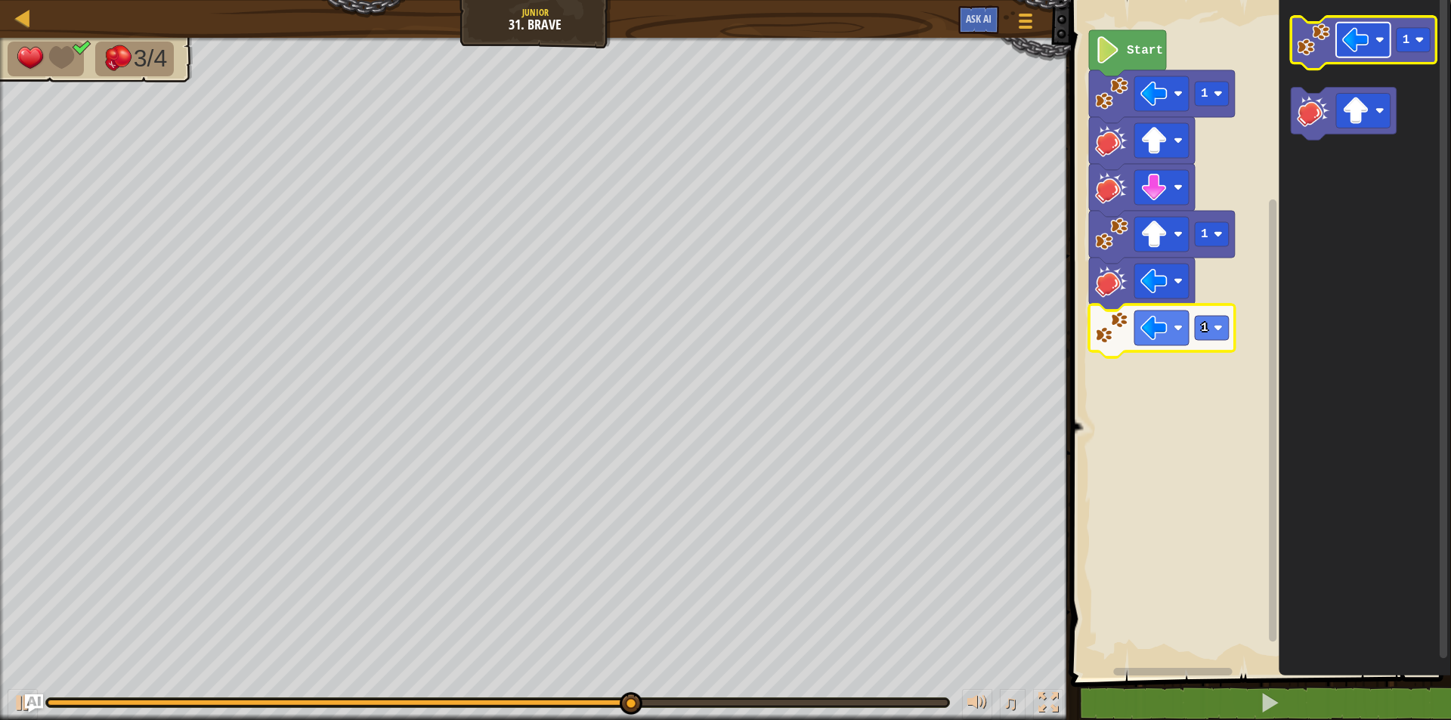
click at [1350, 29] on image "Blockly Workspace" at bounding box center [1355, 39] width 27 height 27
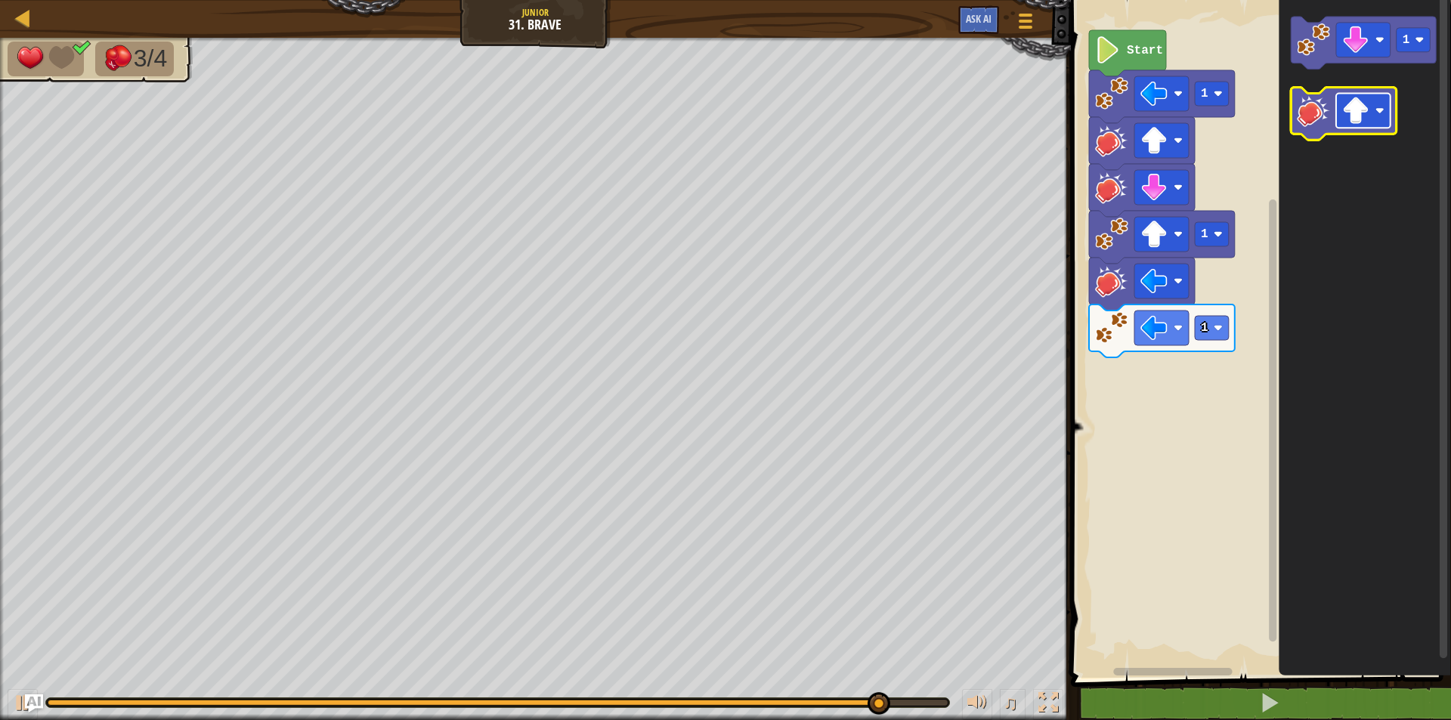
click at [1368, 98] on image "Blockly Workspace" at bounding box center [1355, 110] width 27 height 27
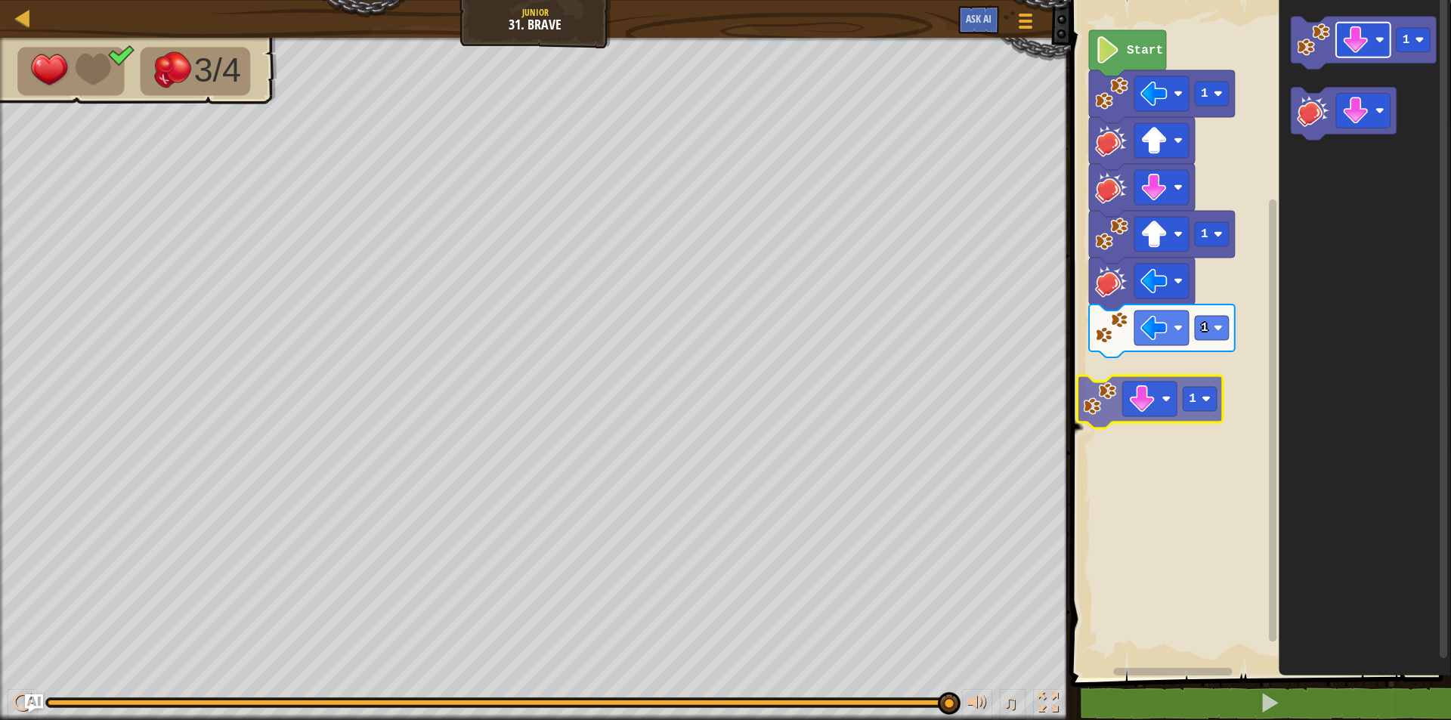
click at [1150, 317] on div "Start 1 1 1 1 1" at bounding box center [1258, 334] width 385 height 685
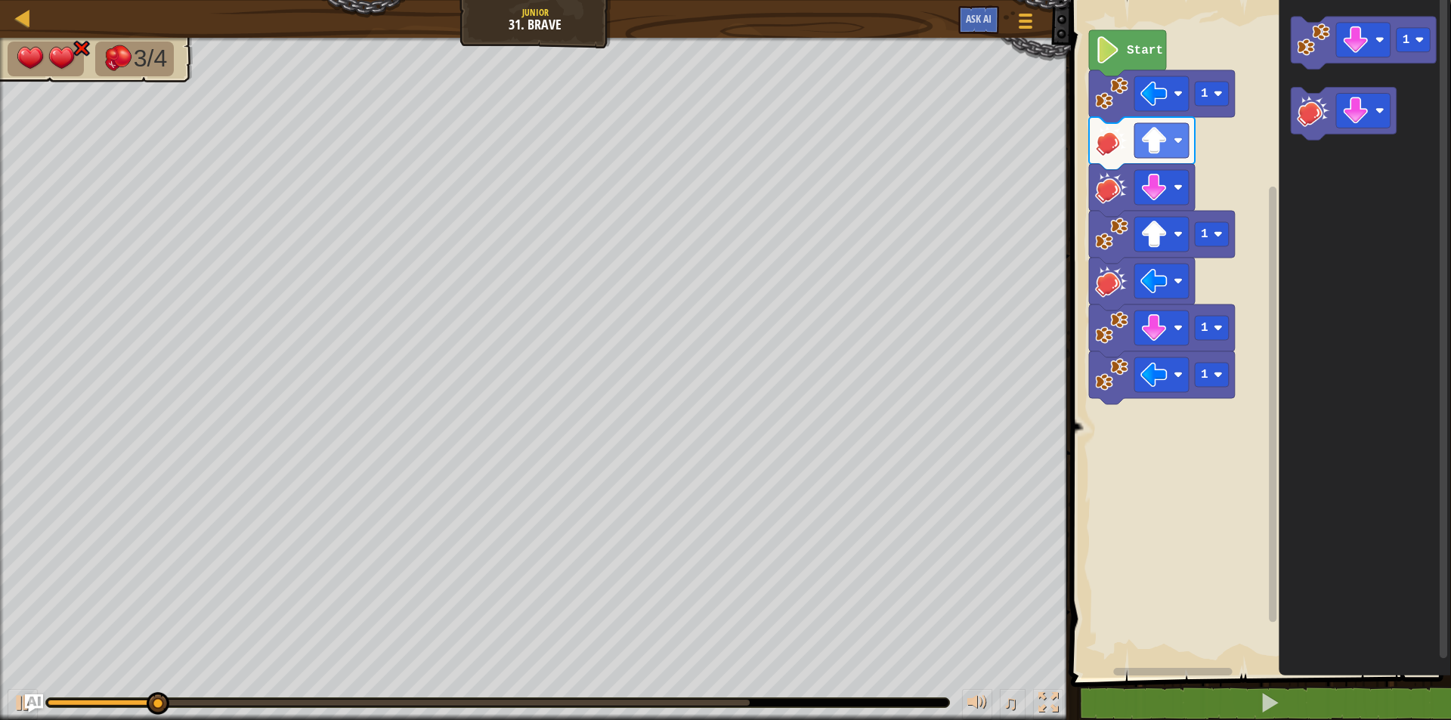
click at [1227, 305] on div "Start 1 1 1 1 1" at bounding box center [1258, 334] width 385 height 685
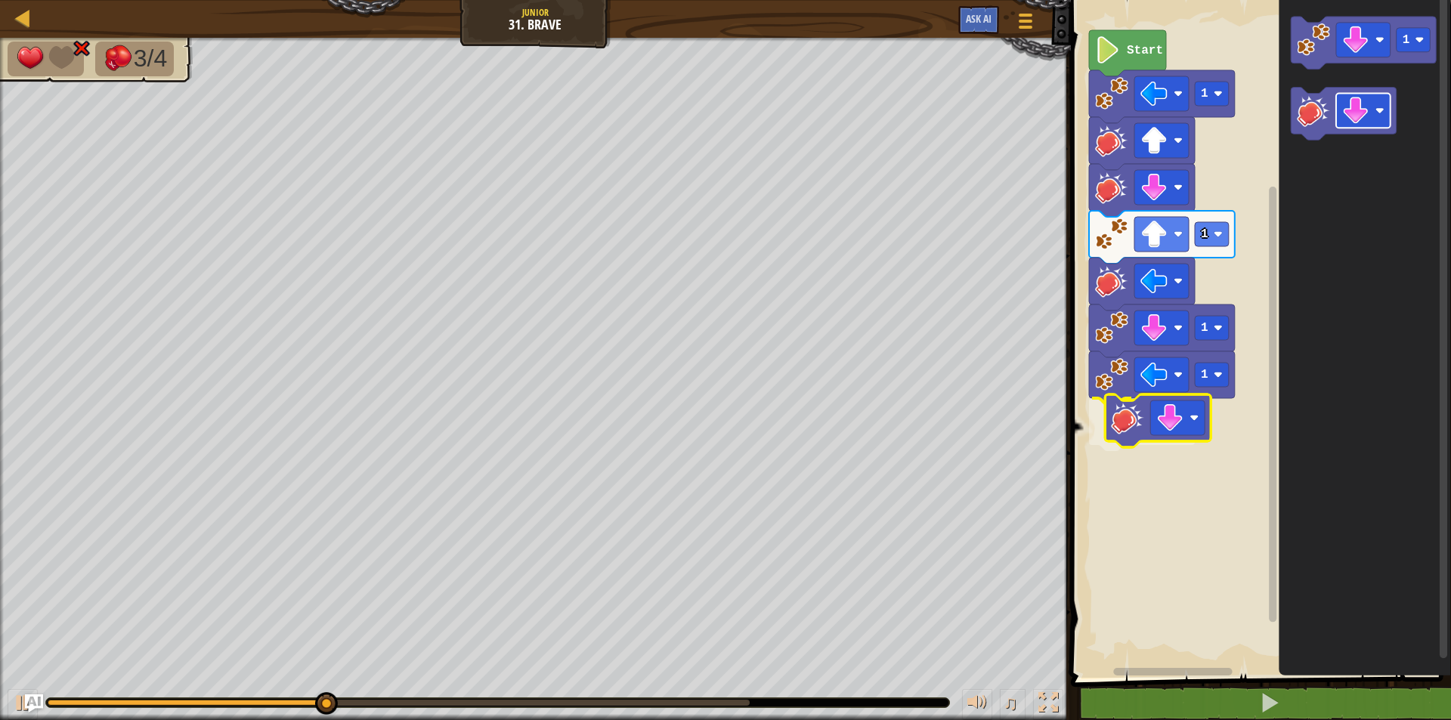
click at [1171, 424] on div "Start 1 1 1 1 1" at bounding box center [1258, 334] width 385 height 685
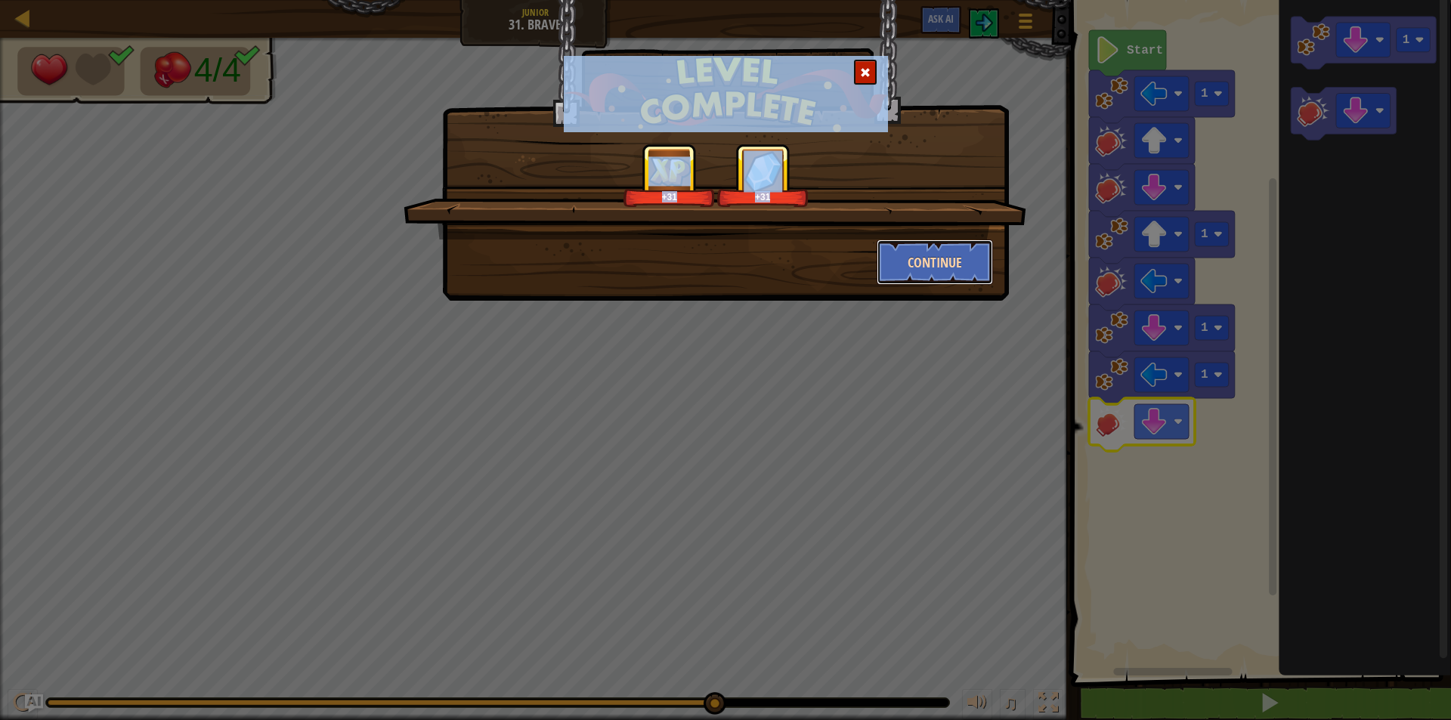
click at [916, 257] on button "Continue" at bounding box center [935, 262] width 117 height 45
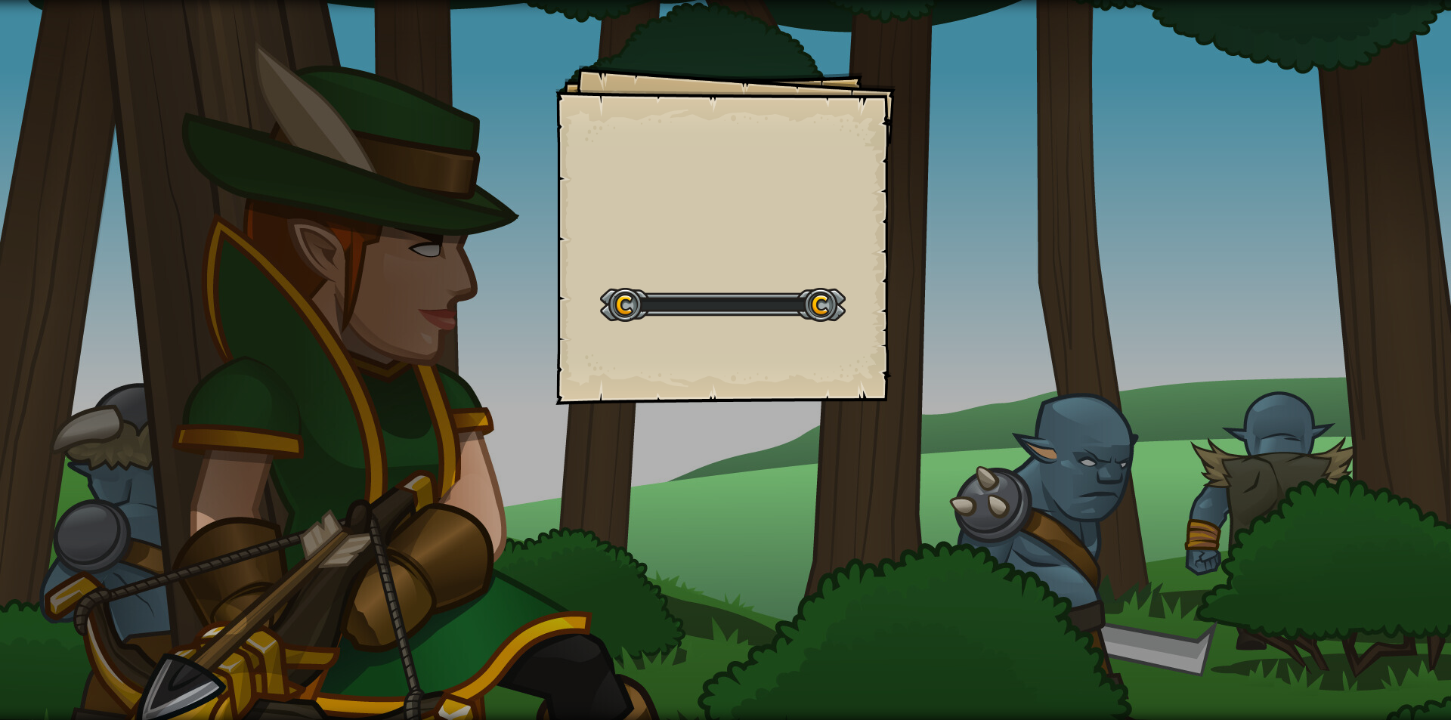
click at [911, 259] on div "Goals Start Level Error loading from server. Try refreshing the page. You'll ne…" at bounding box center [725, 360] width 1451 height 720
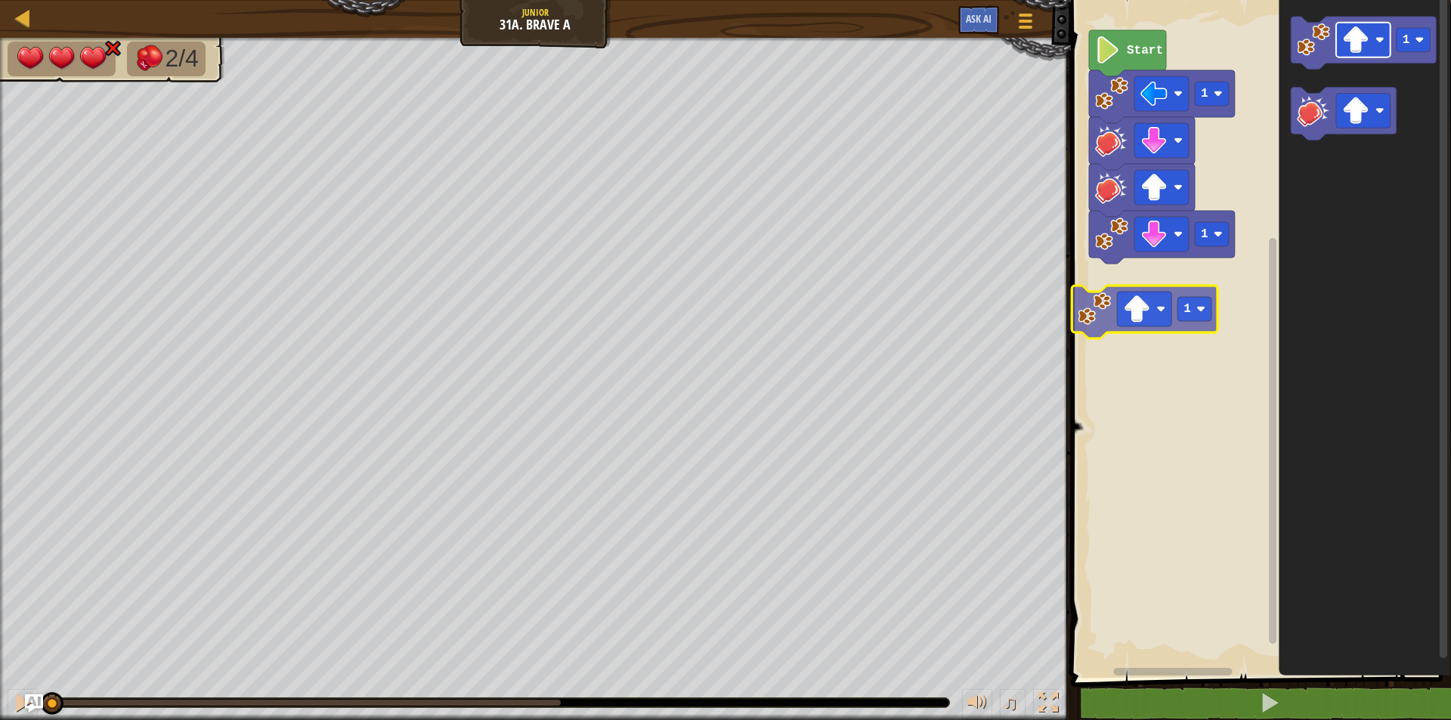
click at [1146, 313] on div "1 1 Start 1 1 1" at bounding box center [1258, 334] width 385 height 685
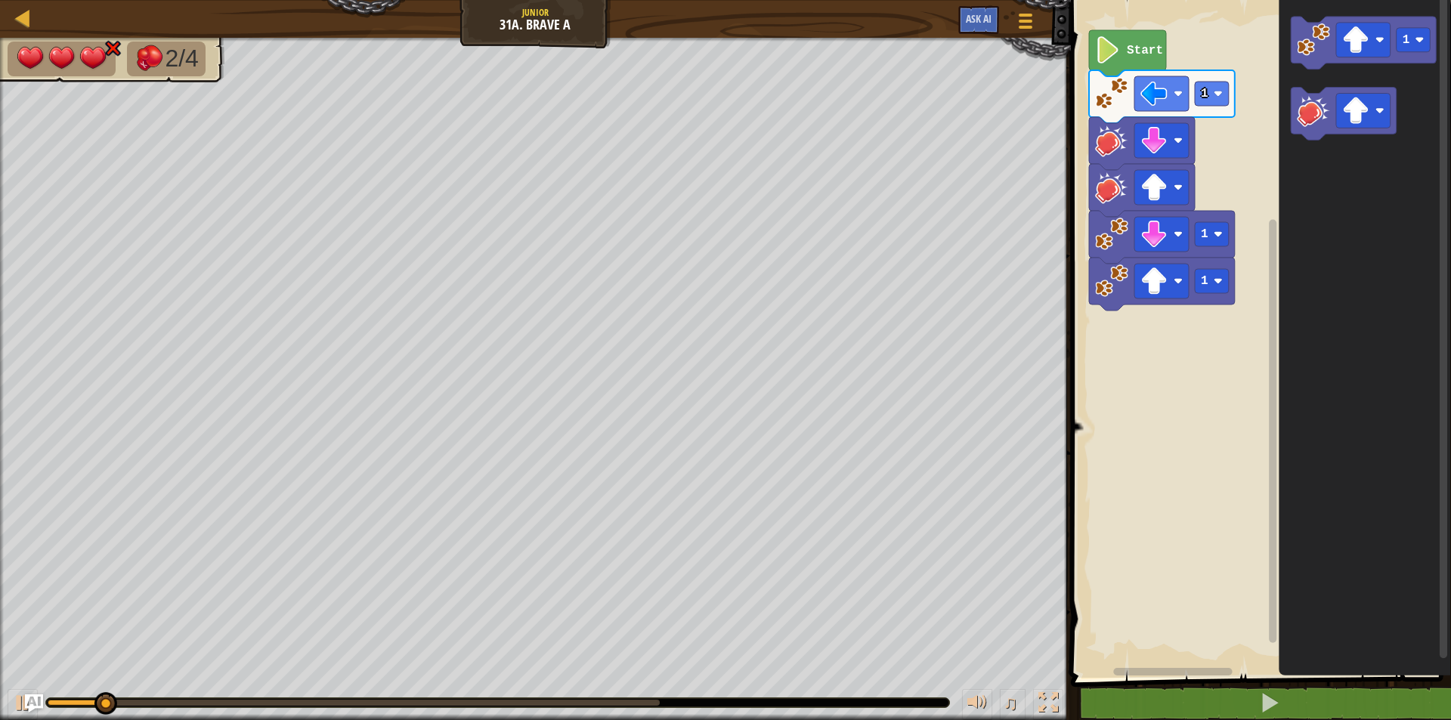
click at [1279, 187] on icon "Blockly Workspace" at bounding box center [1365, 334] width 172 height 685
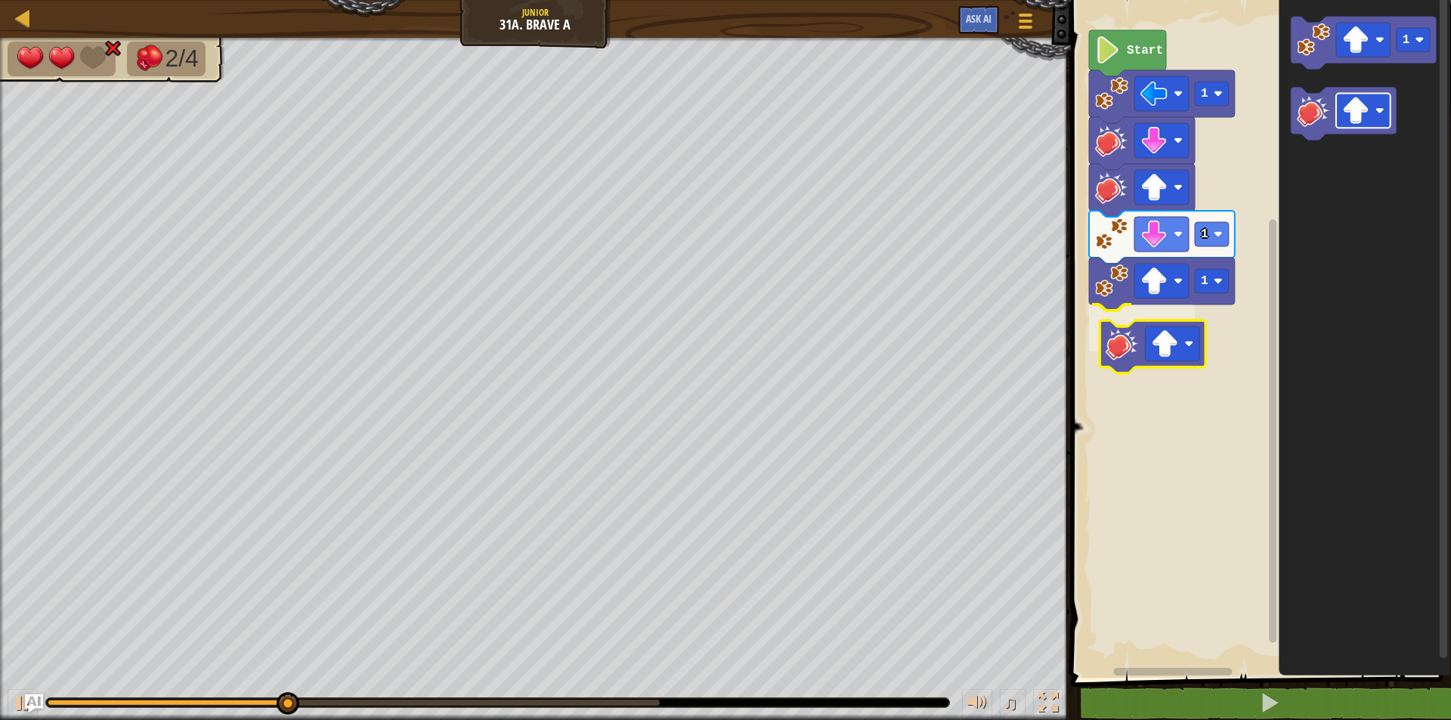
click at [1161, 326] on div "1 1 1 Start 1" at bounding box center [1258, 334] width 385 height 685
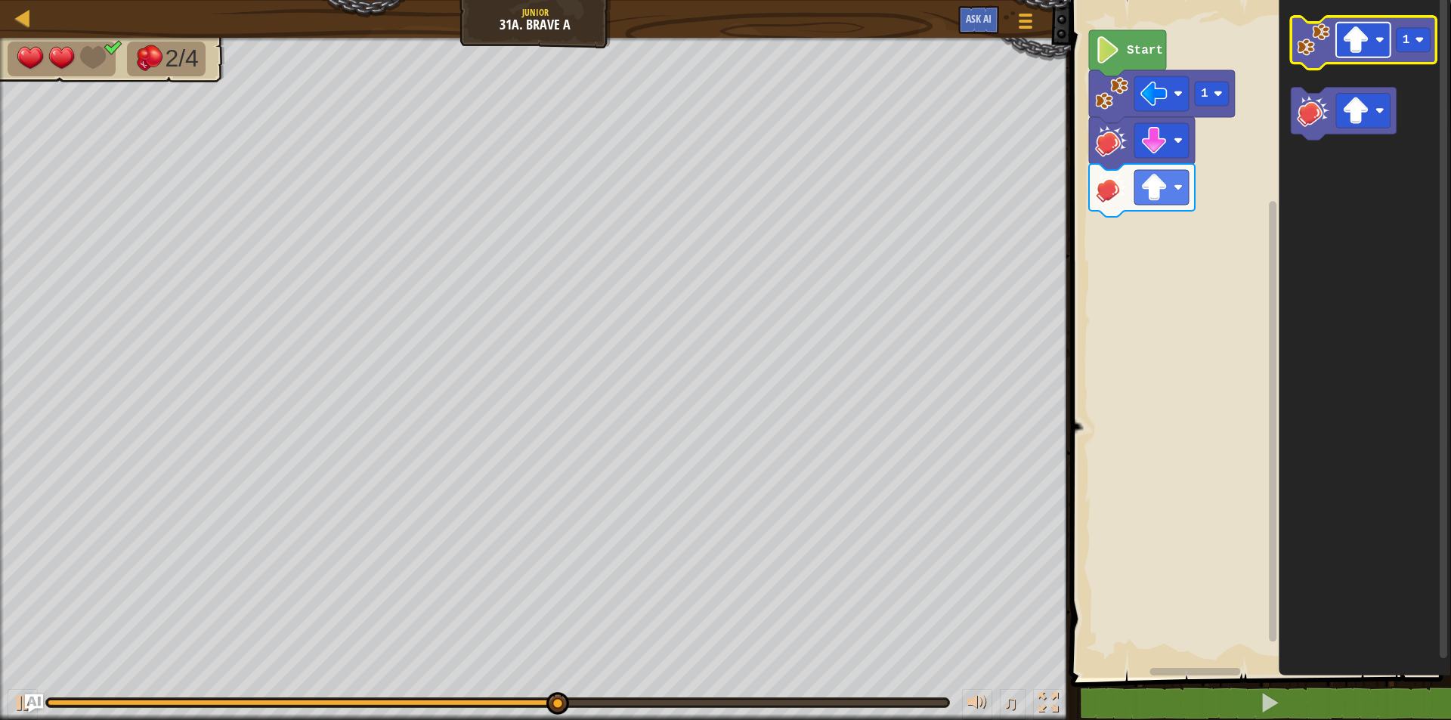
click at [1369, 57] on rect "Blockly Workspace" at bounding box center [1363, 40] width 54 height 35
click at [1368, 54] on g "Blockly Workspace" at bounding box center [1363, 40] width 54 height 35
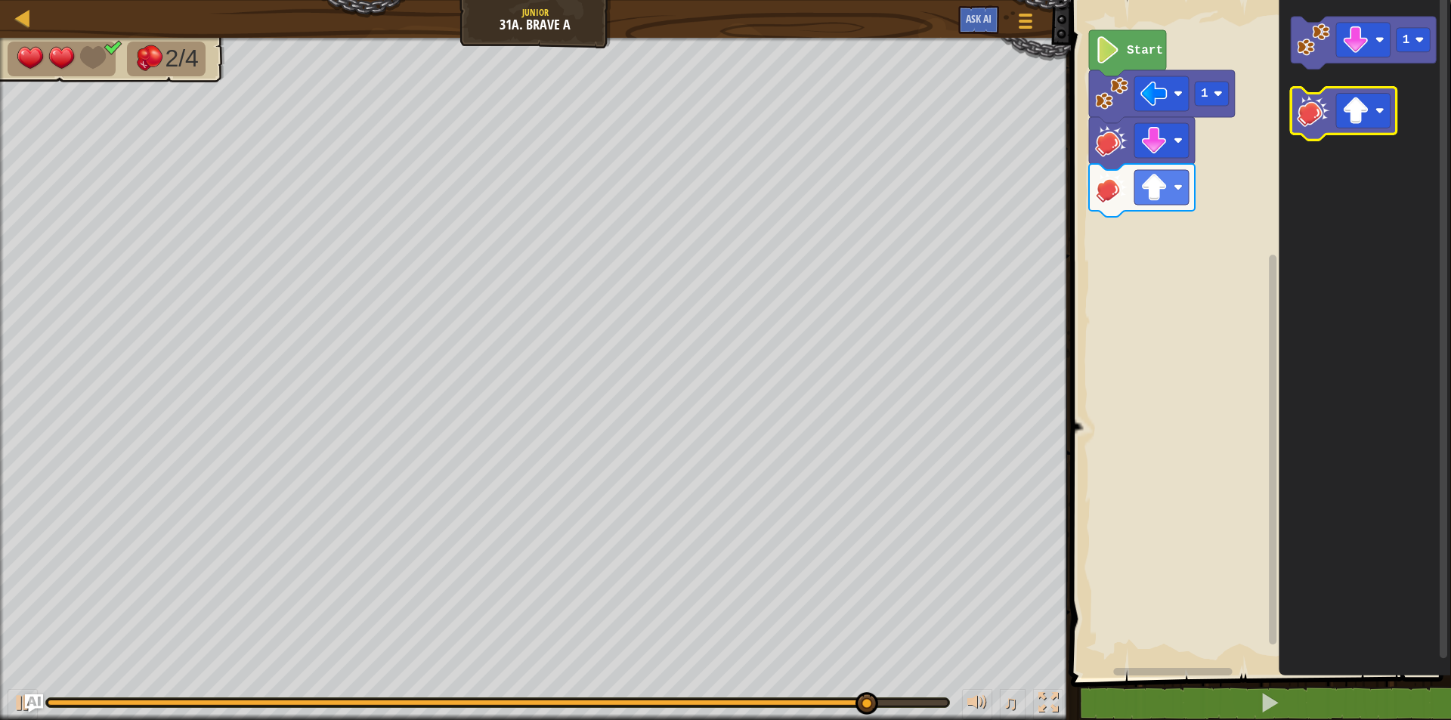
click at [1356, 129] on icon "Blockly Workspace" at bounding box center [1344, 114] width 106 height 53
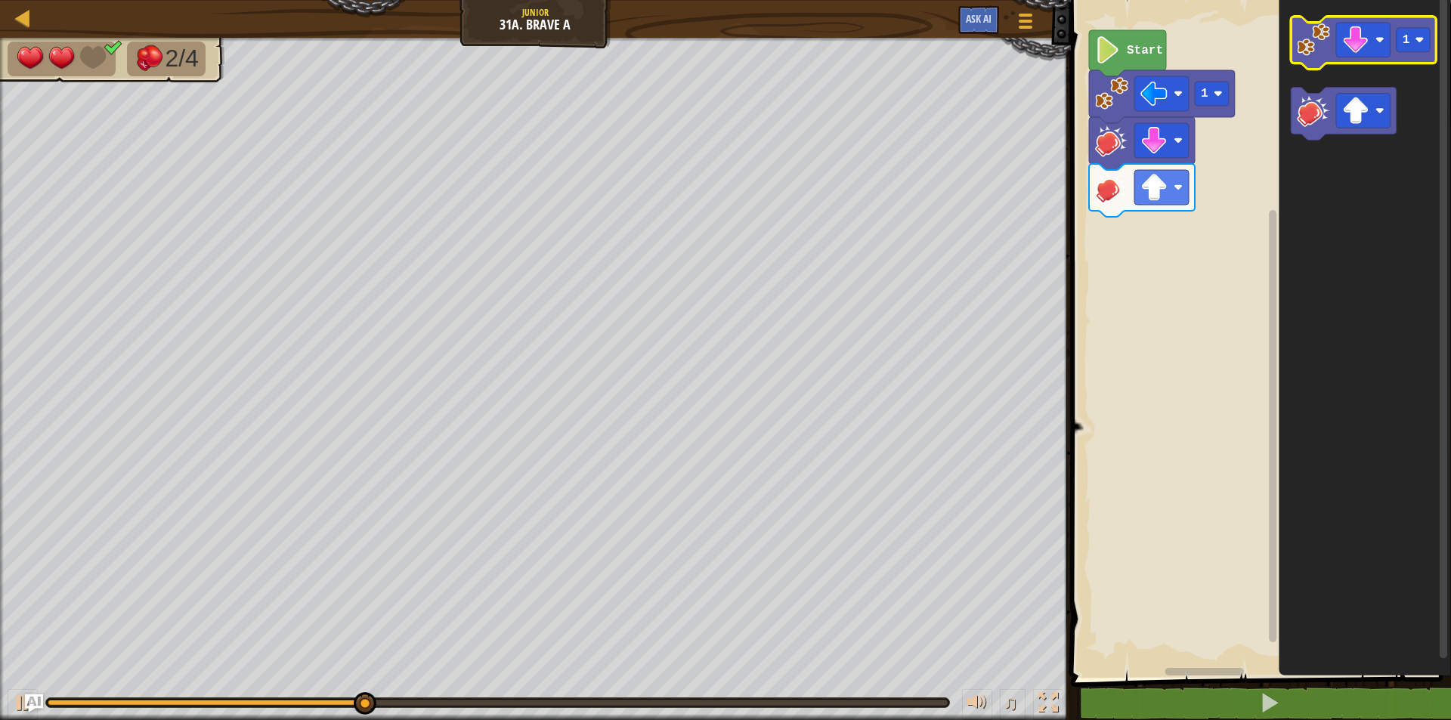
click at [1323, 60] on icon "Blockly Workspace" at bounding box center [1364, 43] width 146 height 53
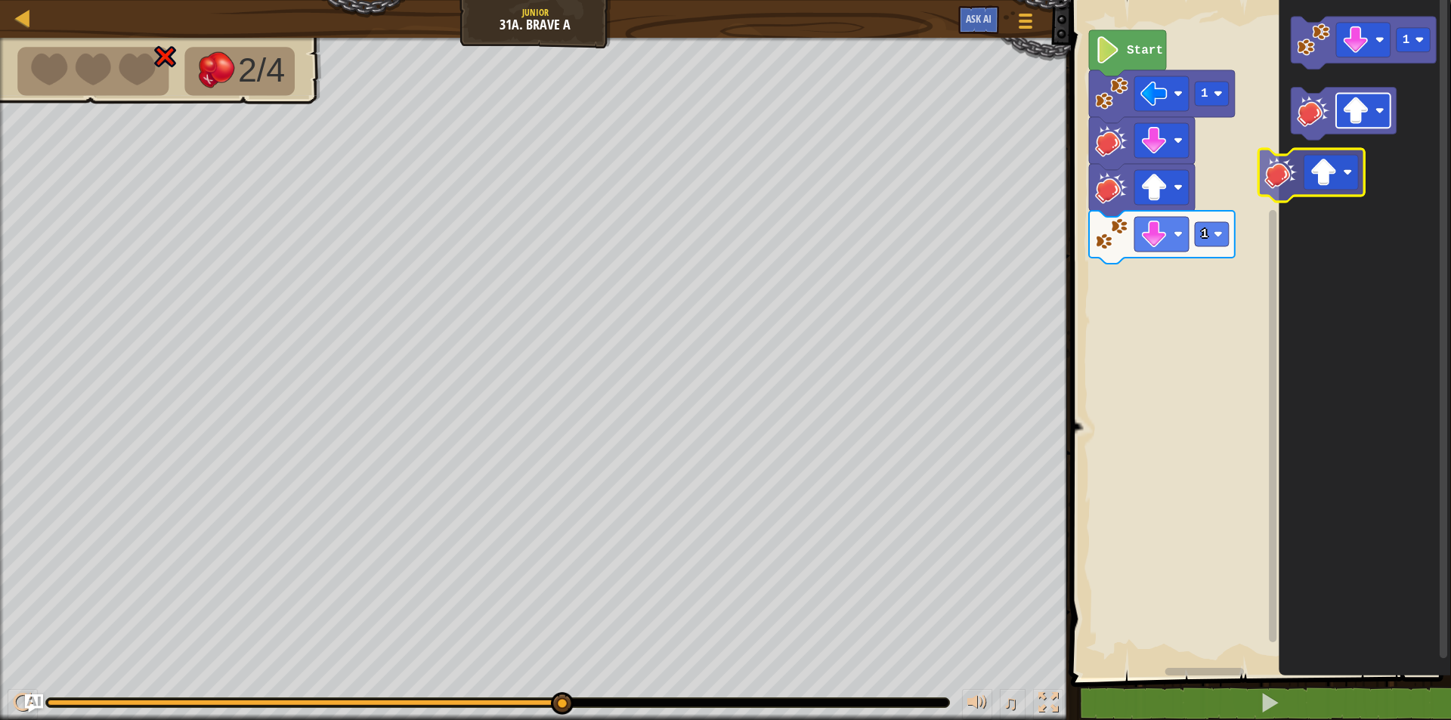
click at [1354, 152] on icon "1" at bounding box center [1365, 334] width 172 height 685
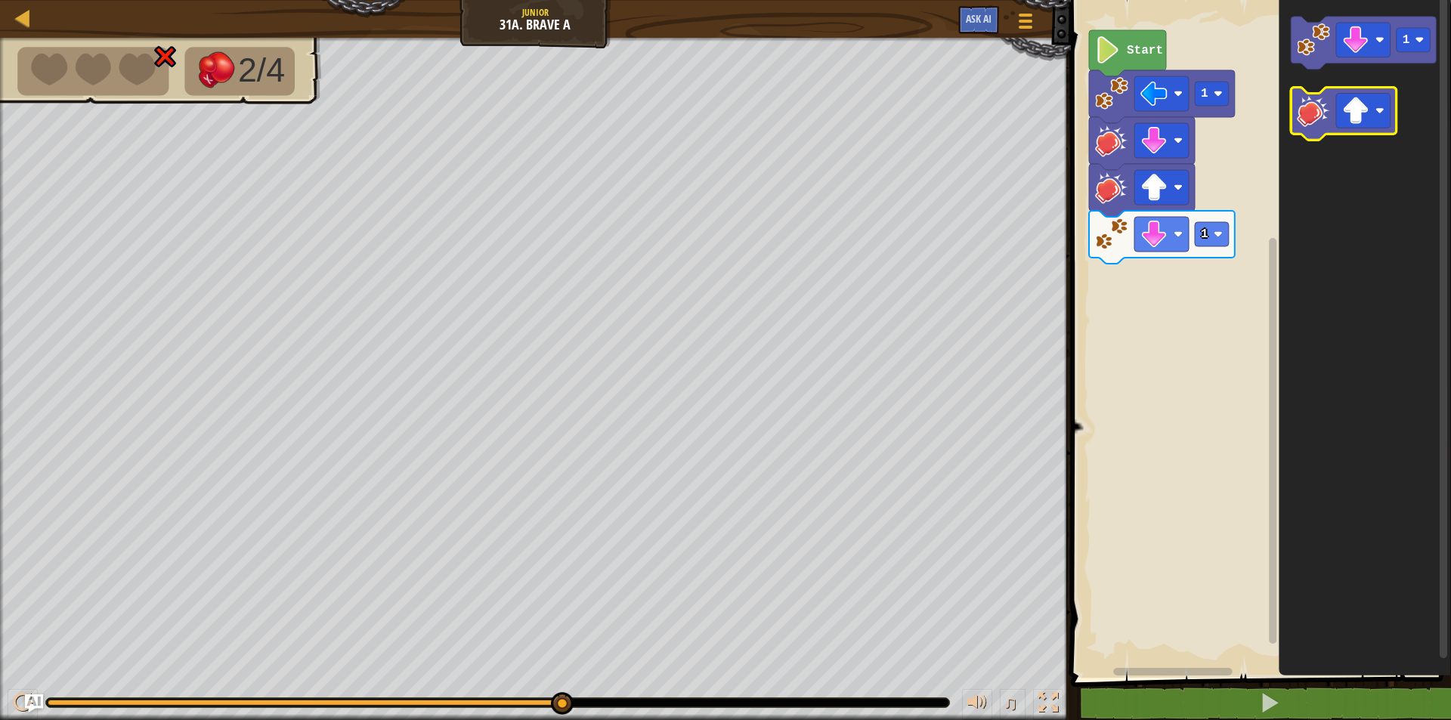
click at [1334, 104] on icon "Blockly Workspace" at bounding box center [1344, 114] width 106 height 53
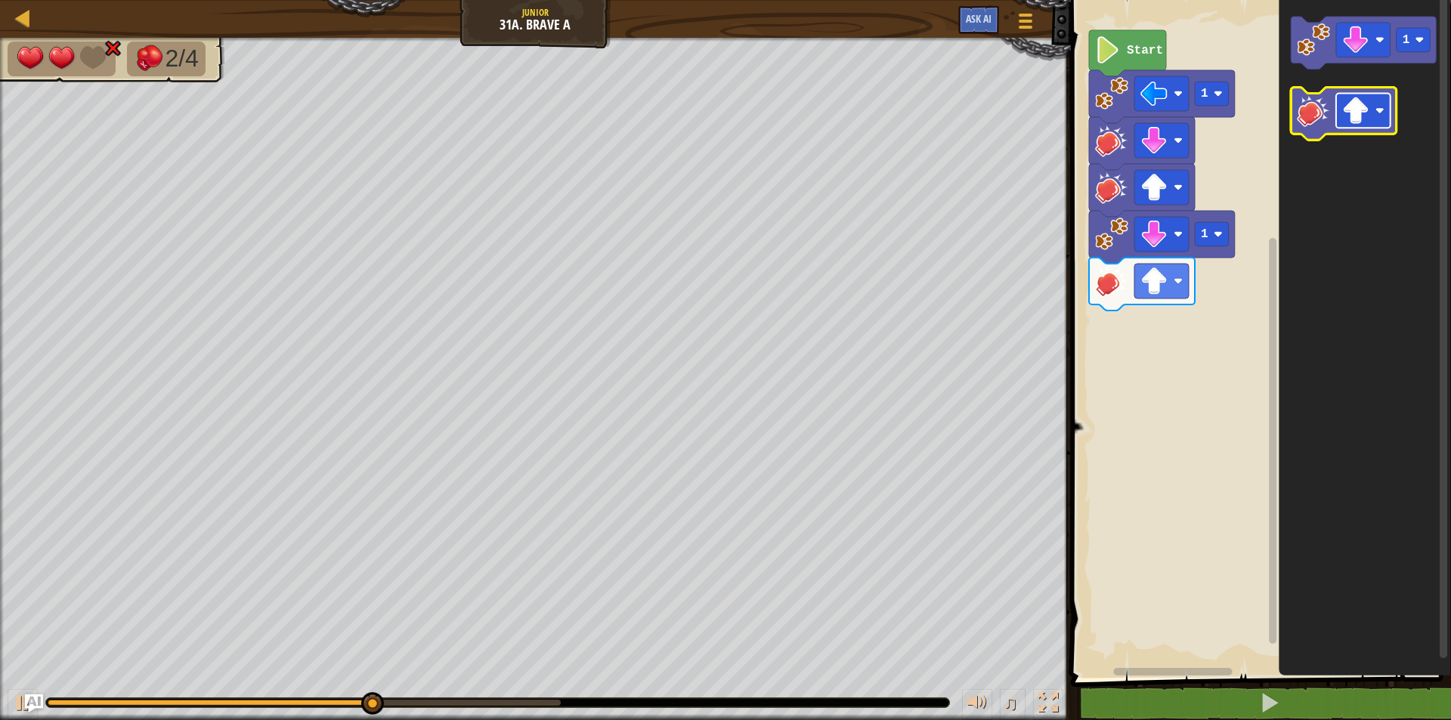
click at [1339, 128] on rect "Blockly Workspace" at bounding box center [1363, 111] width 54 height 35
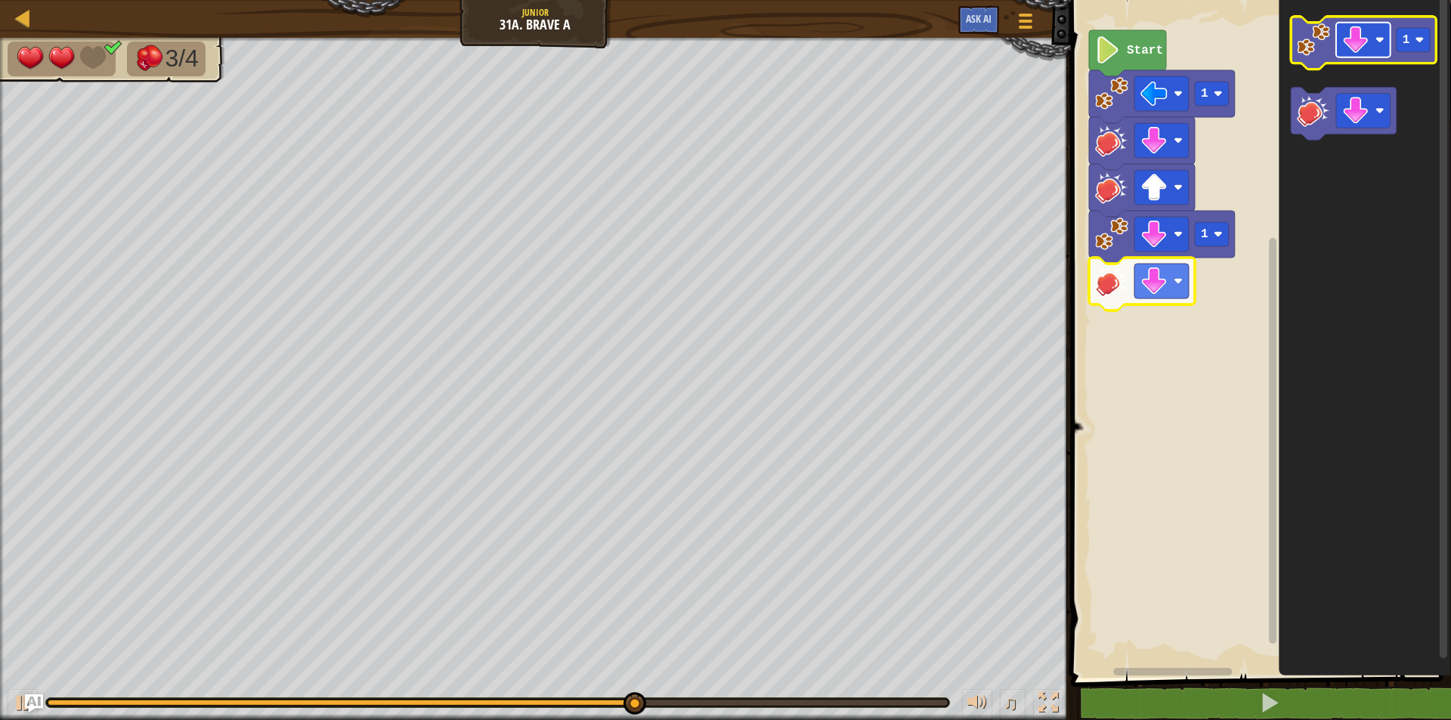
click at [1374, 43] on rect "Blockly Workspace" at bounding box center [1363, 40] width 54 height 35
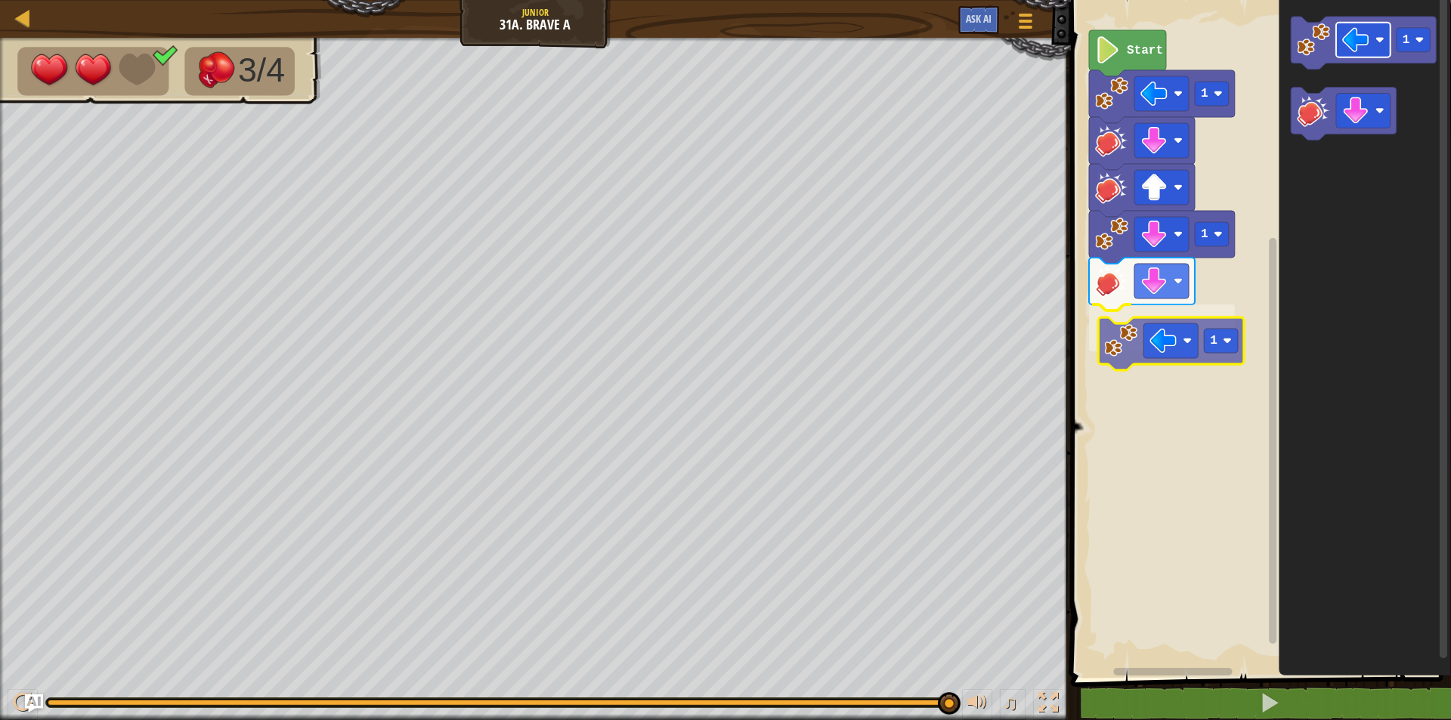
click at [1158, 339] on div "Start 1 1 1 1 1" at bounding box center [1258, 334] width 385 height 685
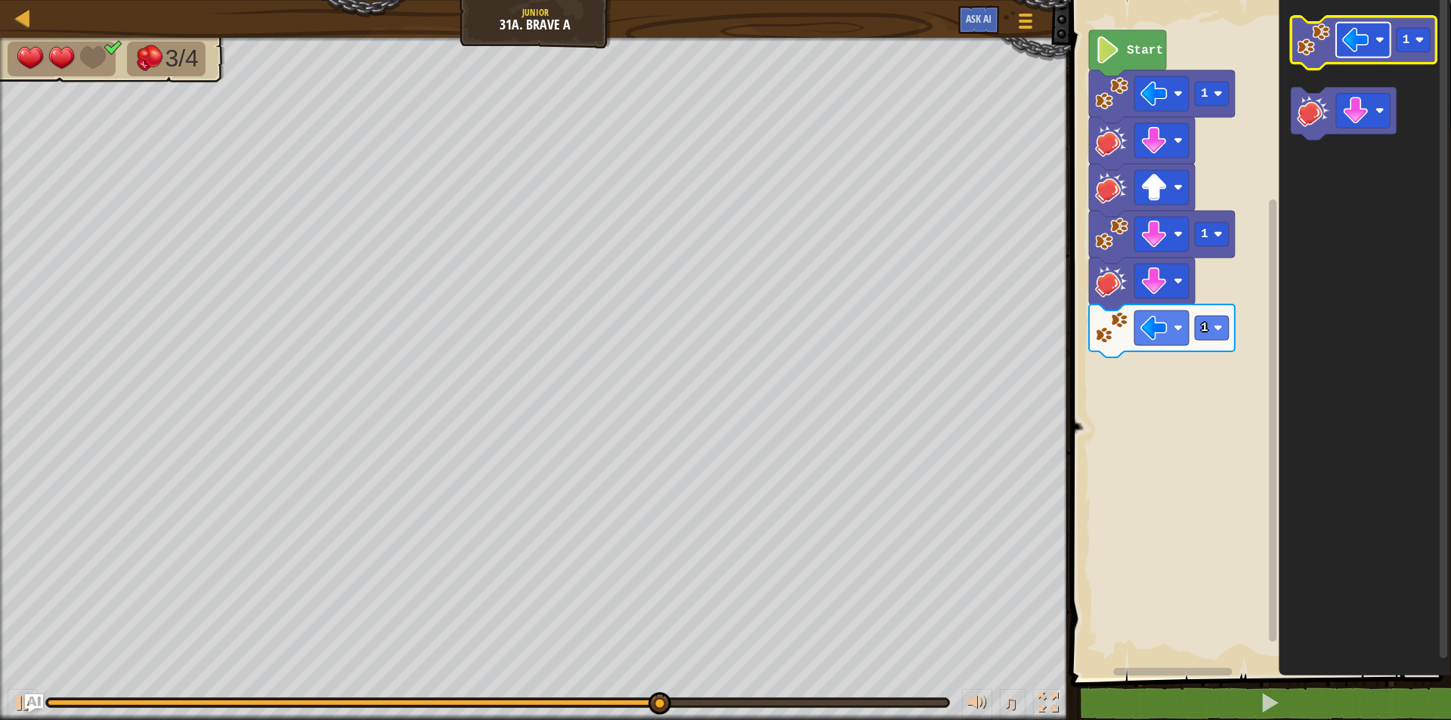
click at [1337, 39] on rect "Blockly Workspace" at bounding box center [1363, 40] width 54 height 35
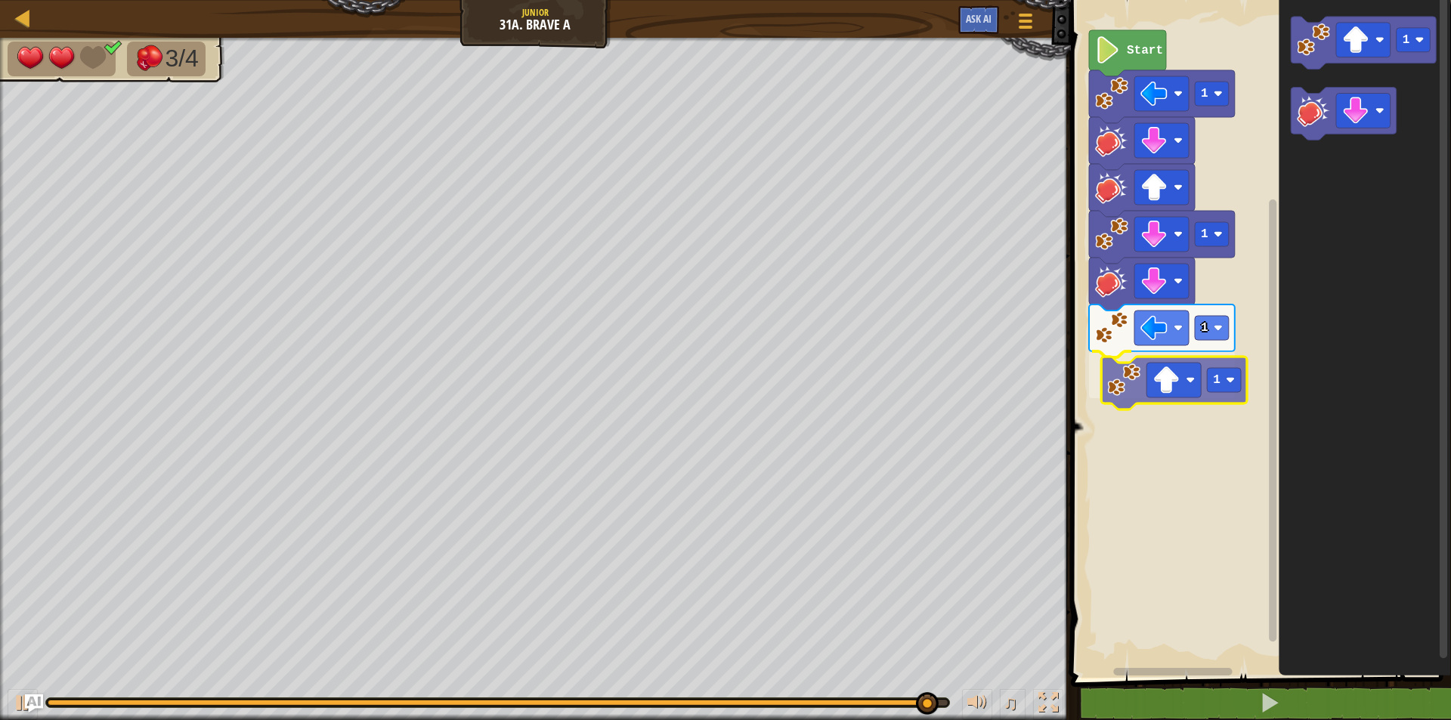
click at [1164, 397] on div "Start 1 1 1 1 1 1" at bounding box center [1258, 334] width 385 height 685
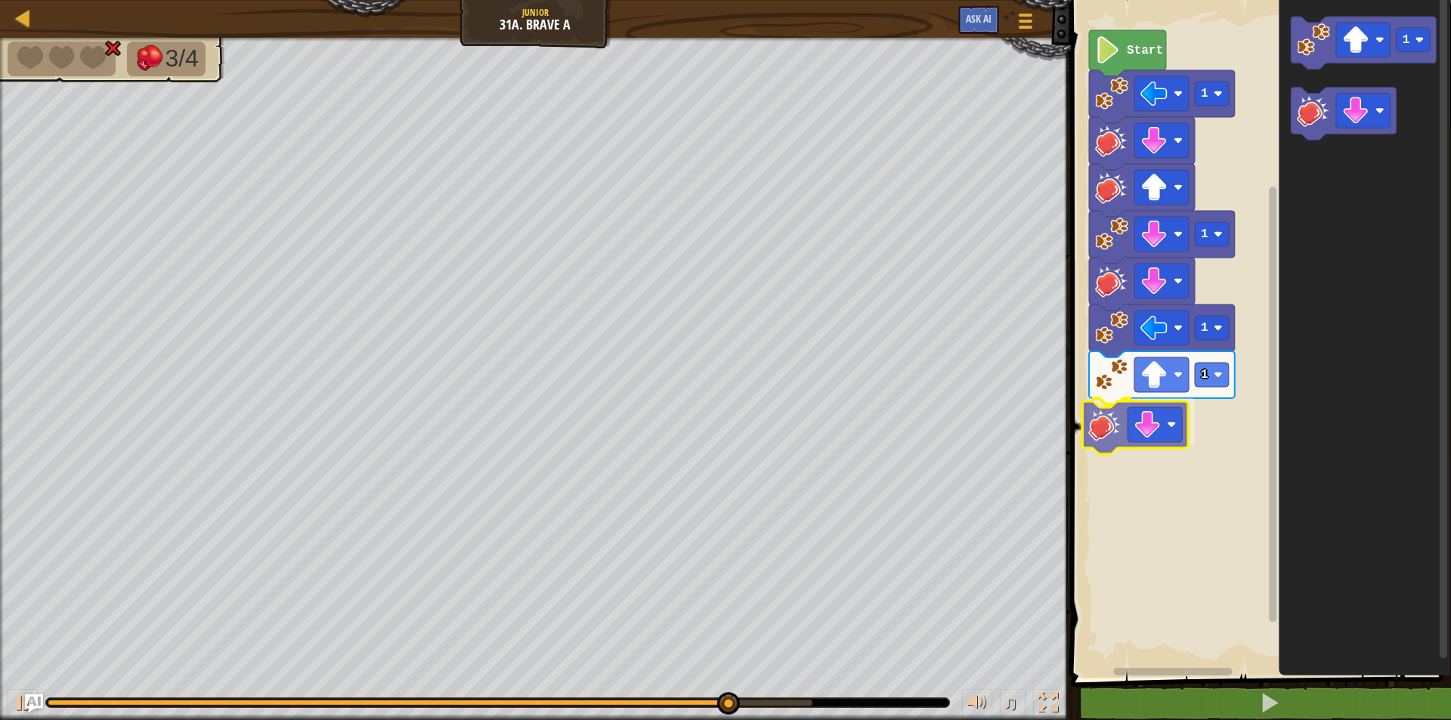
click at [1119, 425] on div "Start 1 1 1 1 1" at bounding box center [1258, 334] width 385 height 685
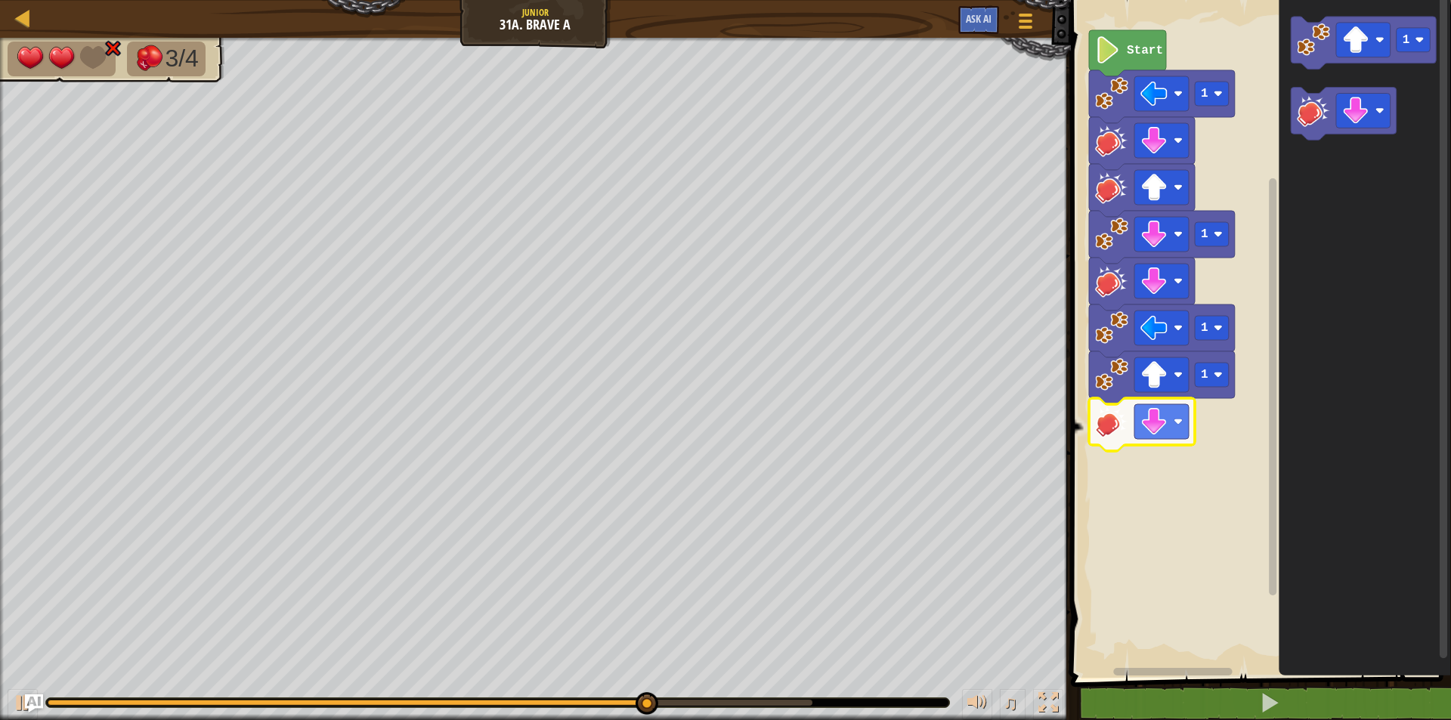
click at [1130, 429] on icon "Blockly Workspace" at bounding box center [1142, 424] width 106 height 53
click at [1149, 431] on image "Blockly Workspace" at bounding box center [1153, 421] width 27 height 27
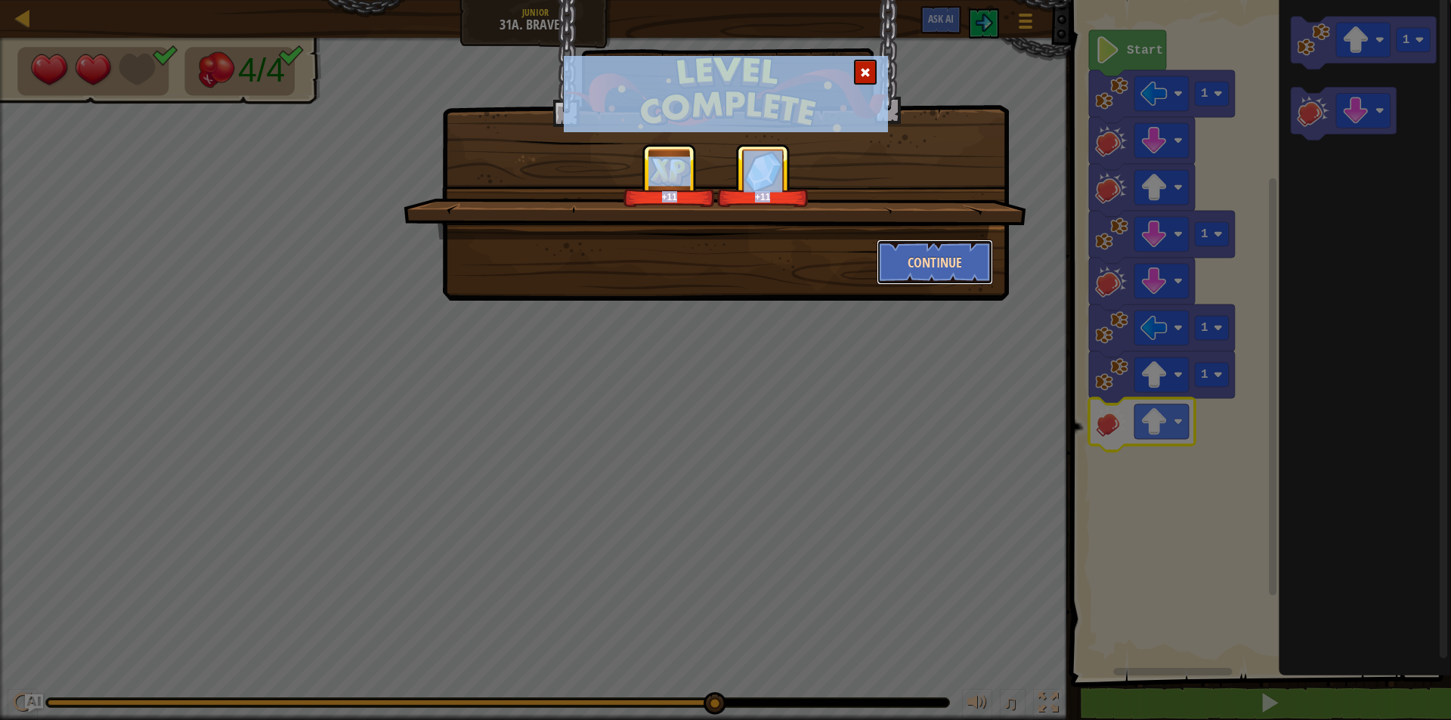
click at [923, 259] on button "Continue" at bounding box center [935, 262] width 117 height 45
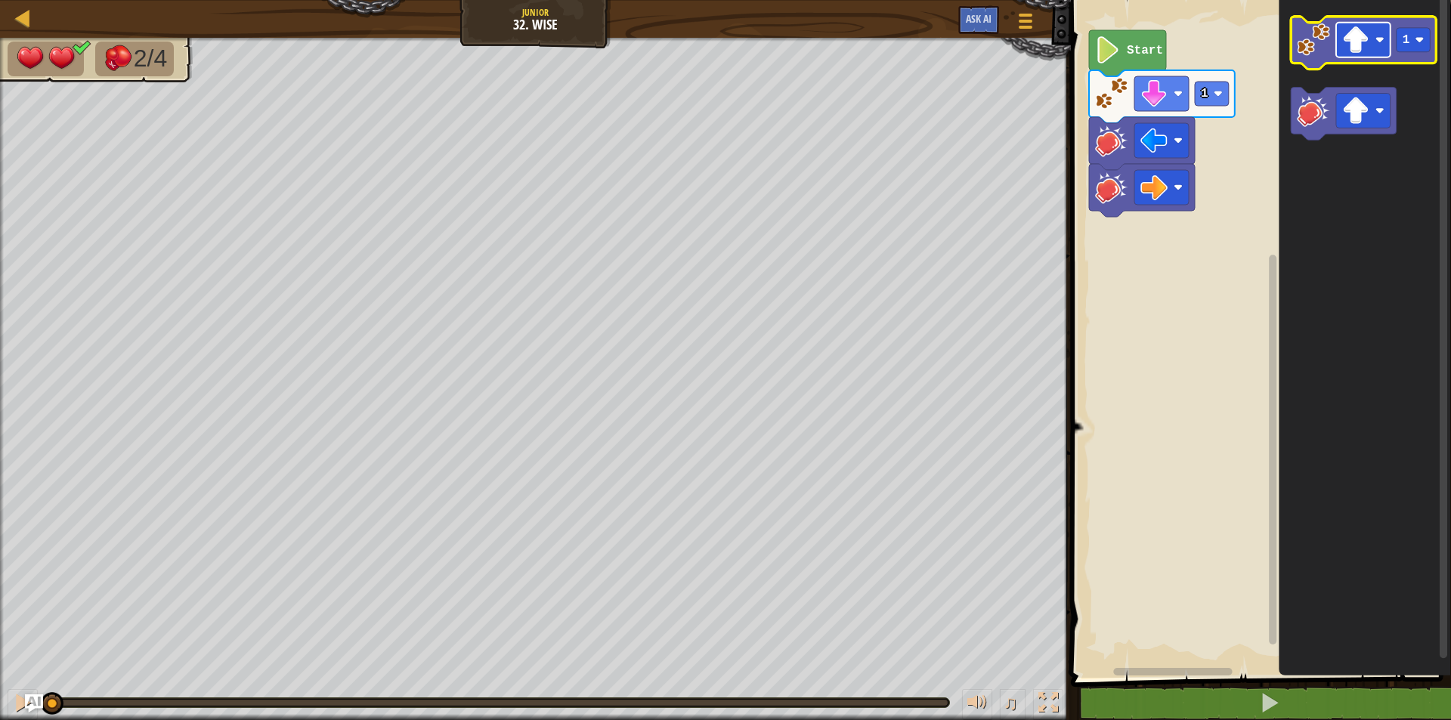
click at [1359, 35] on image "Blockly Workspace" at bounding box center [1355, 39] width 27 height 27
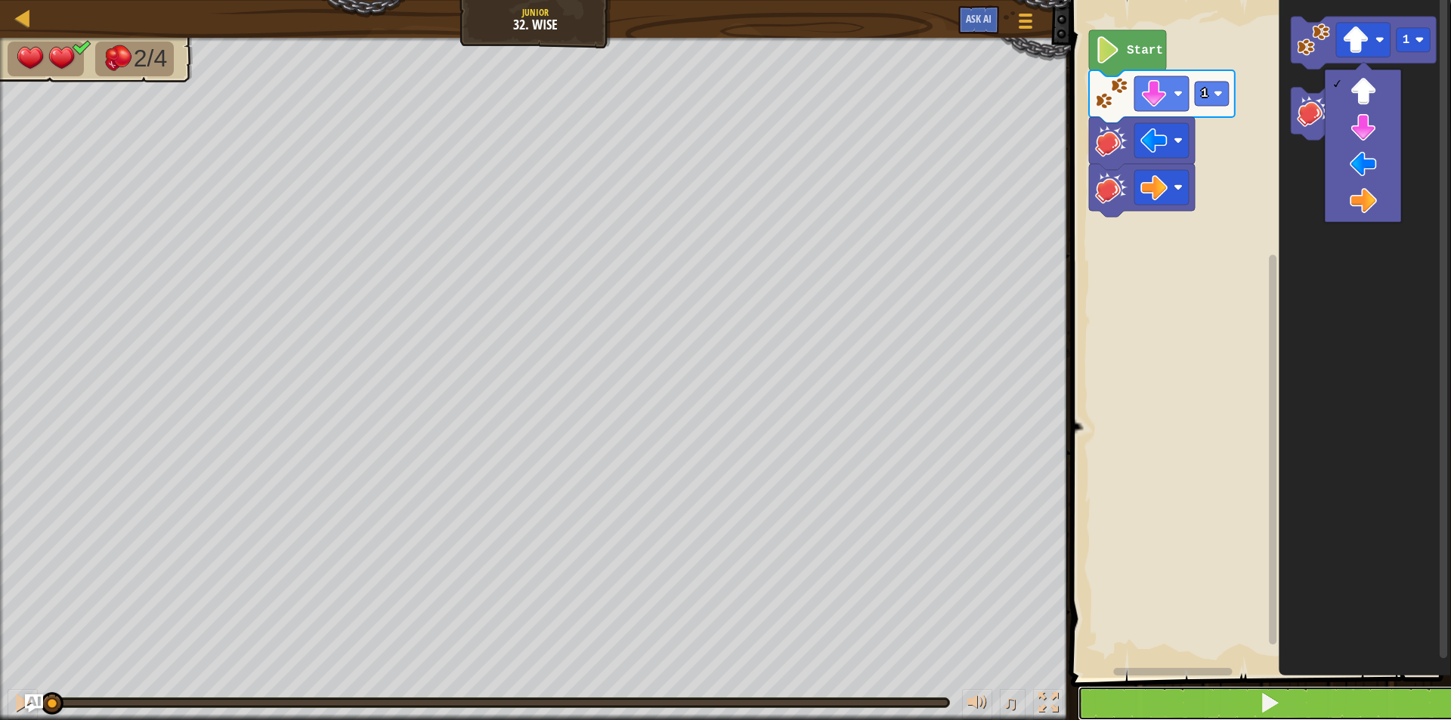
click at [1201, 691] on button at bounding box center [1270, 703] width 385 height 35
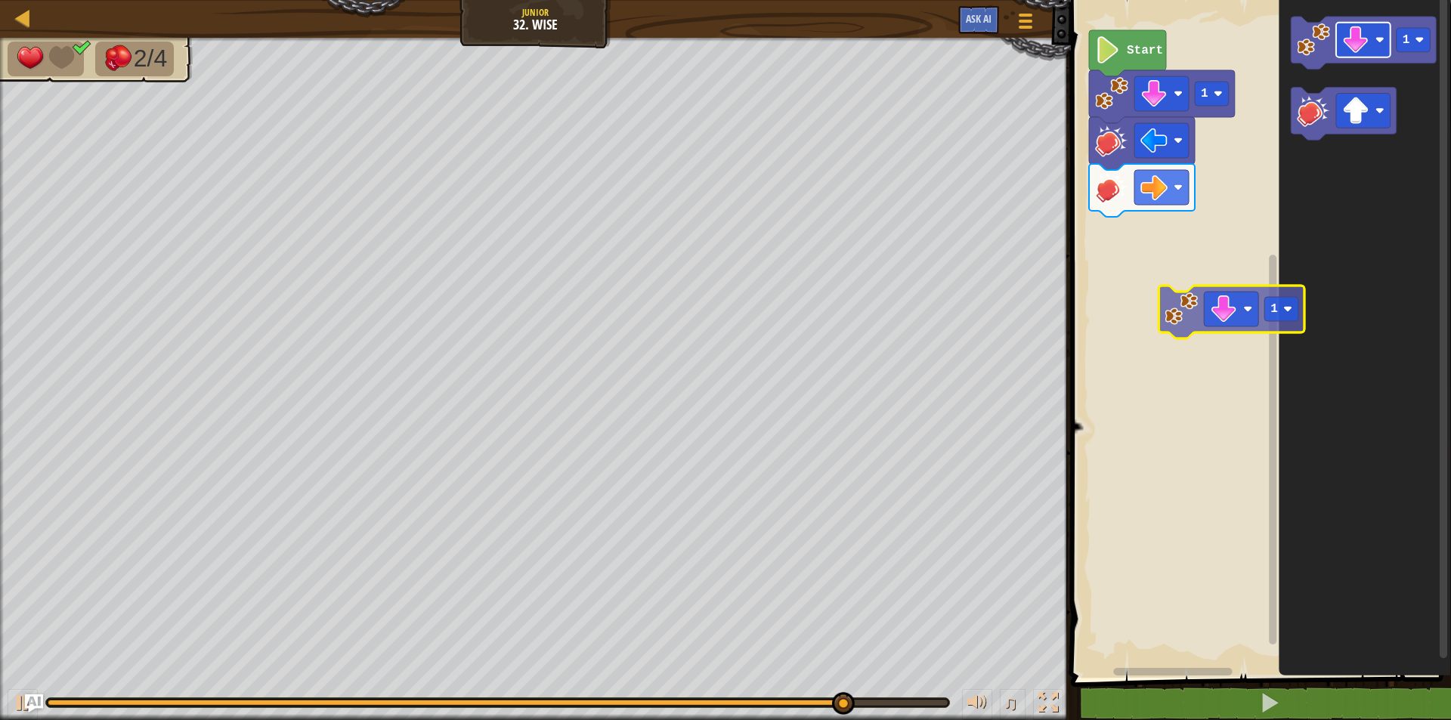
click at [1217, 326] on div "1 Start 1 1" at bounding box center [1258, 334] width 385 height 685
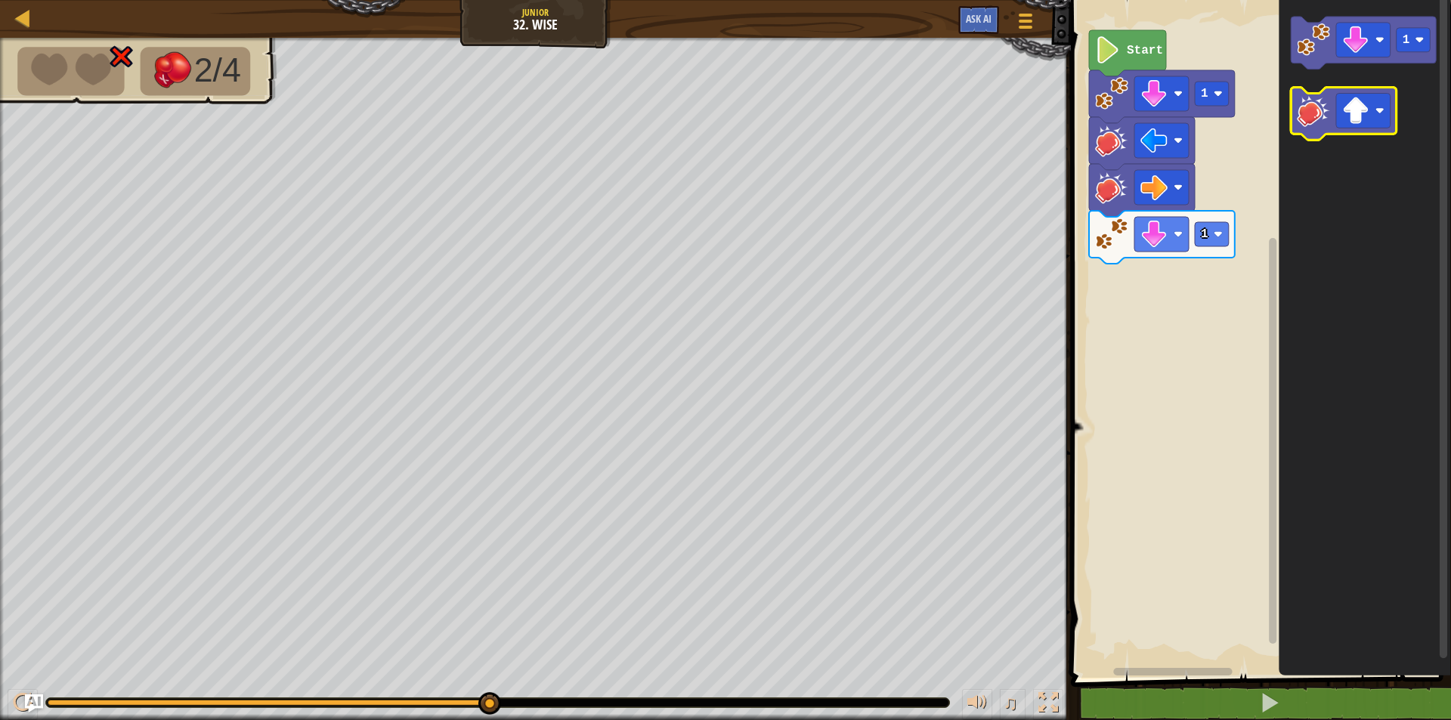
click at [1313, 121] on image "Blockly Workspace" at bounding box center [1313, 110] width 33 height 33
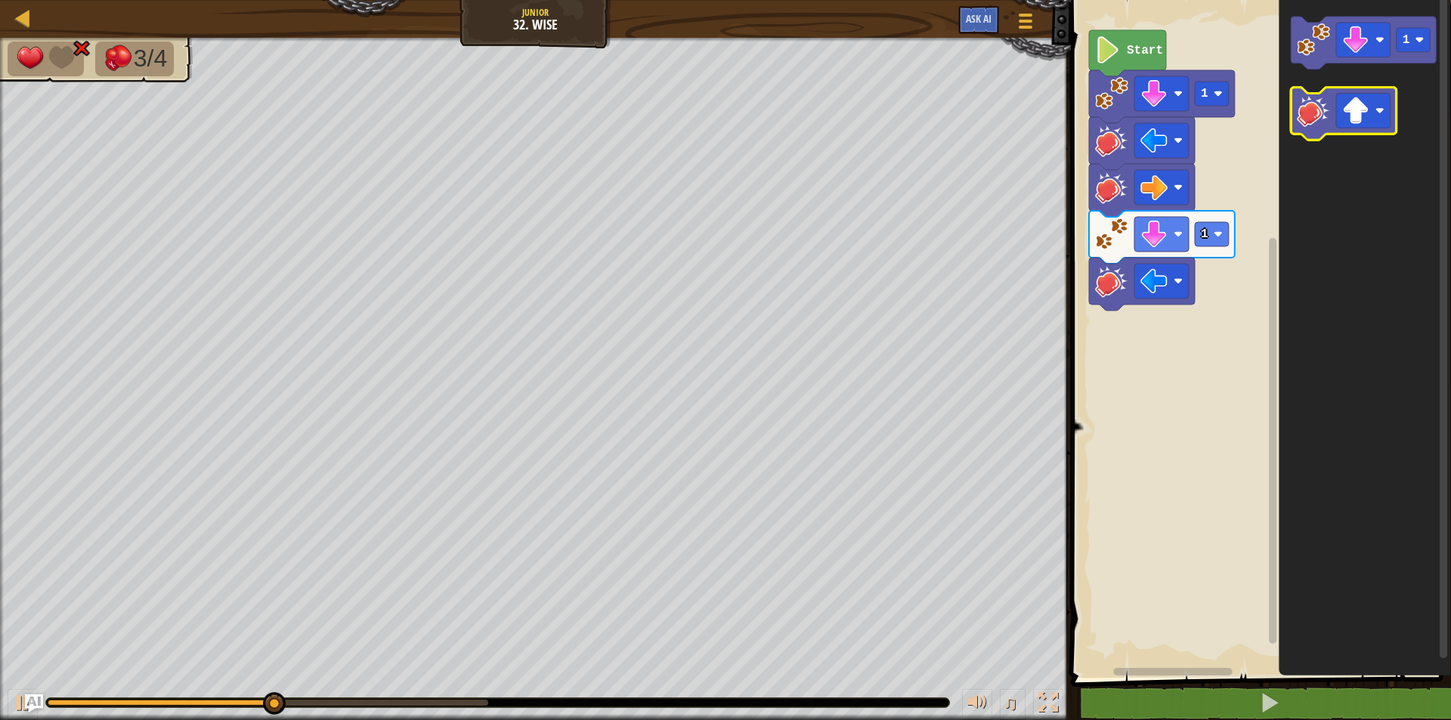
click at [1308, 130] on icon "Blockly Workspace" at bounding box center [1344, 114] width 106 height 53
click at [1335, 125] on icon "Blockly Workspace" at bounding box center [1344, 114] width 106 height 53
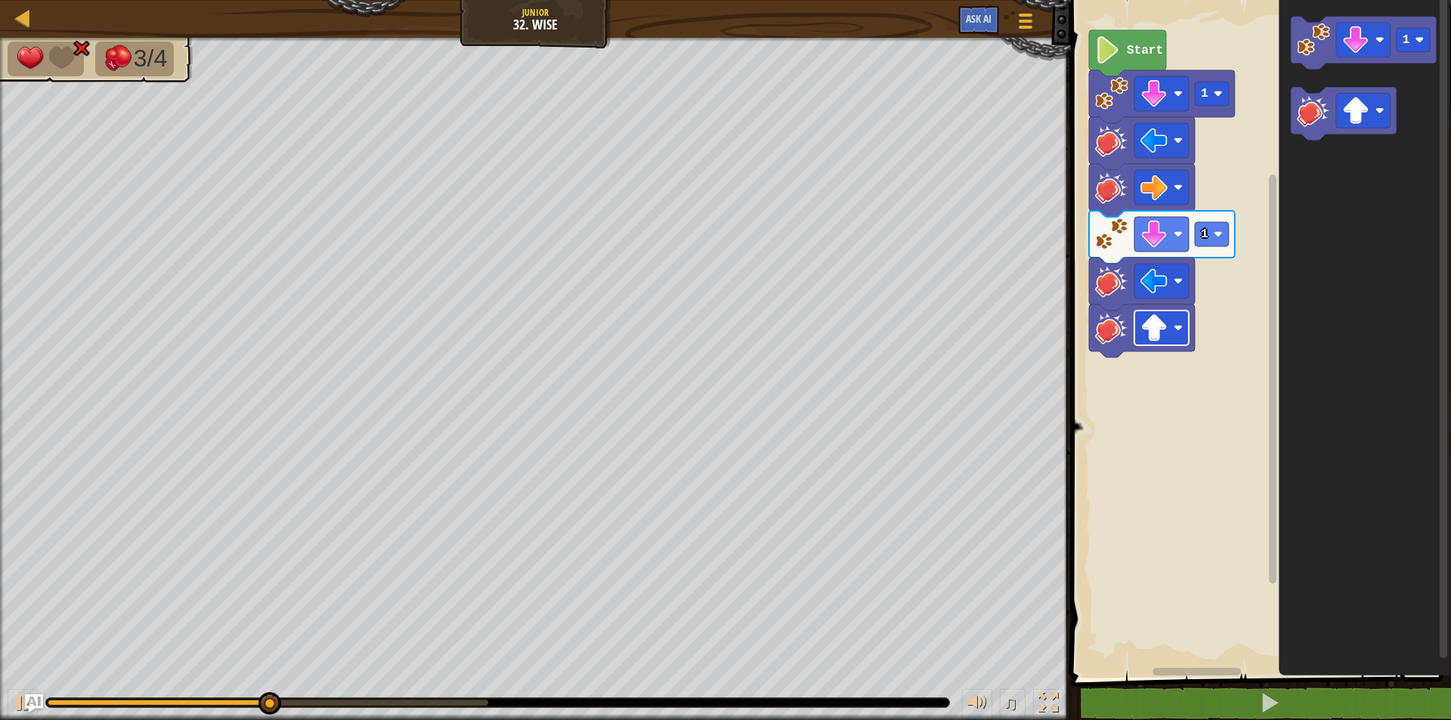
click at [1149, 338] on image "Blockly Workspace" at bounding box center [1153, 327] width 27 height 27
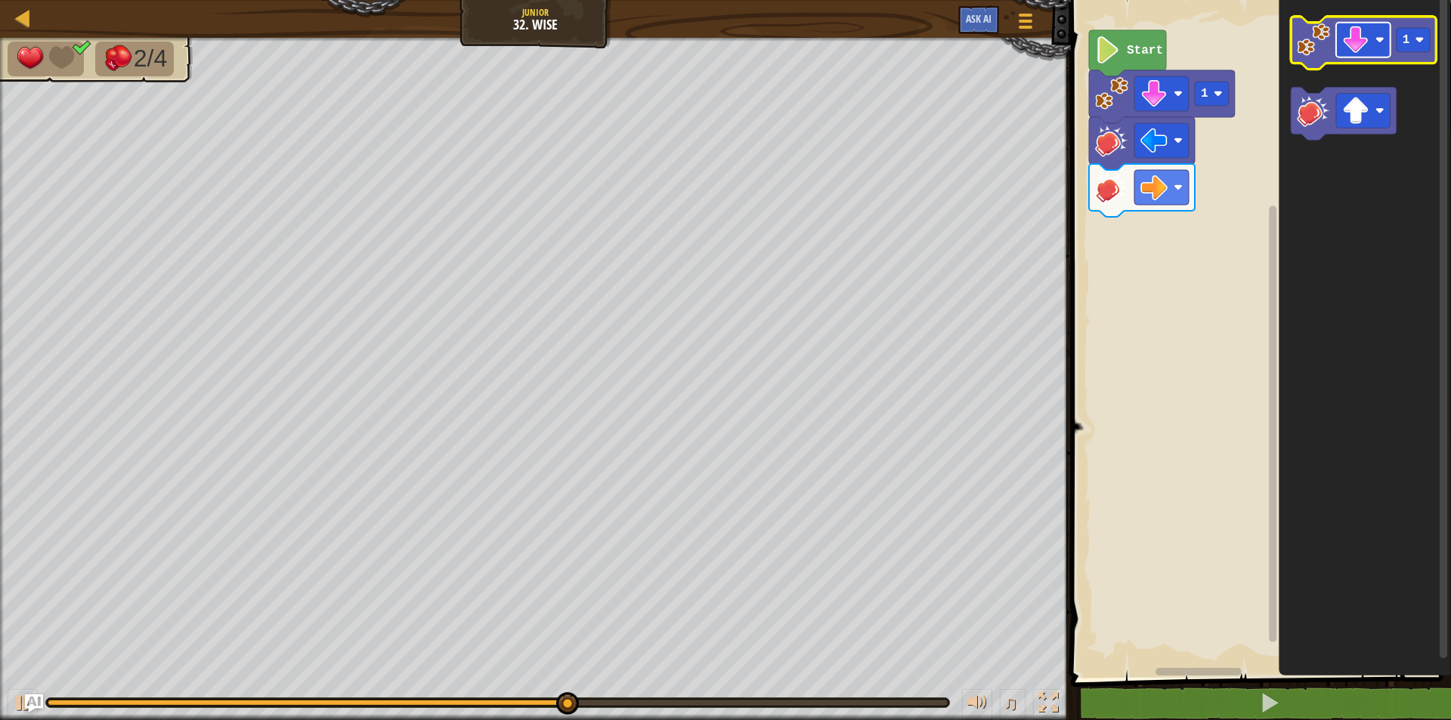
click at [1347, 29] on image "Blockly Workspace" at bounding box center [1355, 39] width 27 height 27
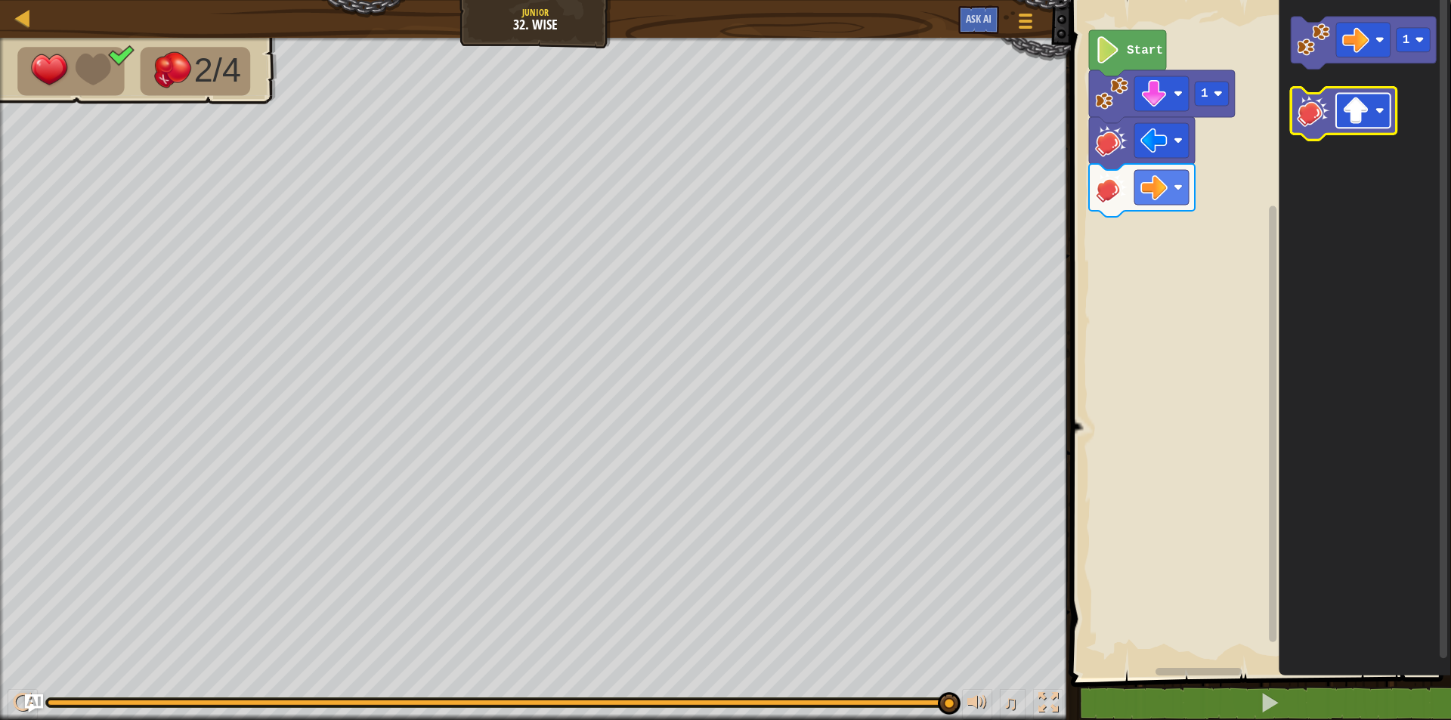
click at [1359, 120] on image "Blockly Workspace" at bounding box center [1355, 110] width 27 height 27
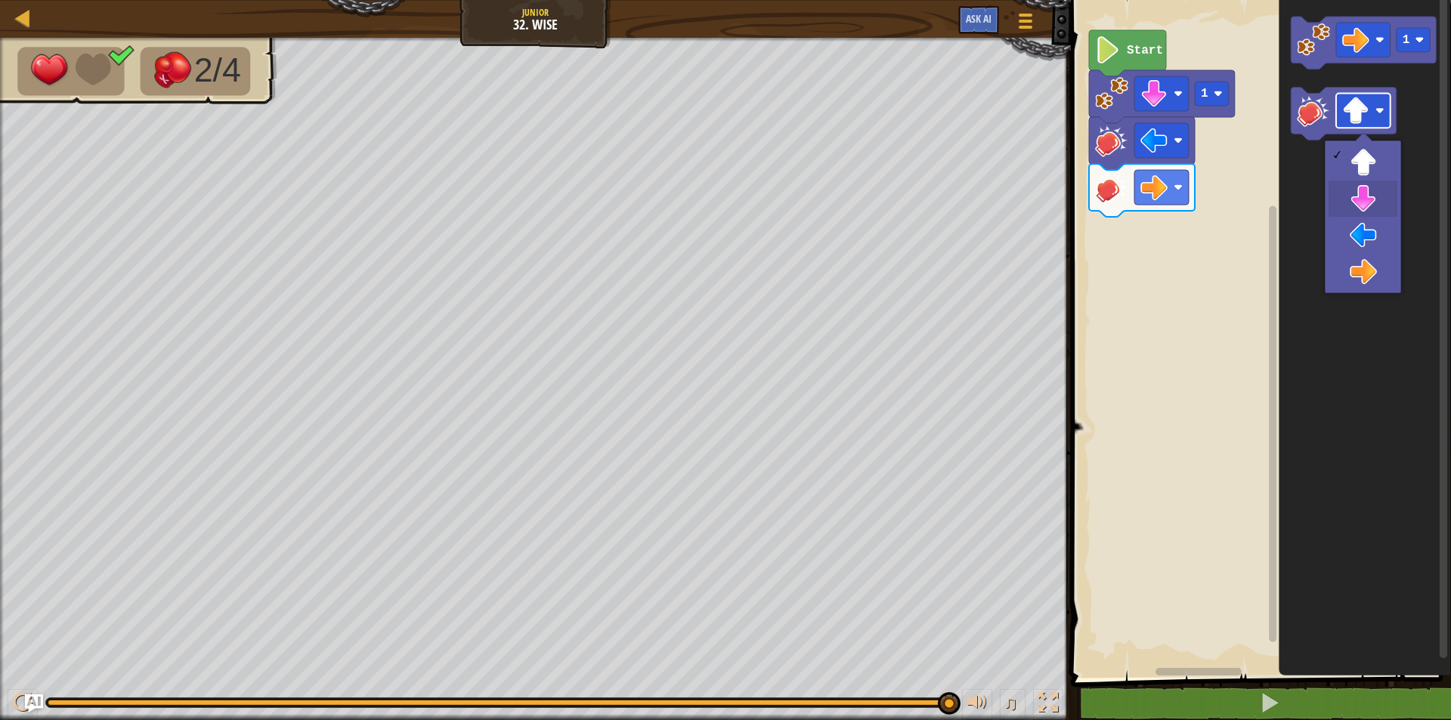
drag, startPoint x: 1361, startPoint y: 184, endPoint x: 1361, endPoint y: 122, distance: 62.0
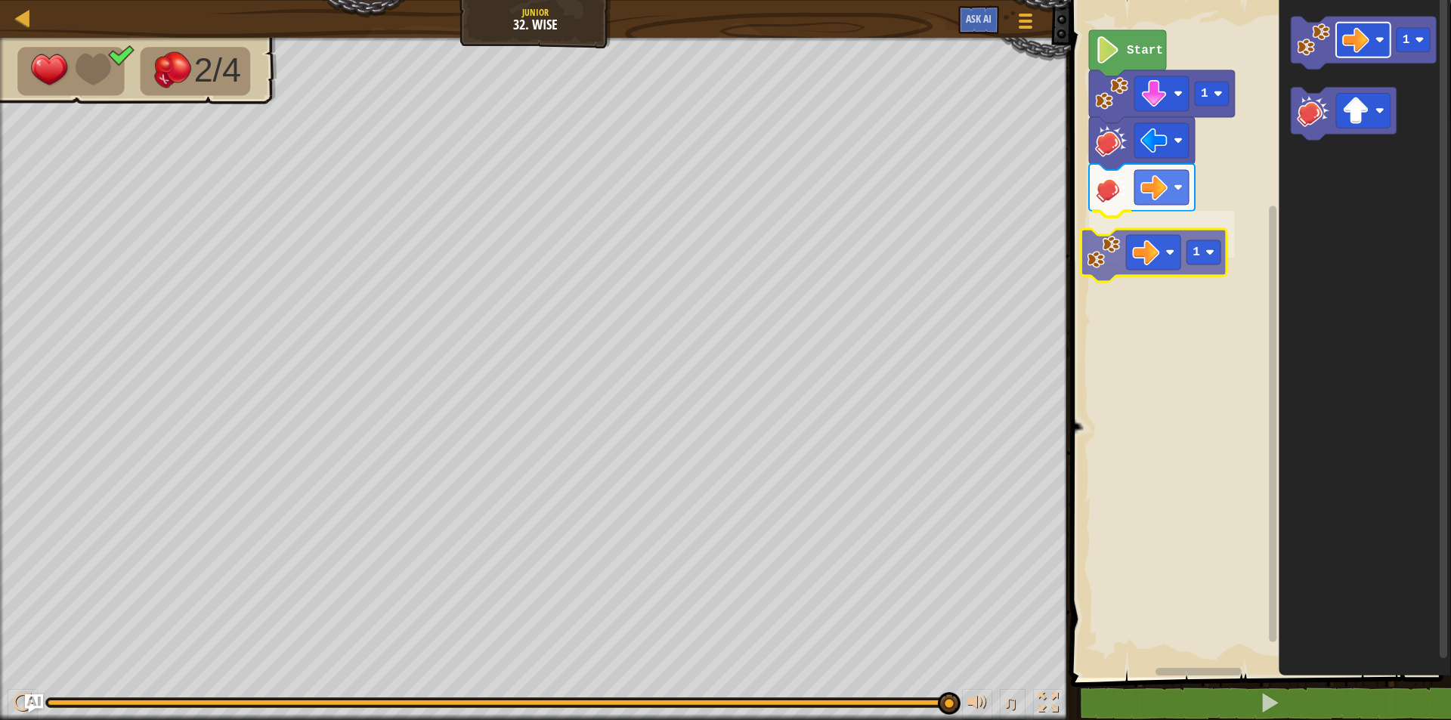
click at [1140, 243] on div "Start 1 1 1 1" at bounding box center [1258, 334] width 385 height 685
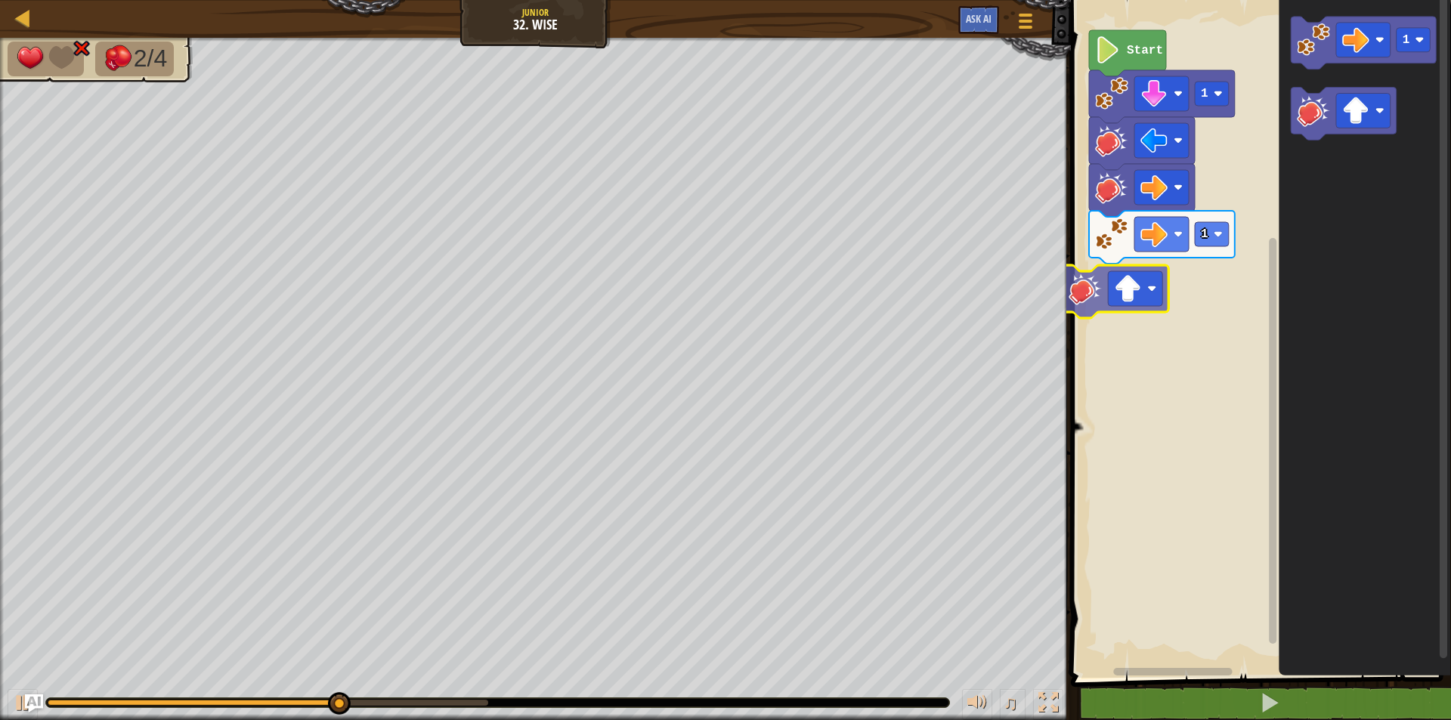
click at [1107, 298] on div "Start 1 1 1" at bounding box center [1258, 334] width 385 height 685
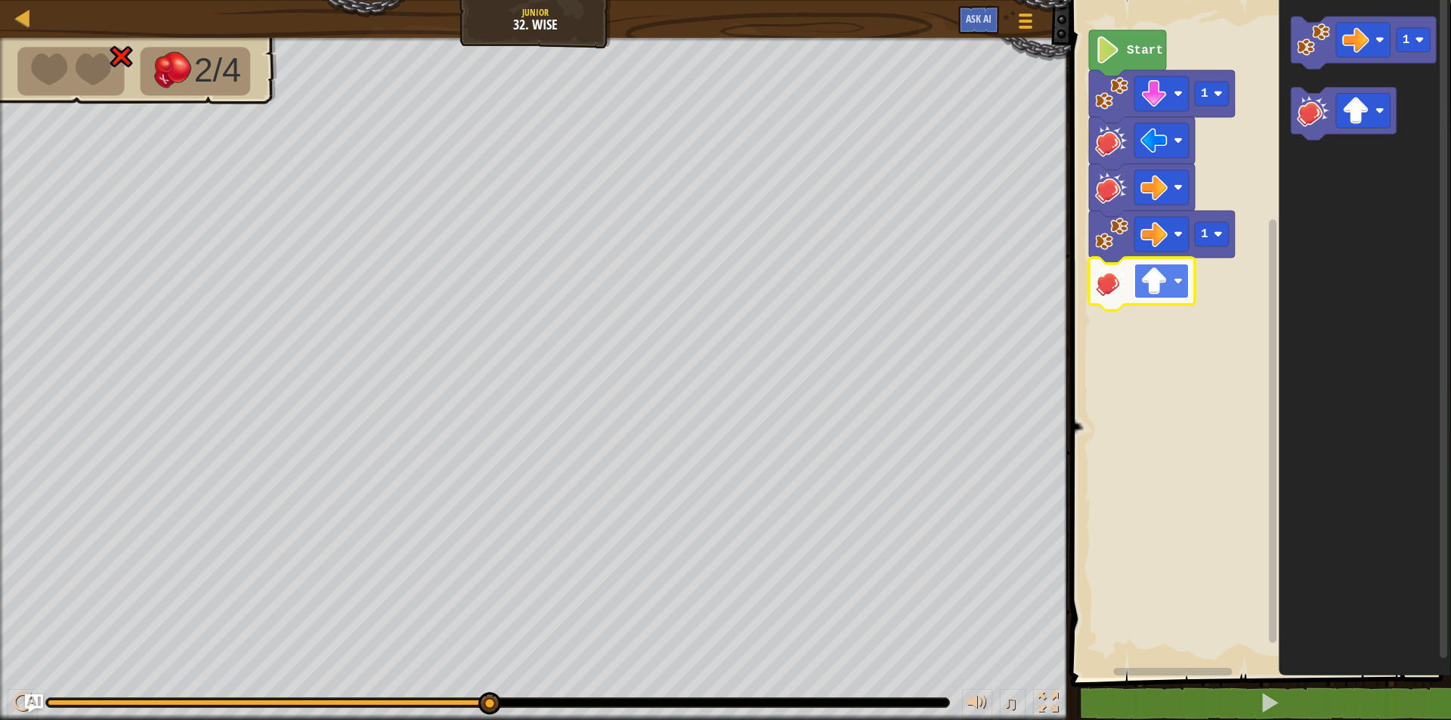
click at [1167, 268] on rect "Blockly Workspace" at bounding box center [1161, 281] width 54 height 35
click at [1152, 370] on rect "Blockly Workspace" at bounding box center [1258, 334] width 385 height 685
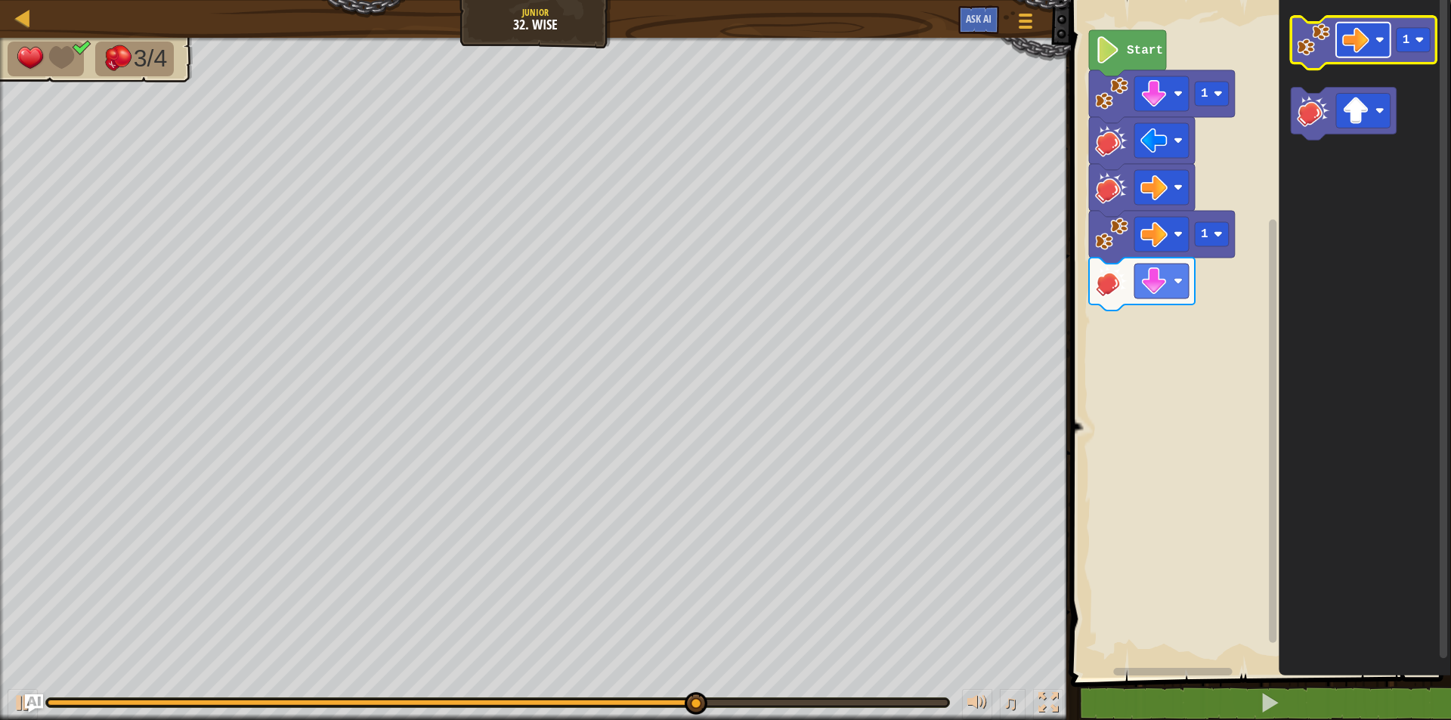
click at [1357, 51] on image "Blockly Workspace" at bounding box center [1355, 39] width 27 height 27
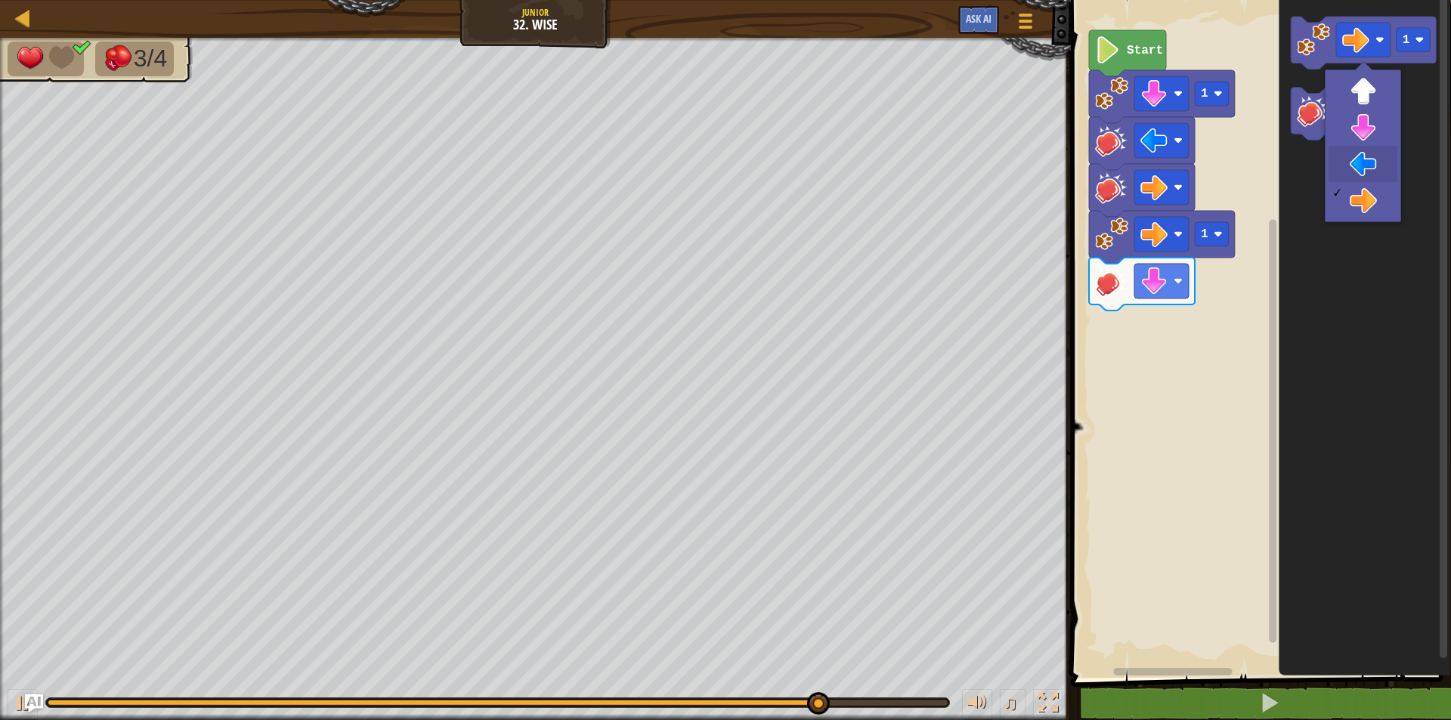
drag, startPoint x: 1364, startPoint y: 161, endPoint x: 1365, endPoint y: 147, distance: 14.4
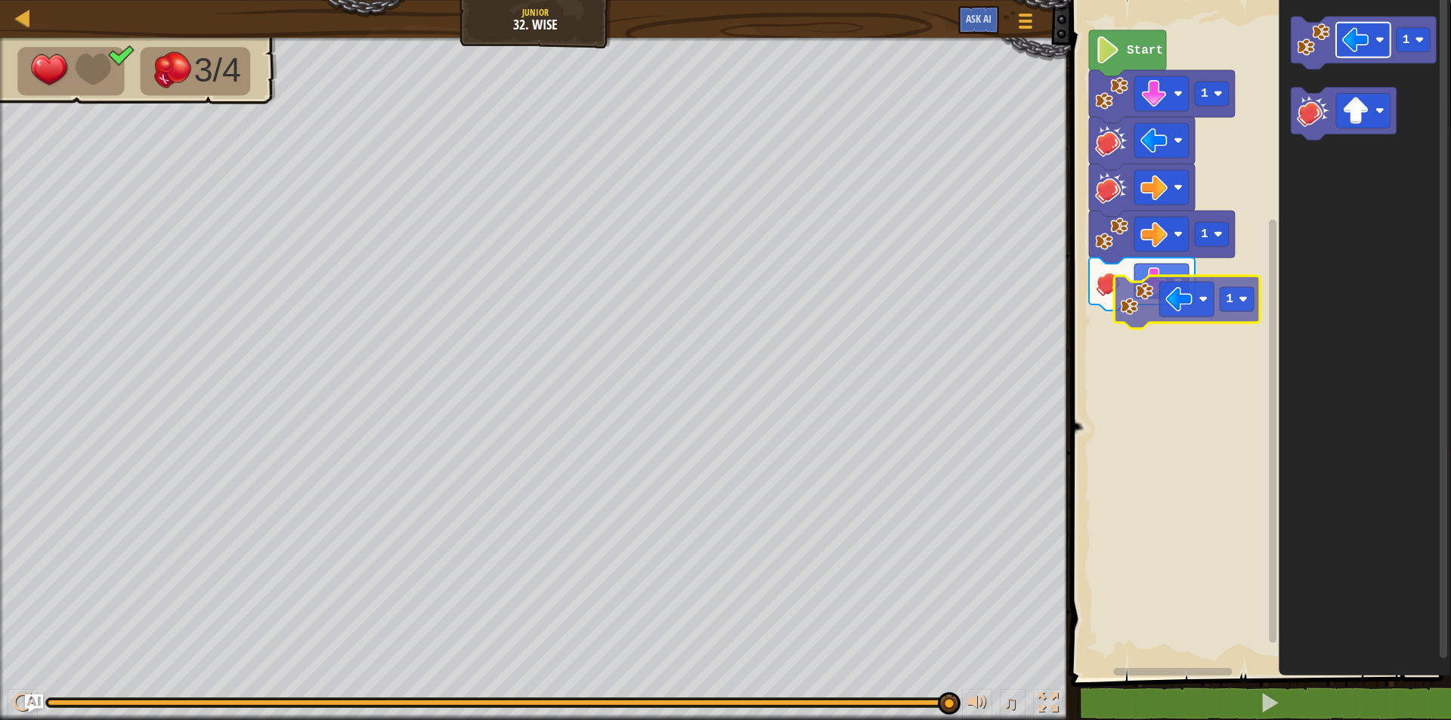
click at [1164, 339] on div "Start 1 1 1 1" at bounding box center [1258, 334] width 385 height 685
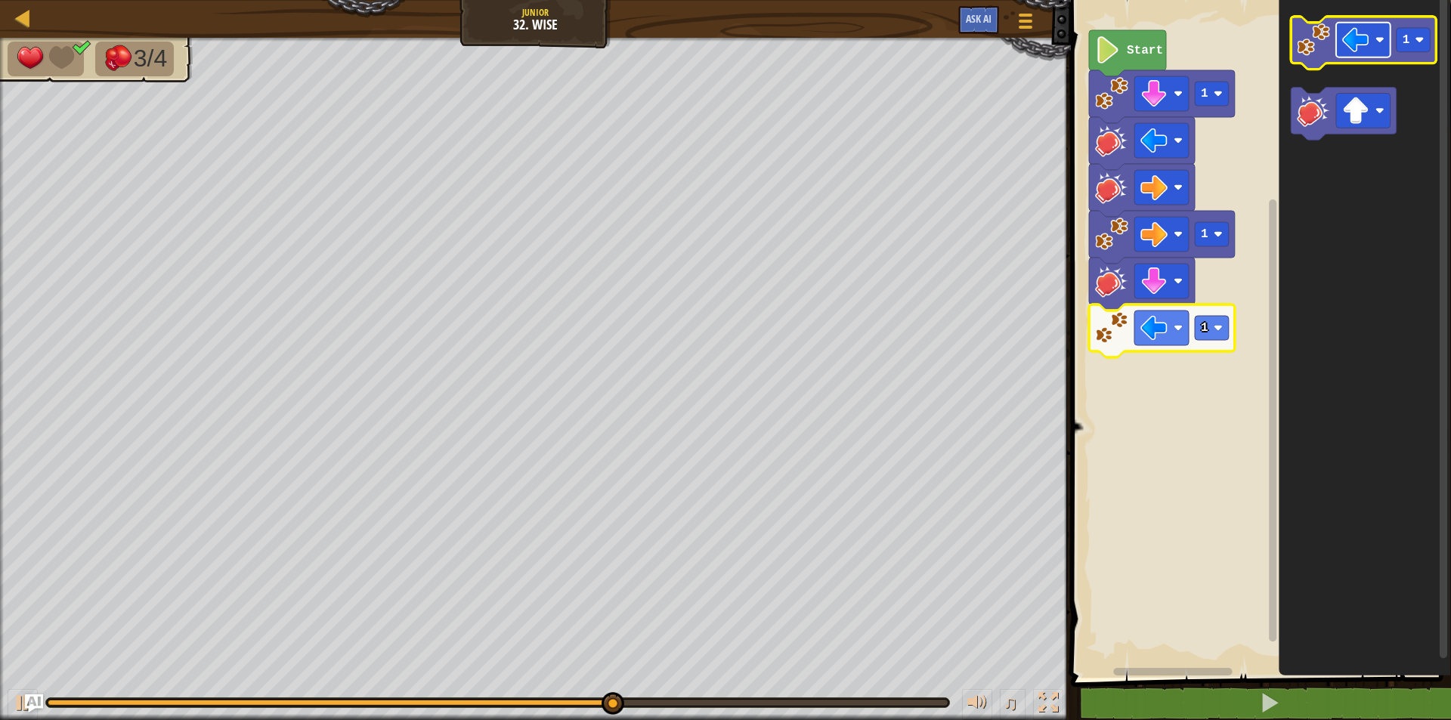
click at [1350, 48] on image "Blockly Workspace" at bounding box center [1355, 39] width 27 height 27
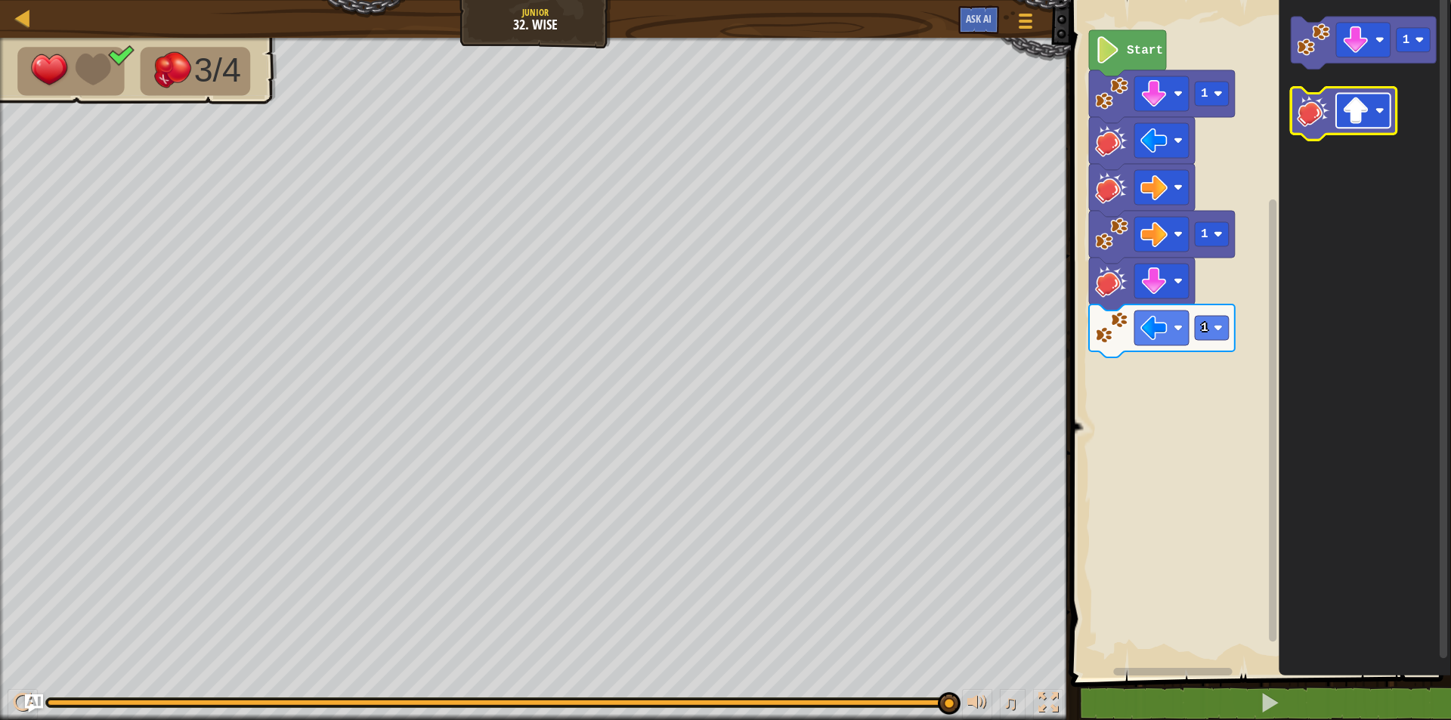
click at [1353, 110] on image "Blockly Workspace" at bounding box center [1355, 110] width 27 height 27
click at [1365, 117] on image "Blockly Workspace" at bounding box center [1355, 110] width 27 height 27
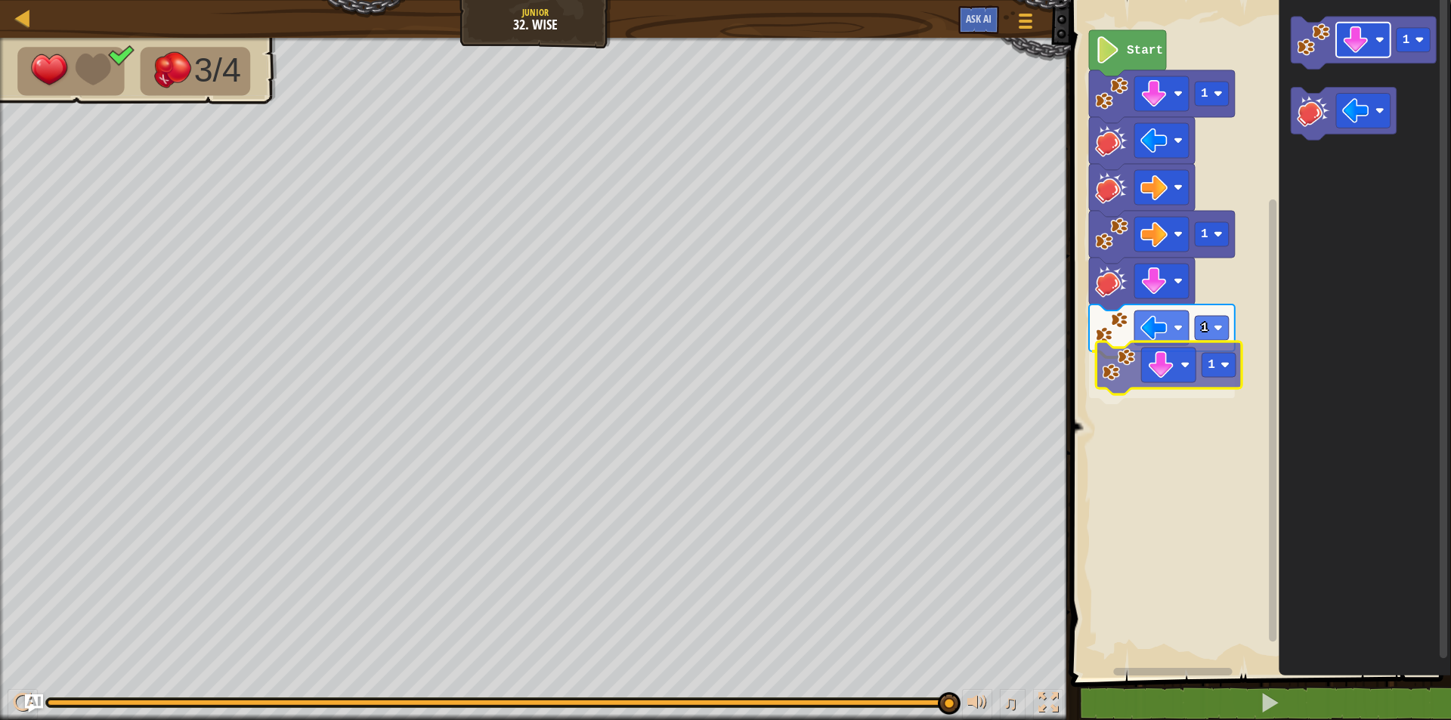
click at [1163, 377] on div "Start 1 1 1 1 1 1" at bounding box center [1258, 334] width 385 height 685
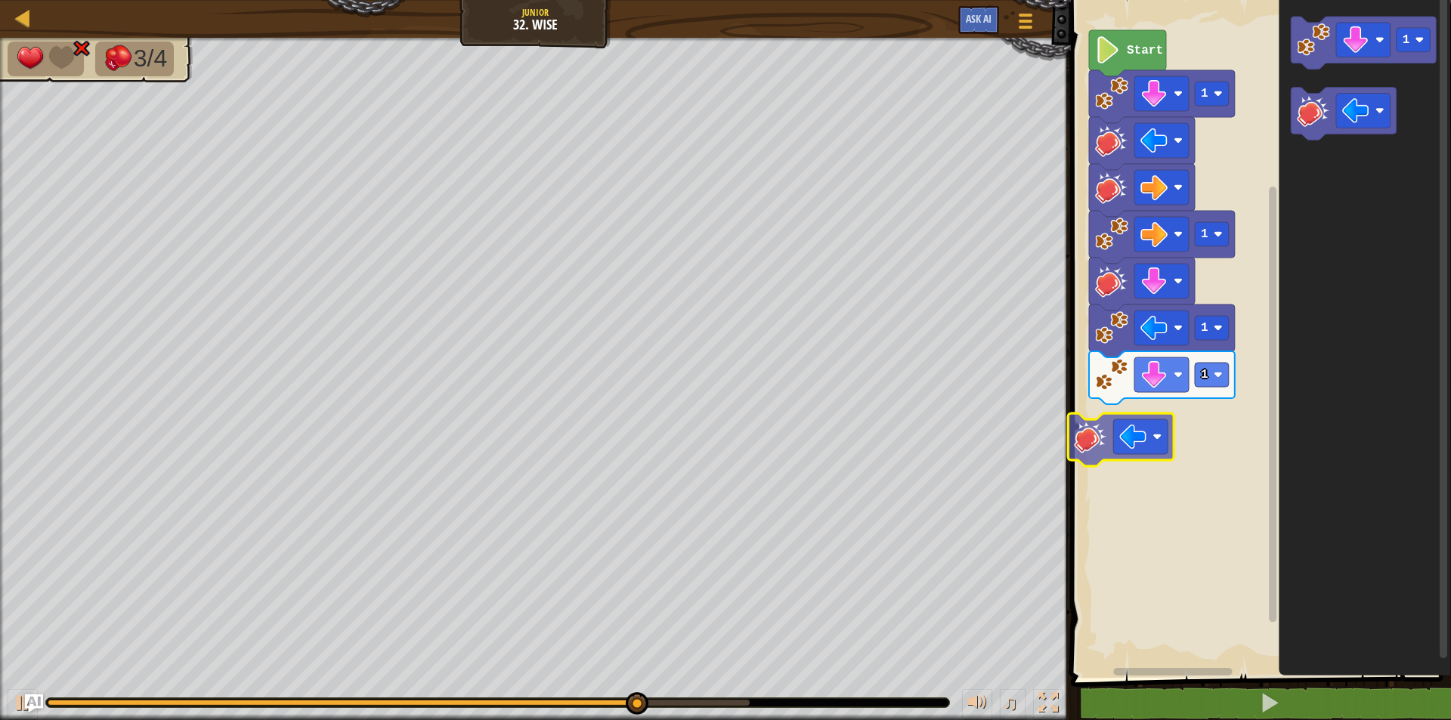
click at [1081, 450] on div "Start 1 1 1 1 1" at bounding box center [1258, 334] width 385 height 685
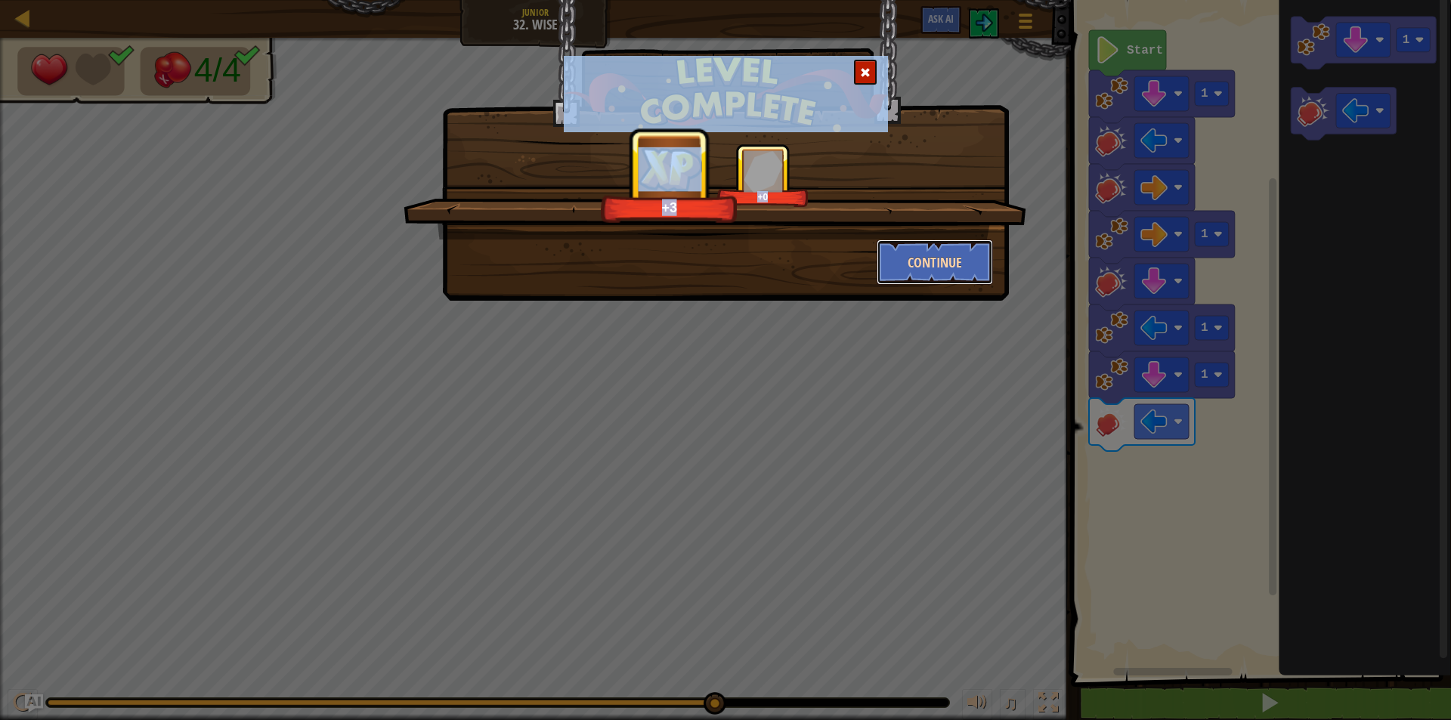
click at [905, 244] on button "Continue" at bounding box center [935, 262] width 117 height 45
